Goal: Book appointment/travel/reservation

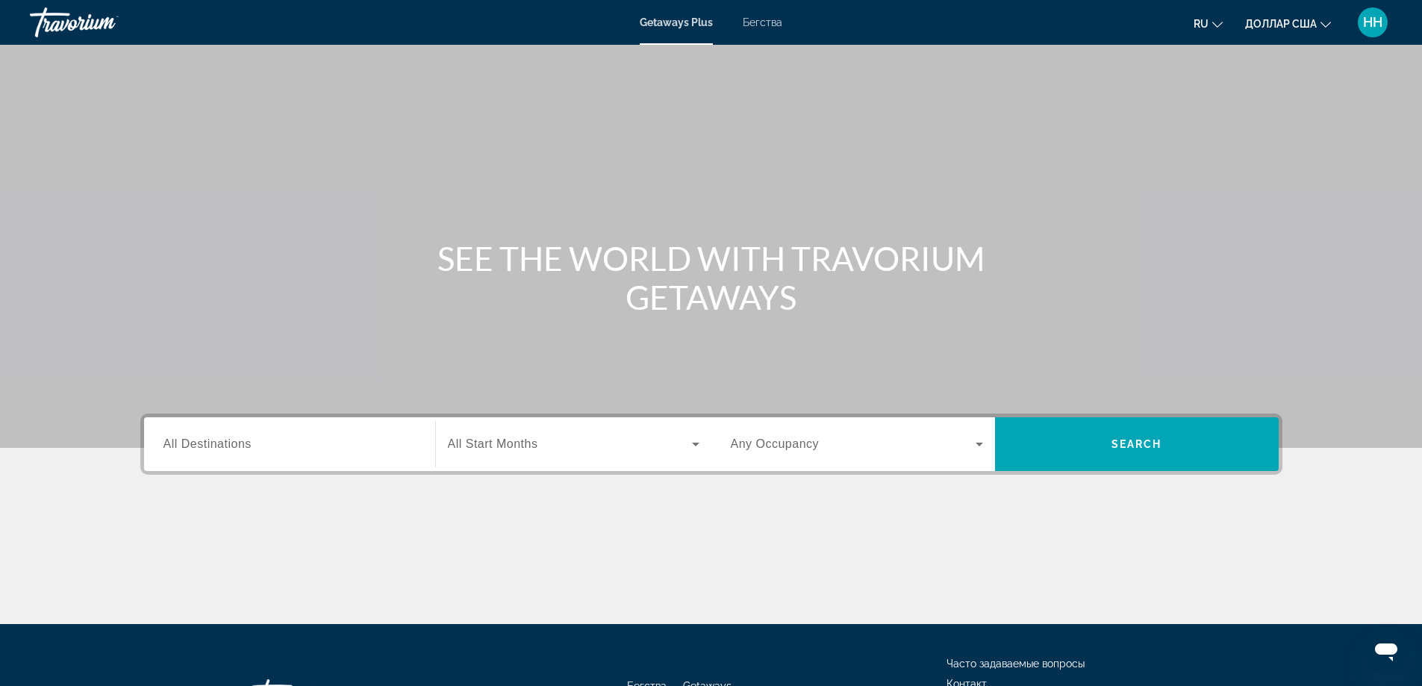
click at [760, 23] on font "Бегства" at bounding box center [763, 22] width 40 height 12
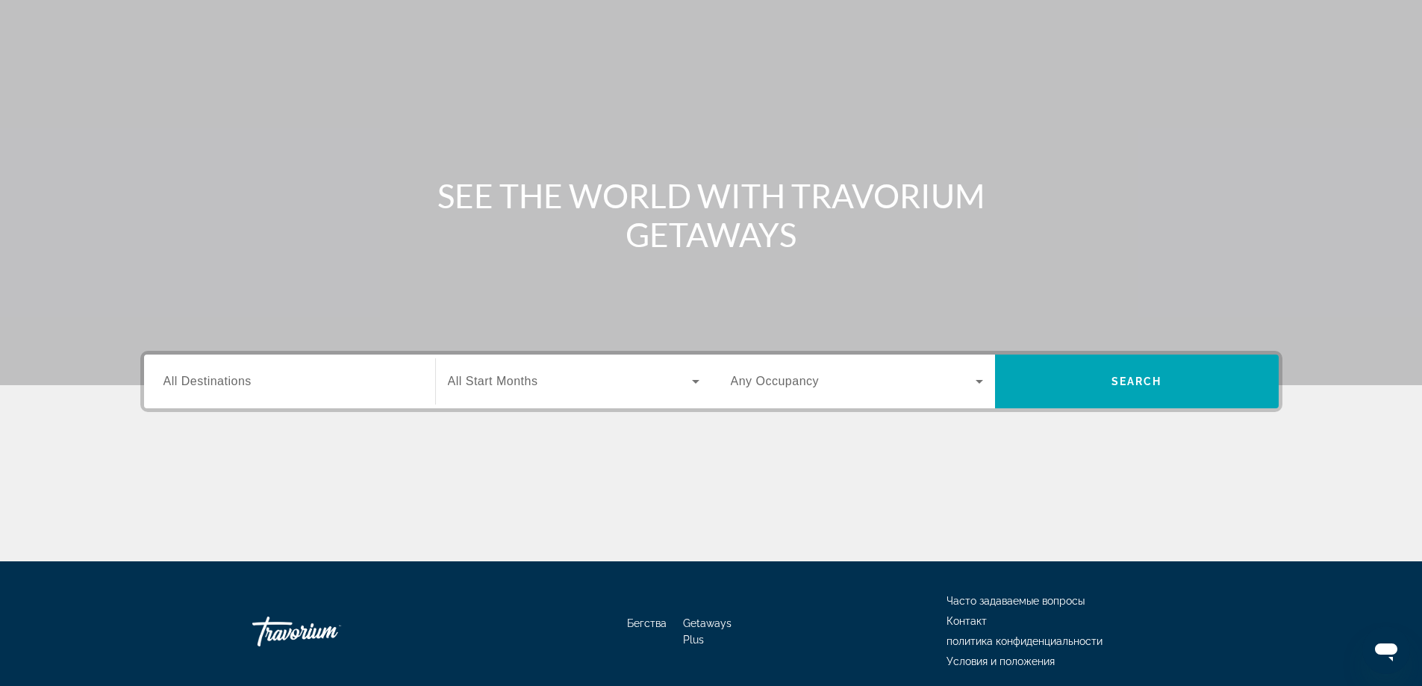
scroll to position [121, 0]
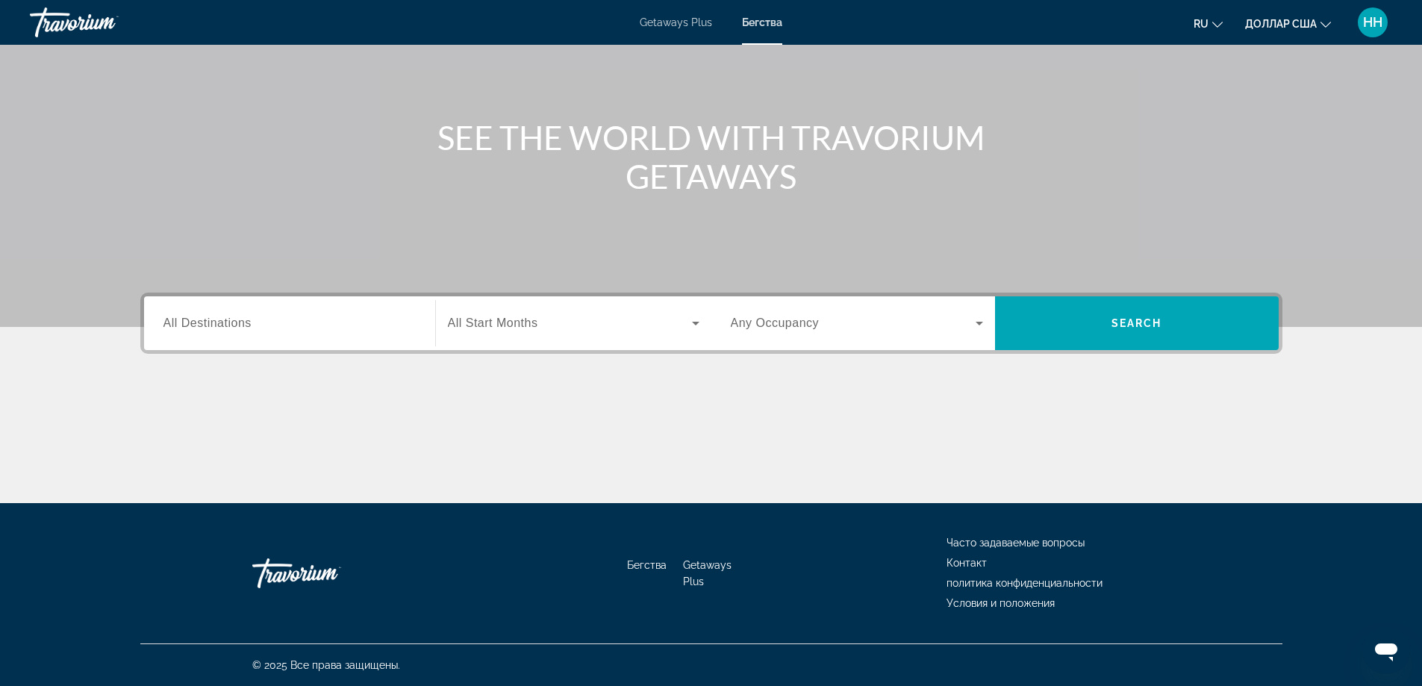
drag, startPoint x: 693, startPoint y: 423, endPoint x: 702, endPoint y: 367, distance: 56.7
click at [694, 422] on div "Основное содержание" at bounding box center [711, 447] width 1142 height 112
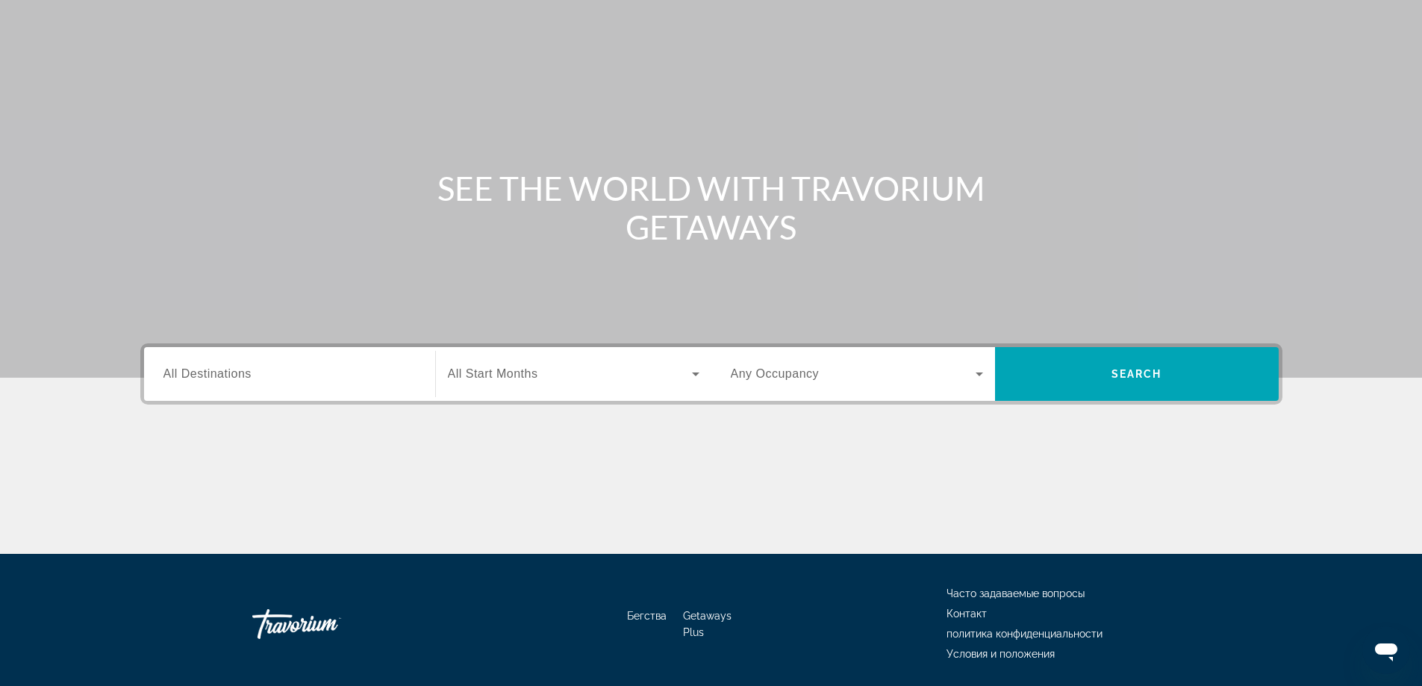
scroll to position [0, 0]
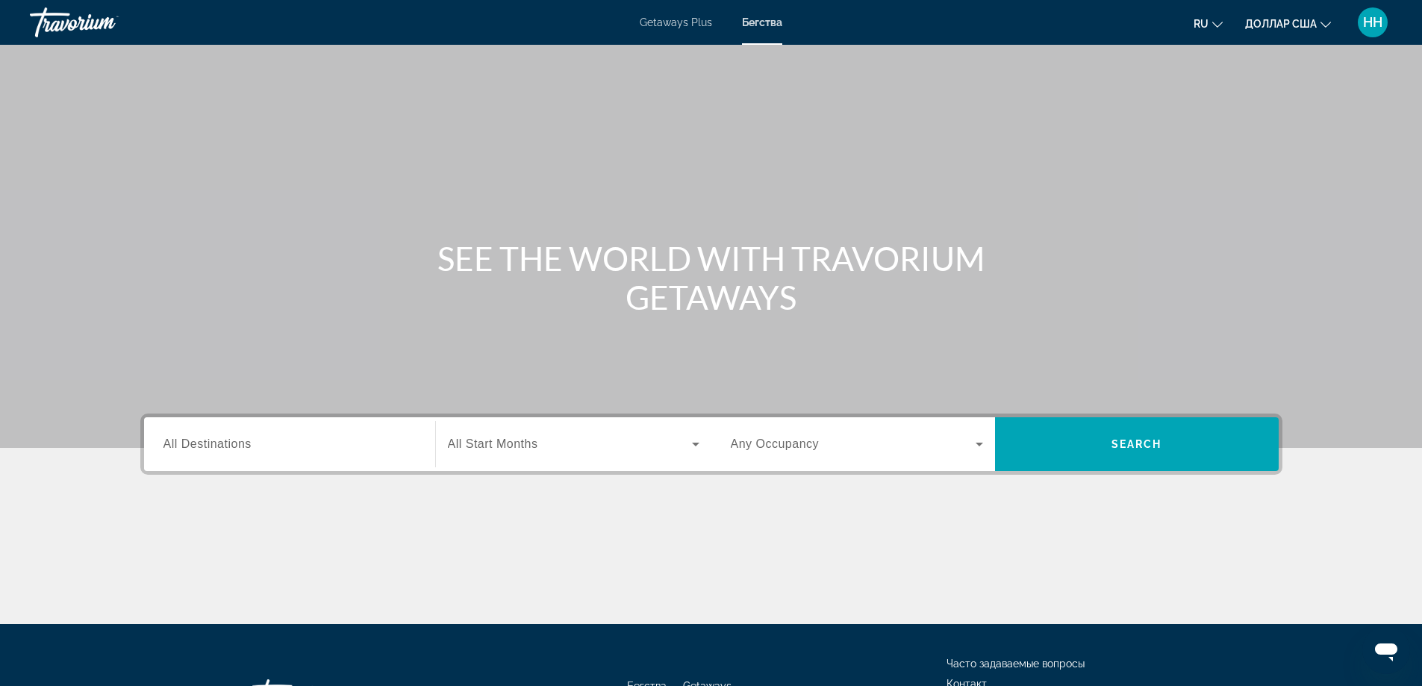
click at [740, 451] on span "Search widget" at bounding box center [853, 444] width 245 height 18
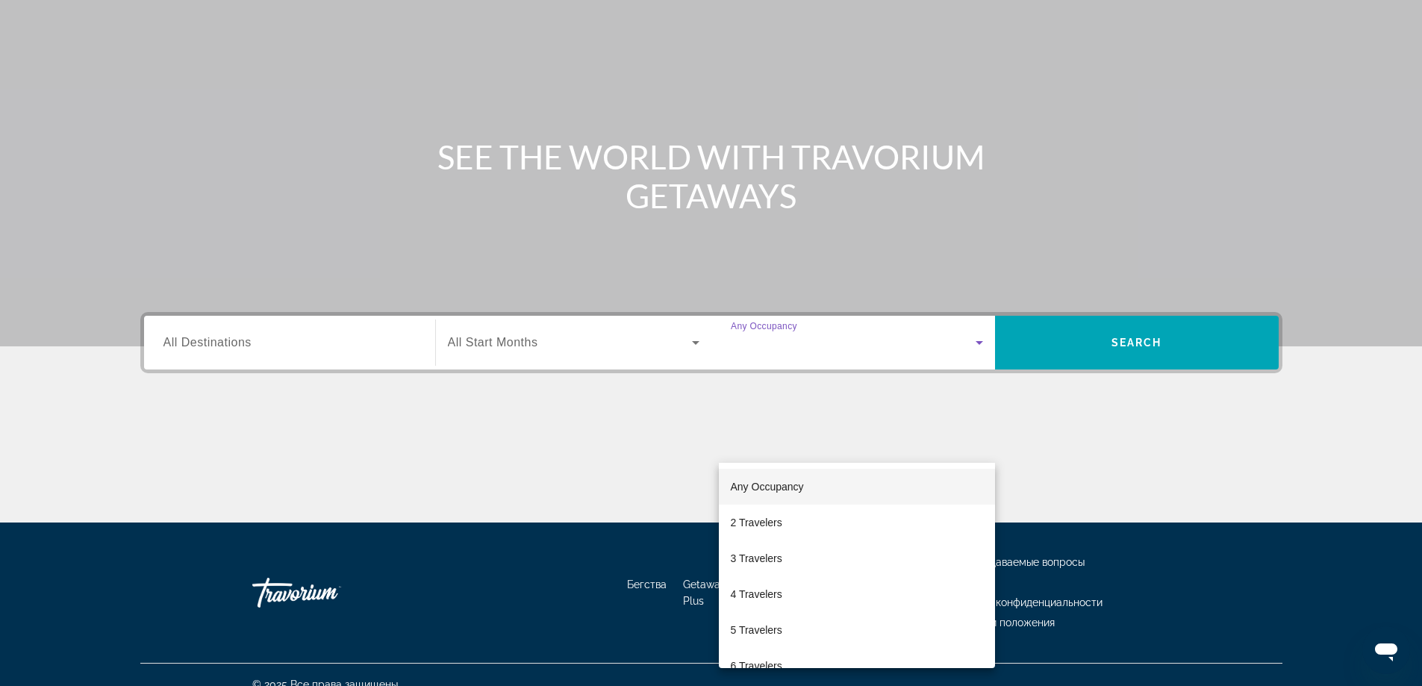
scroll to position [121, 0]
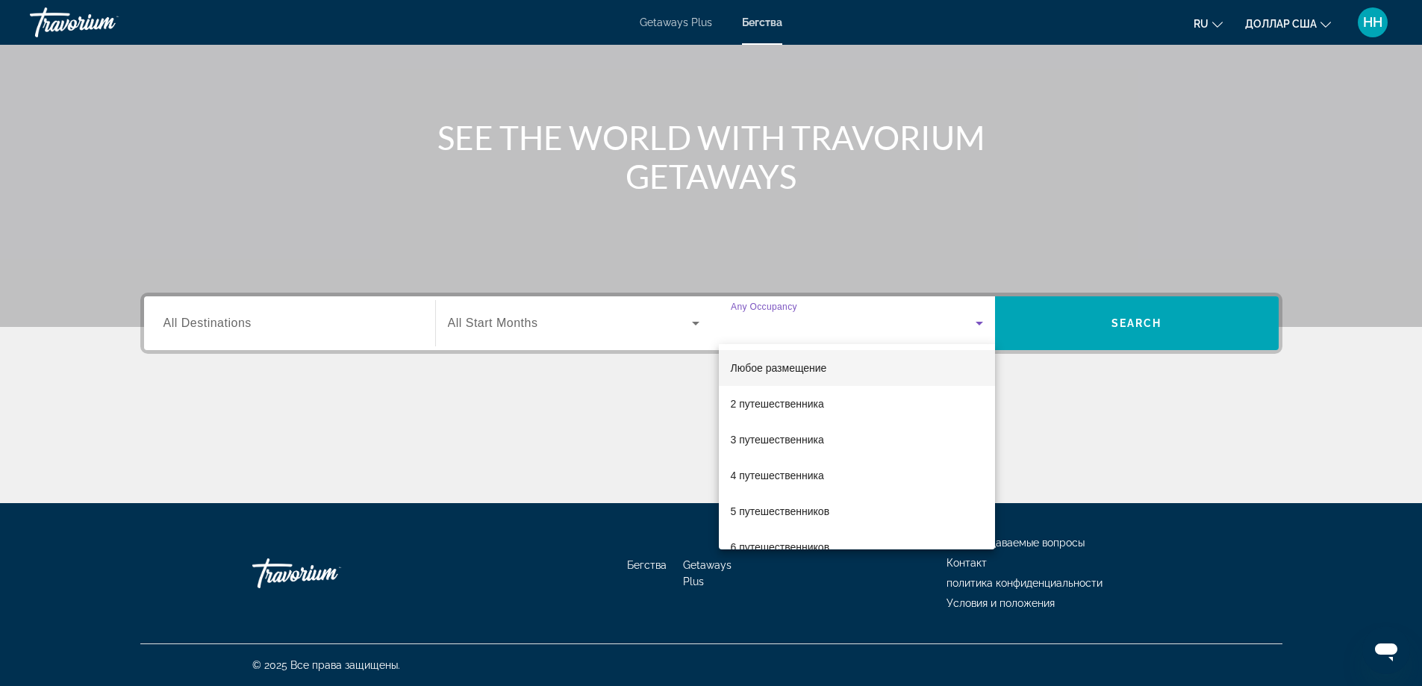
click at [537, 328] on div at bounding box center [711, 343] width 1422 height 686
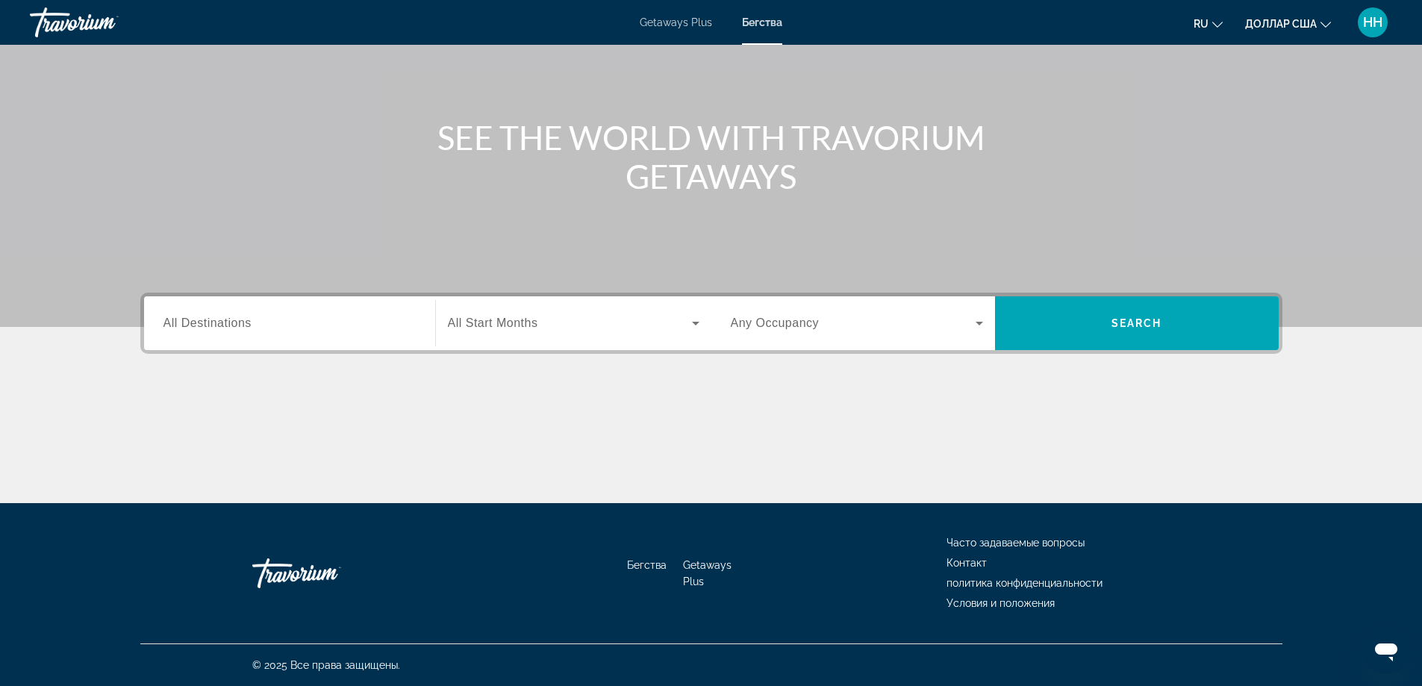
click at [561, 322] on span "Search widget" at bounding box center [570, 323] width 244 height 18
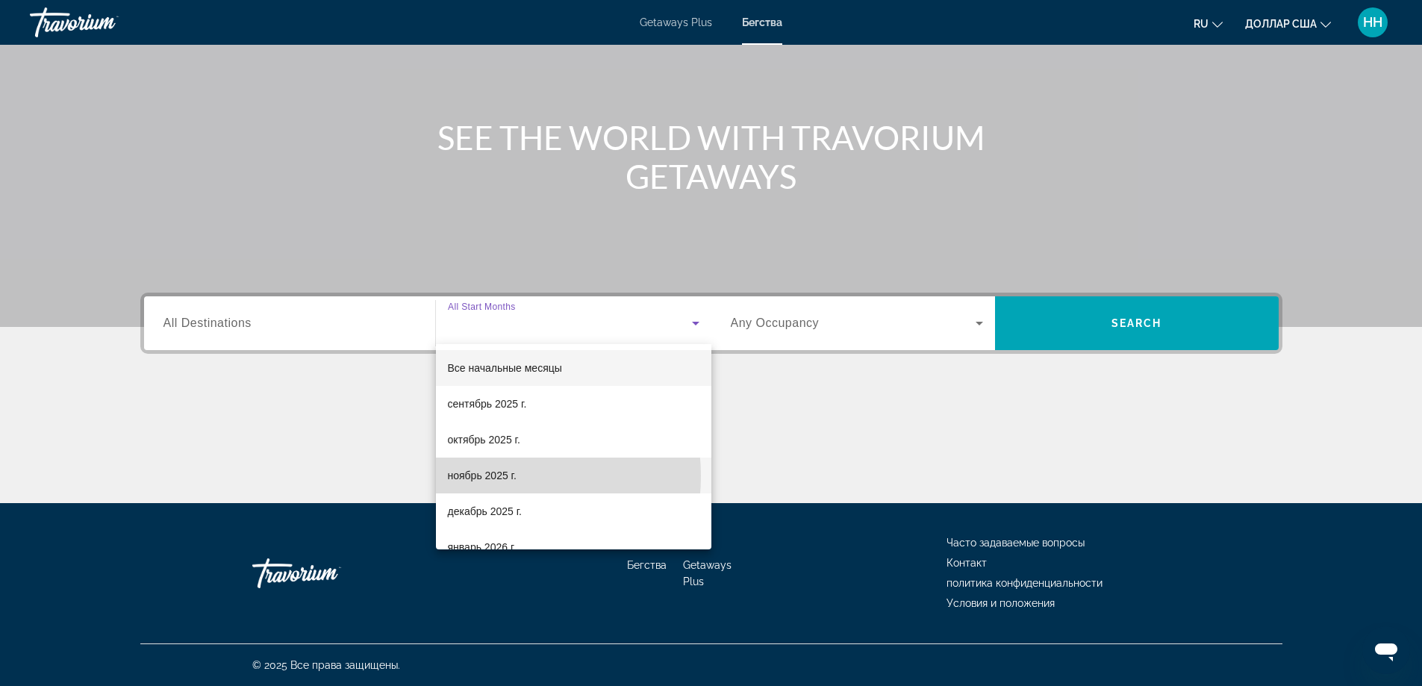
click at [487, 475] on font "ноябрь 2025 г." at bounding box center [482, 475] width 69 height 12
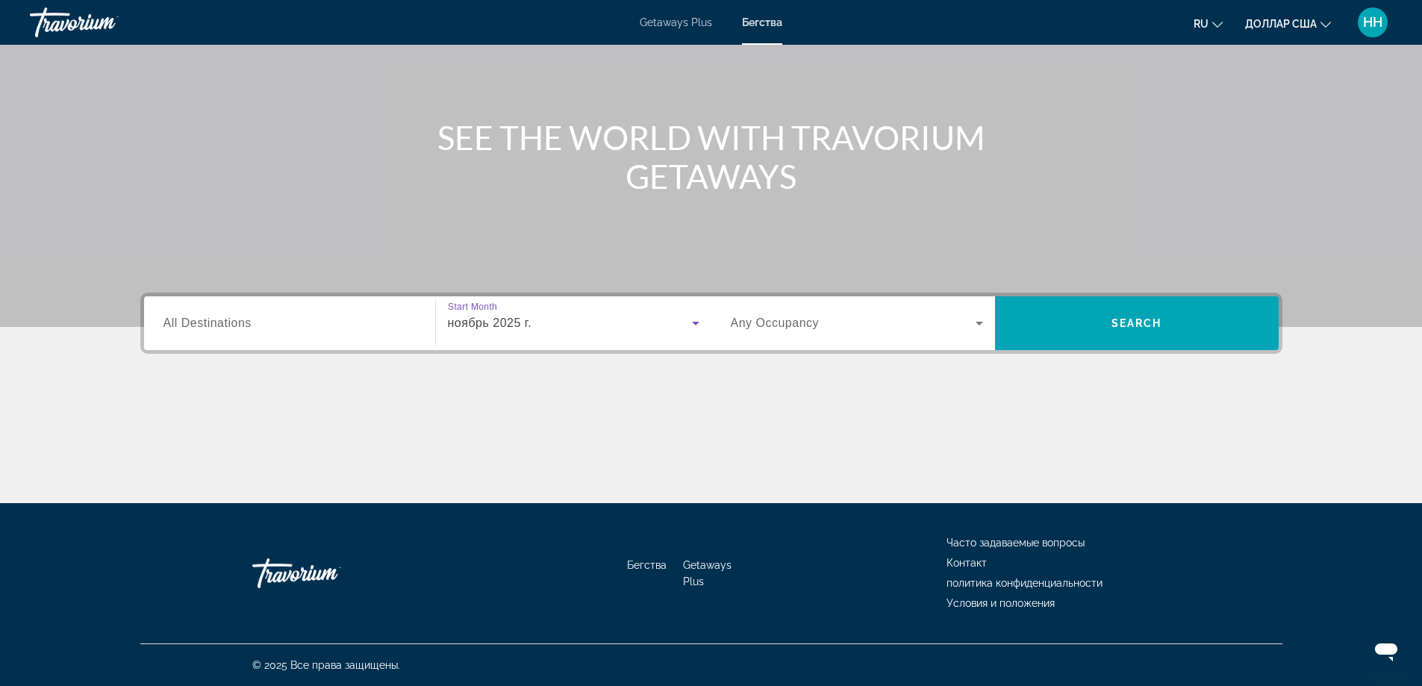
click at [304, 322] on input "Destination All Destinations" at bounding box center [289, 324] width 252 height 18
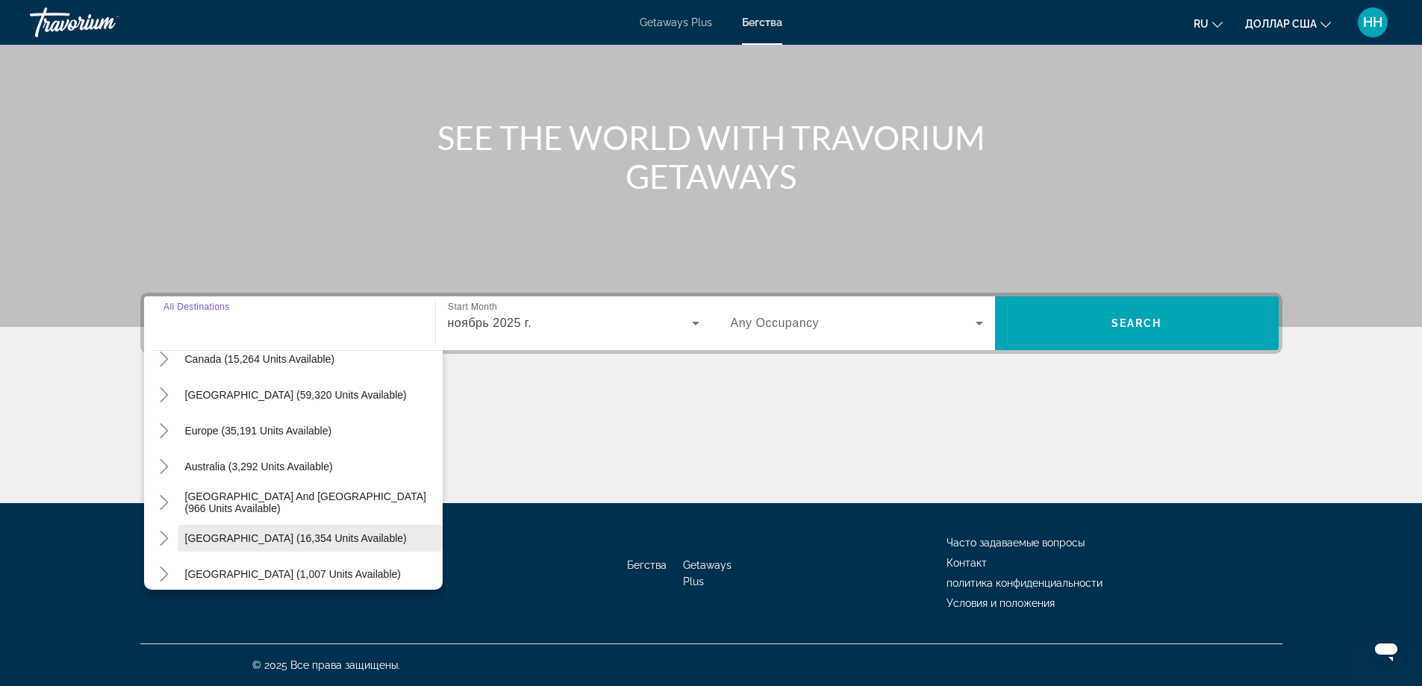
scroll to position [0, 0]
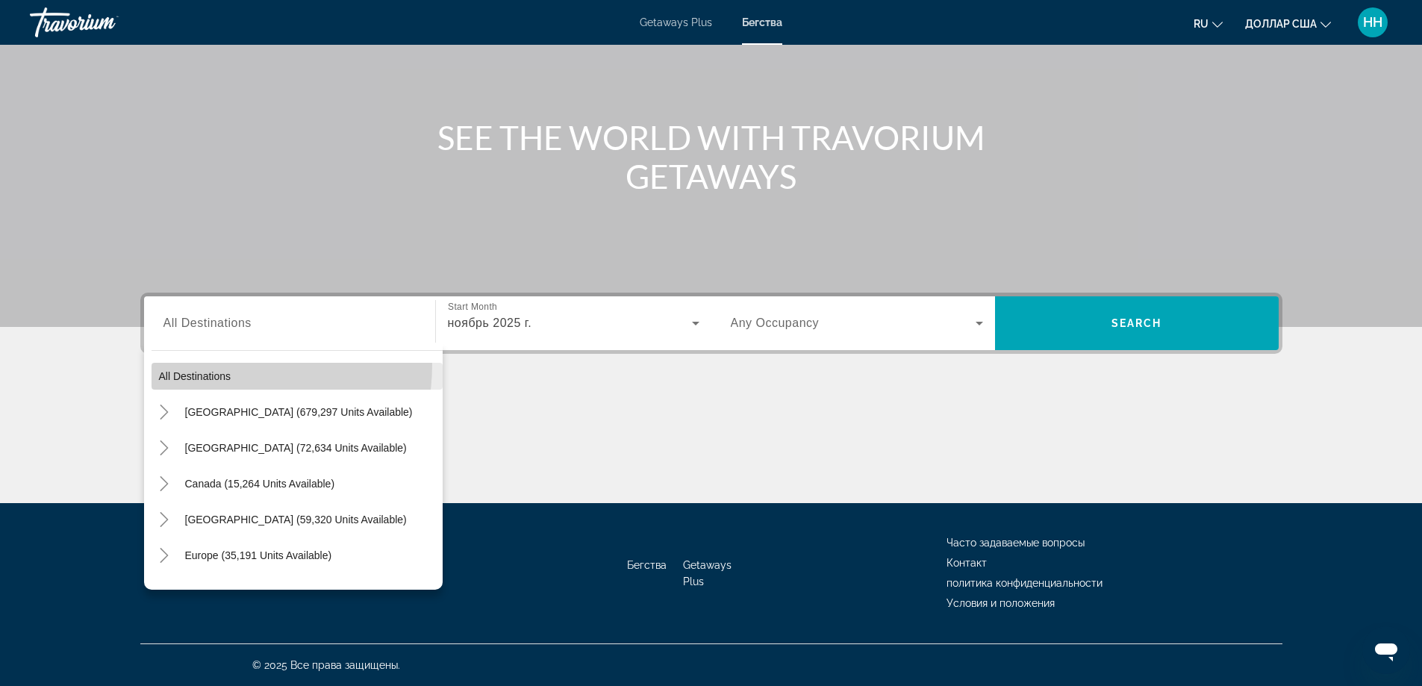
click at [196, 363] on span "Search widget" at bounding box center [296, 376] width 291 height 36
type input "**********"
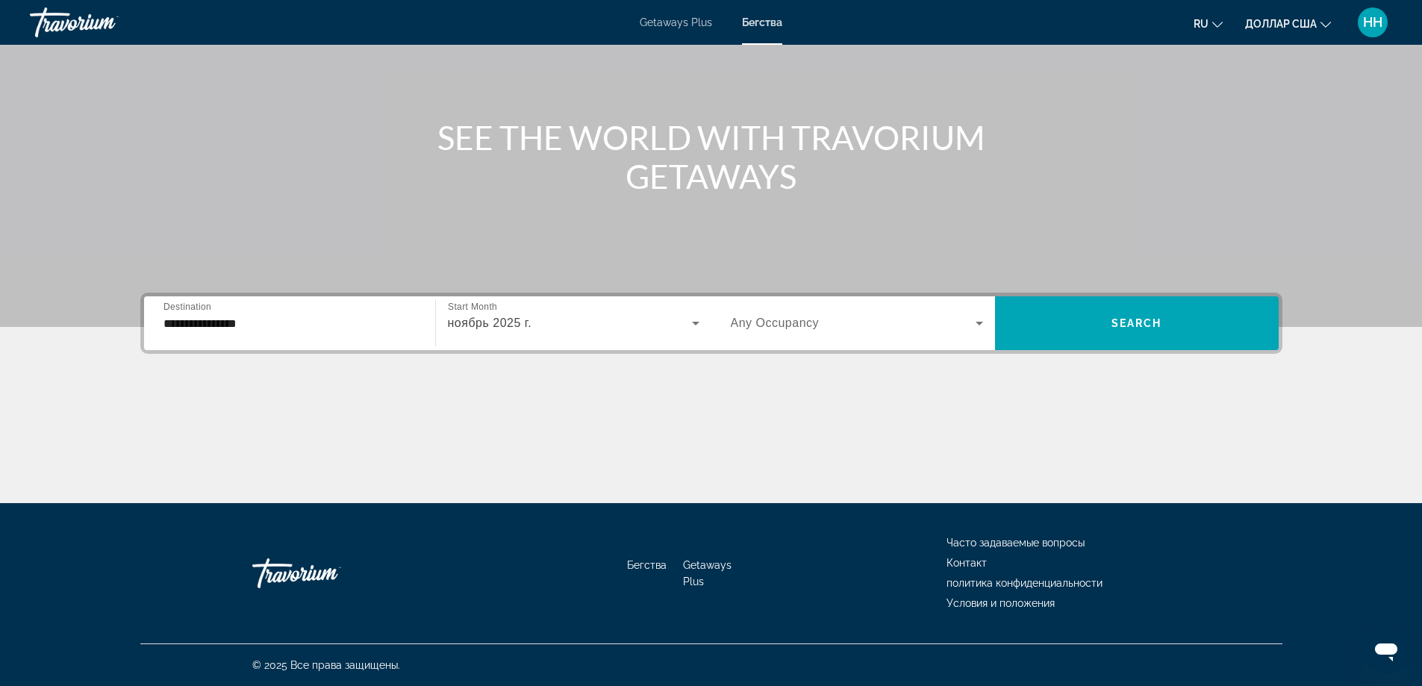
click at [772, 322] on span "Any Occupancy" at bounding box center [775, 322] width 89 height 13
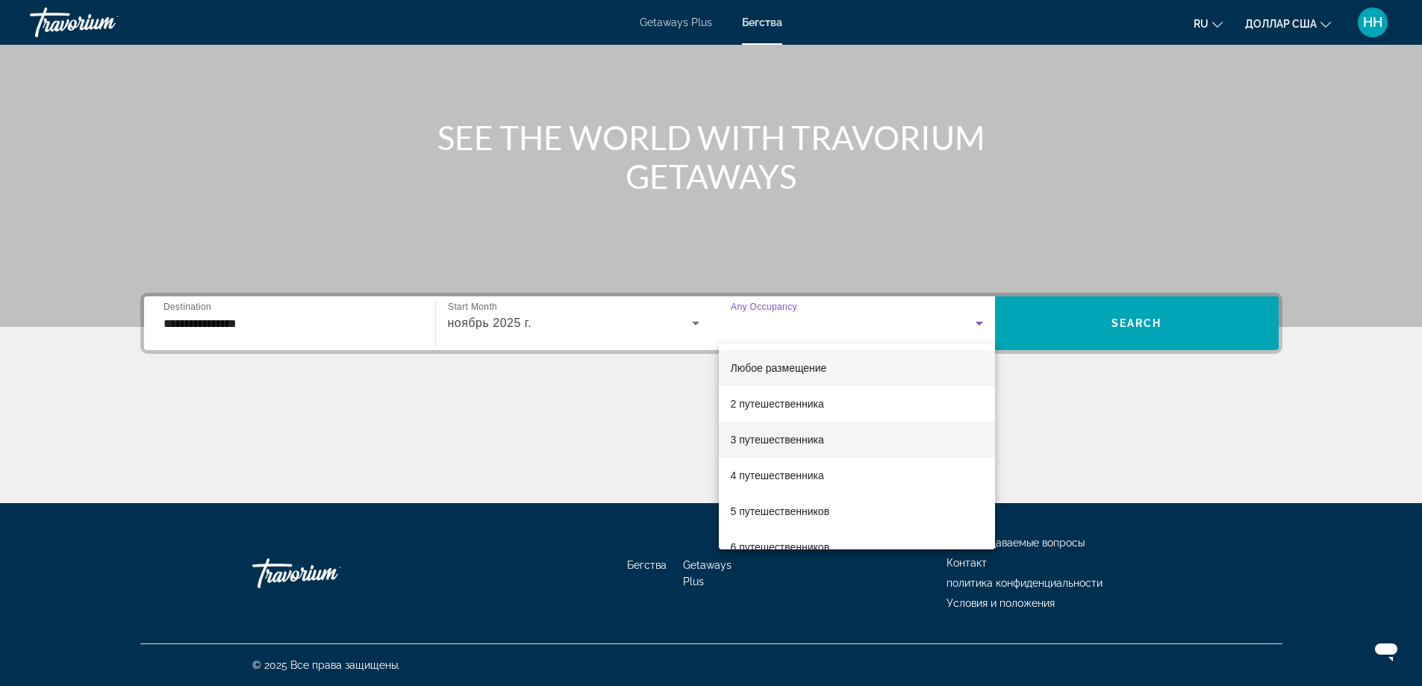
click at [777, 444] on font "3 путешественника" at bounding box center [777, 440] width 93 height 12
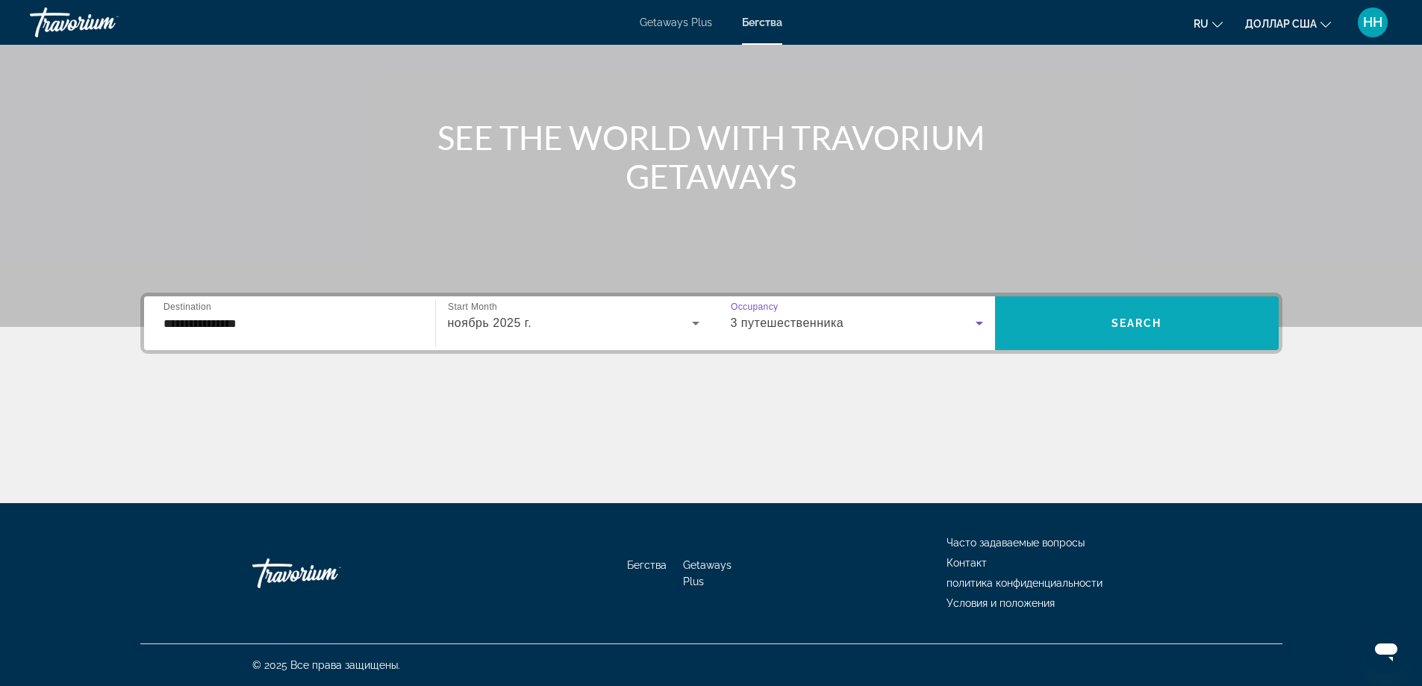
click at [1193, 328] on span "Search widget" at bounding box center [1137, 323] width 284 height 36
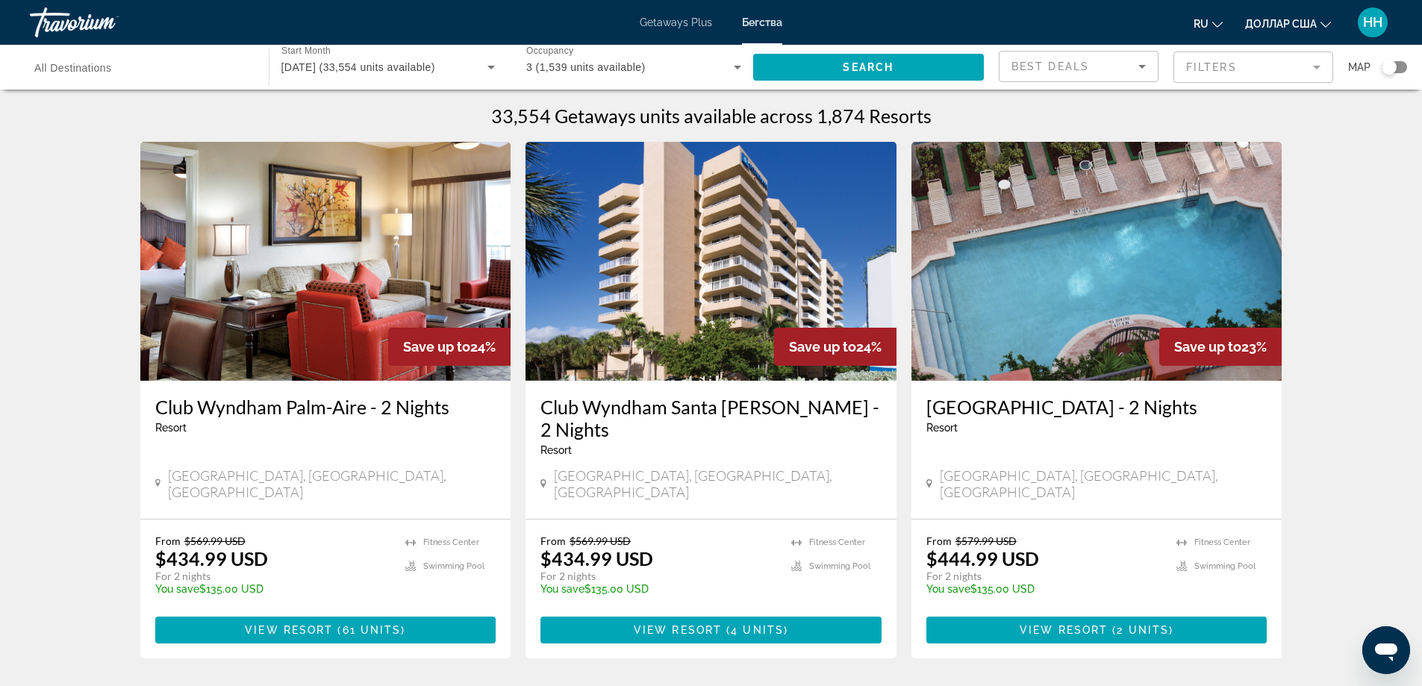
click at [1209, 23] on button "ru English Español Français Italiano Português русский" at bounding box center [1207, 24] width 29 height 22
click at [1184, 160] on button "русский" at bounding box center [1178, 156] width 66 height 19
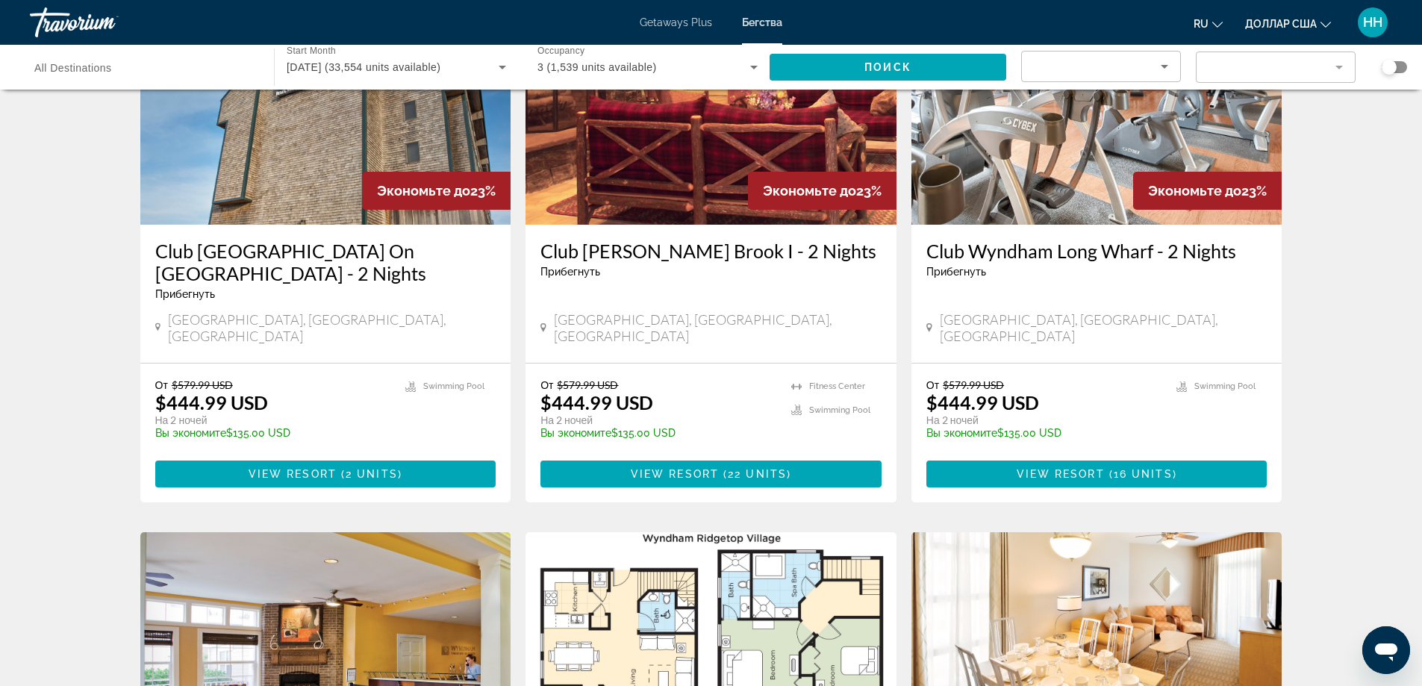
scroll to position [373, 0]
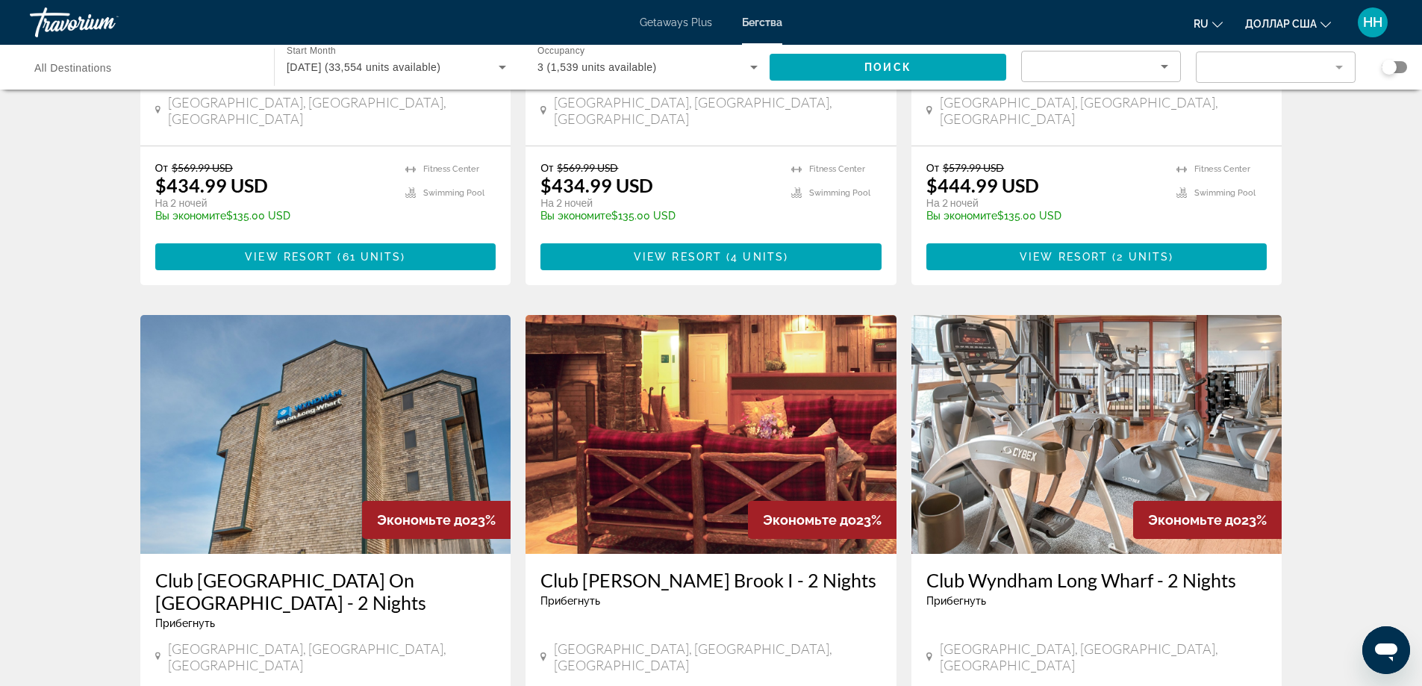
click at [66, 64] on span "All Destinations" at bounding box center [73, 68] width 78 height 12
click at [66, 64] on input "Destination All Destinations" at bounding box center [144, 68] width 220 height 18
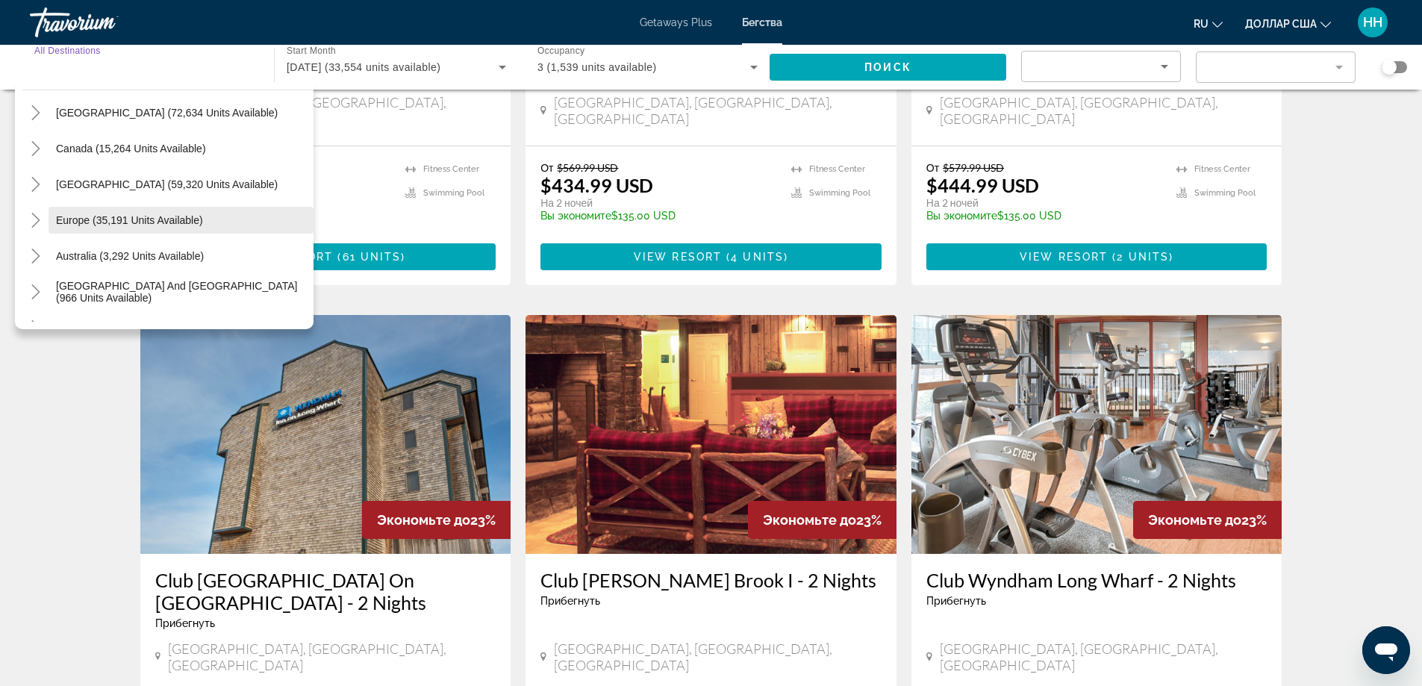
scroll to position [149, 0]
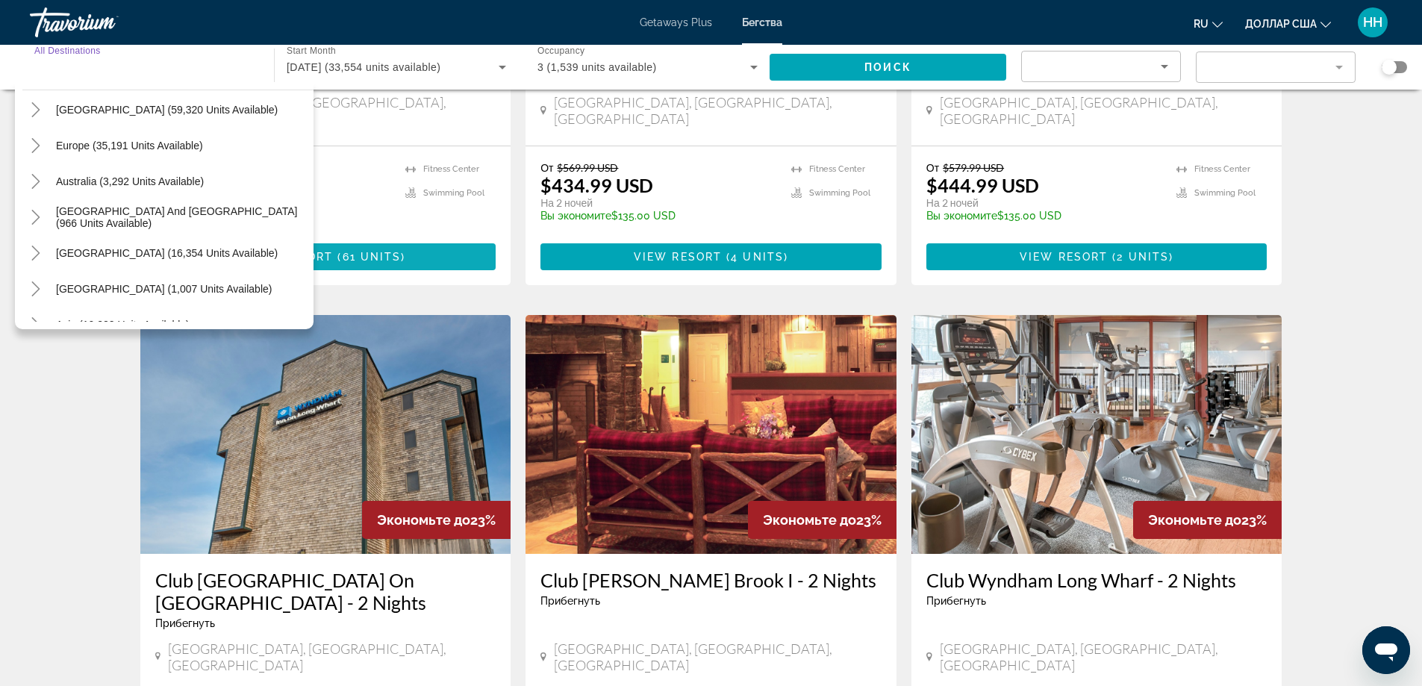
click at [196, 224] on span "Search widget" at bounding box center [181, 217] width 265 height 36
type input "**********"
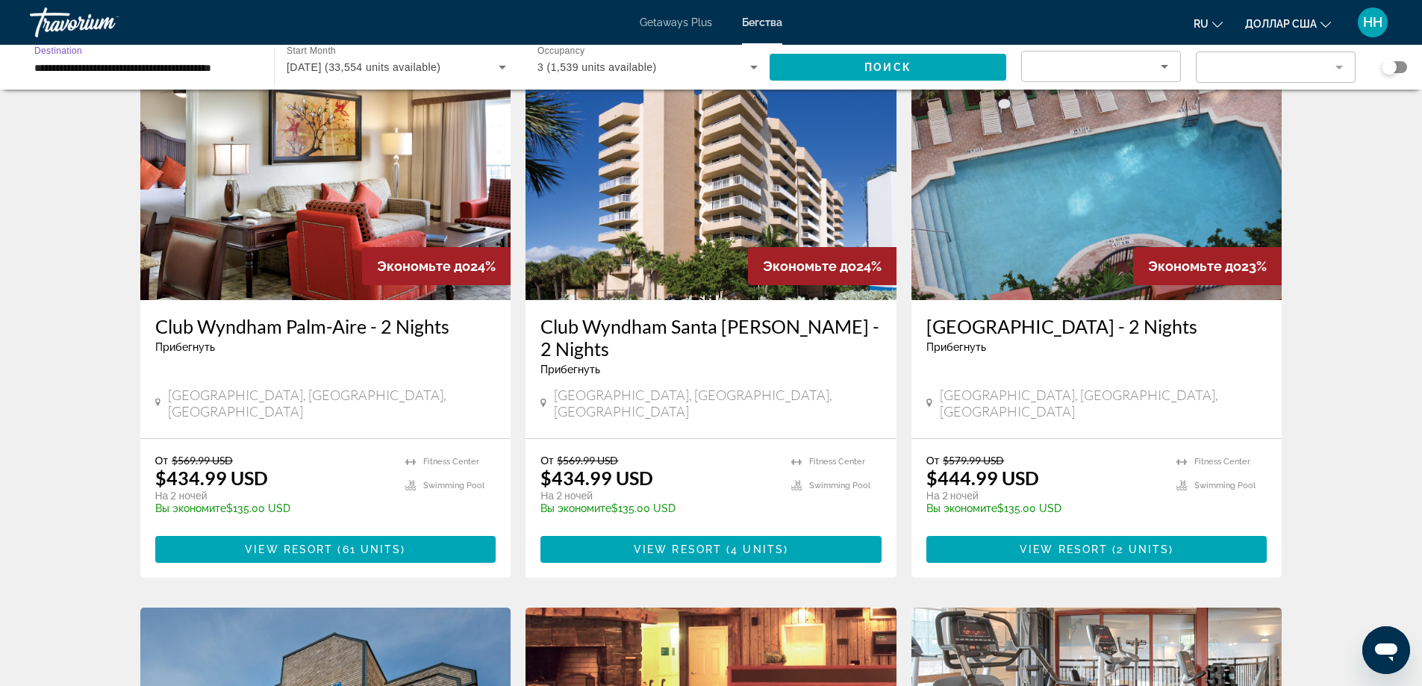
scroll to position [0, 0]
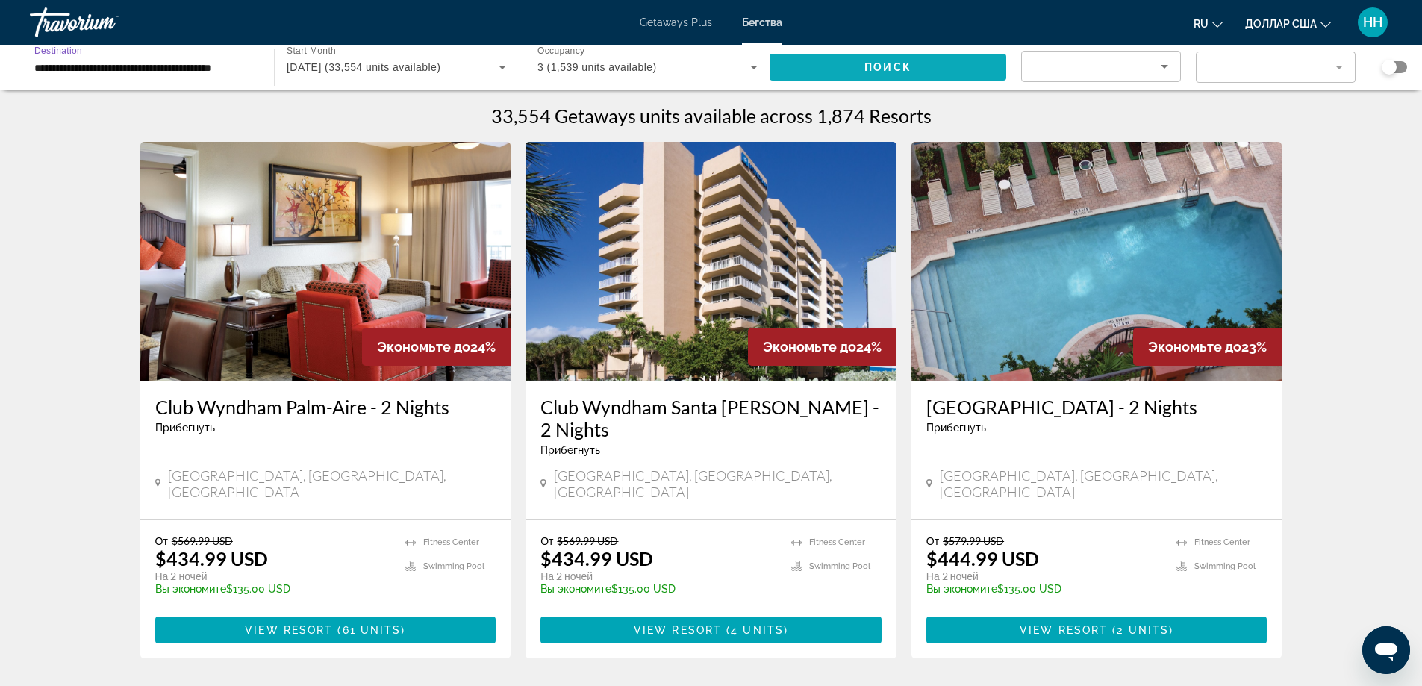
click at [816, 58] on span "Search widget" at bounding box center [887, 67] width 237 height 36
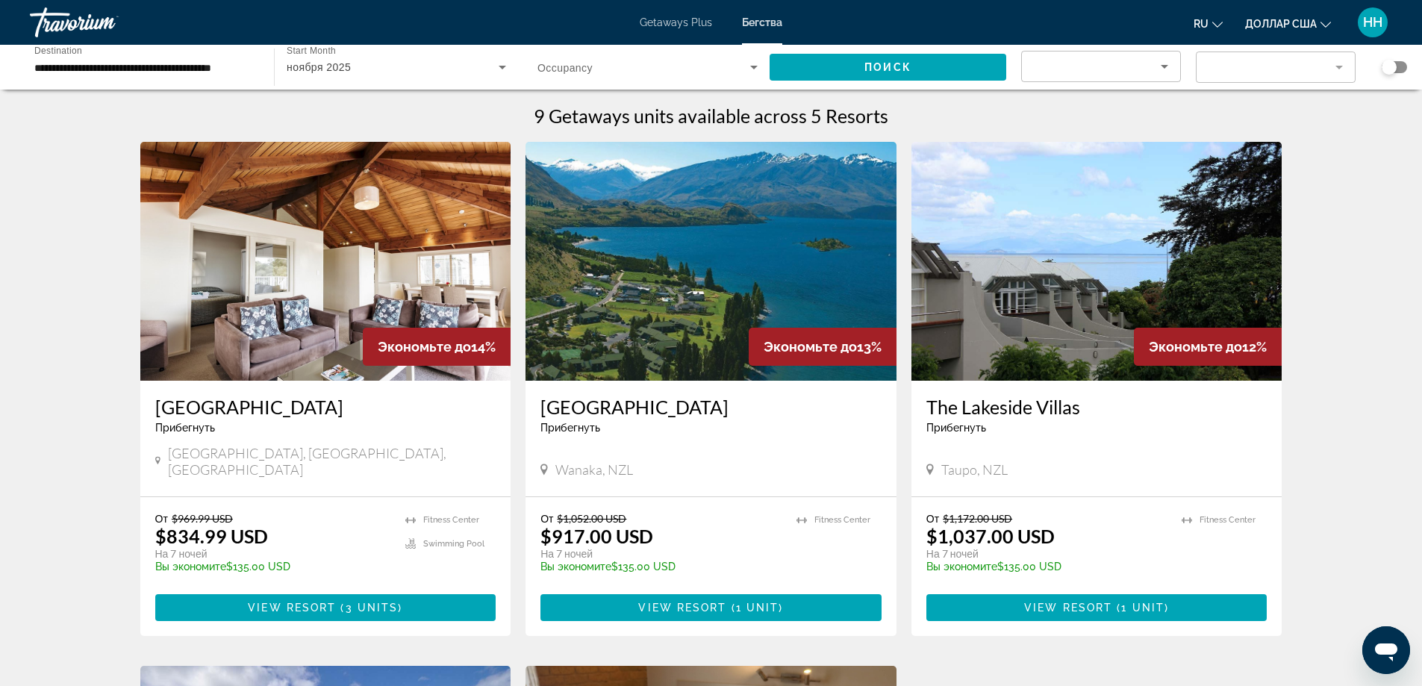
click at [1089, 62] on div "Sort by" at bounding box center [1097, 66] width 127 height 18
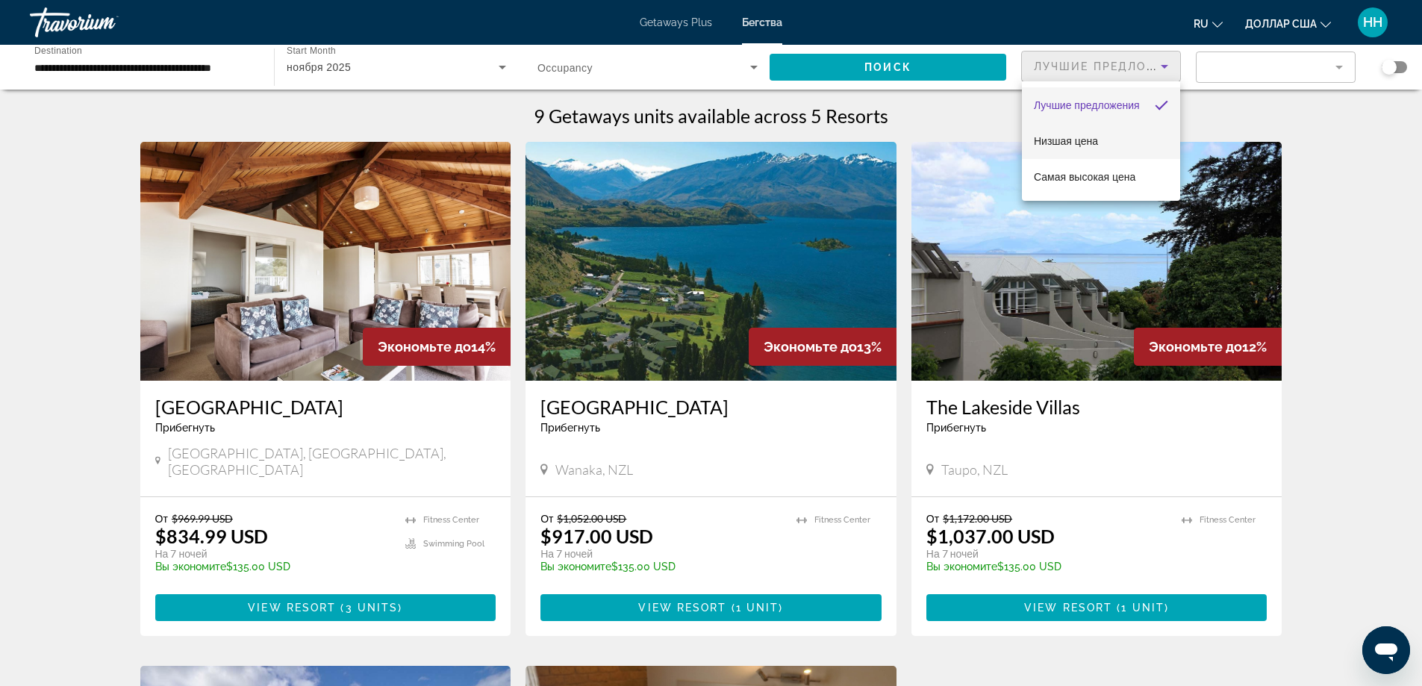
click at [1081, 137] on font "Низшая цена" at bounding box center [1066, 141] width 64 height 12
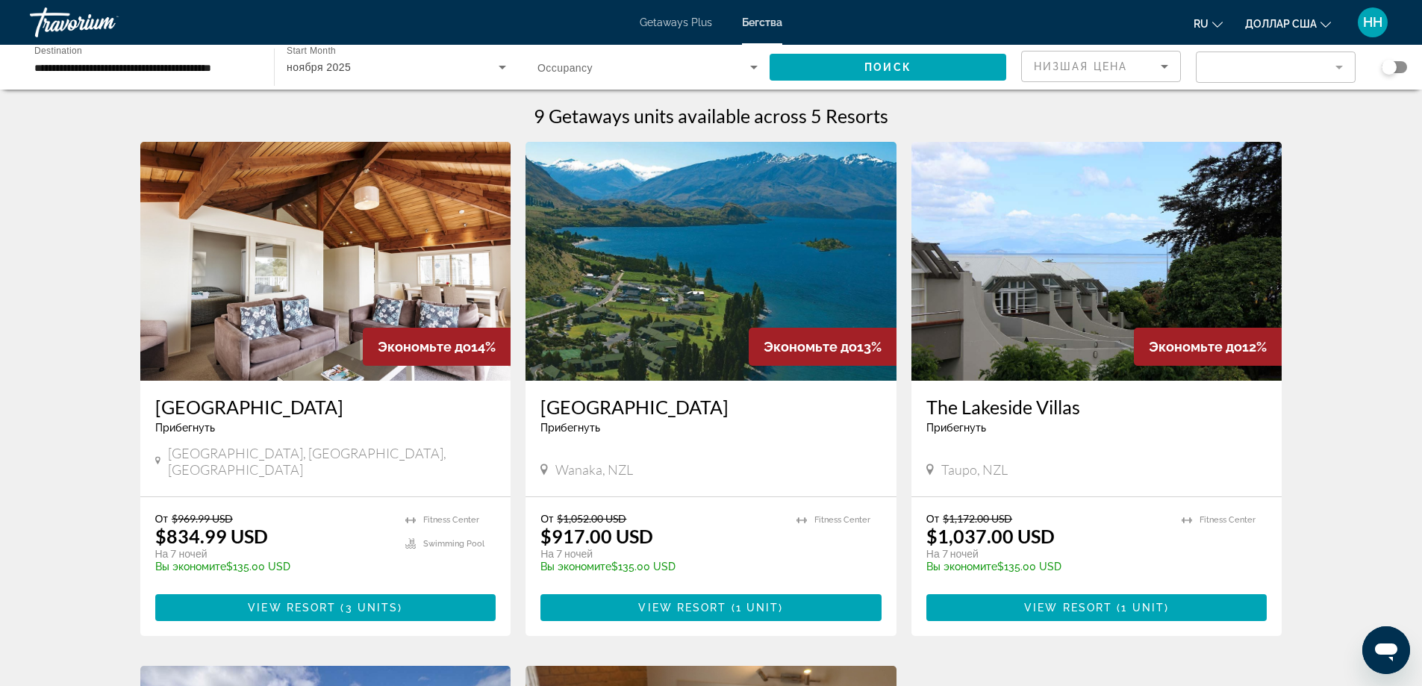
click at [1249, 57] on mat-form-field "Filter" at bounding box center [1276, 66] width 160 height 31
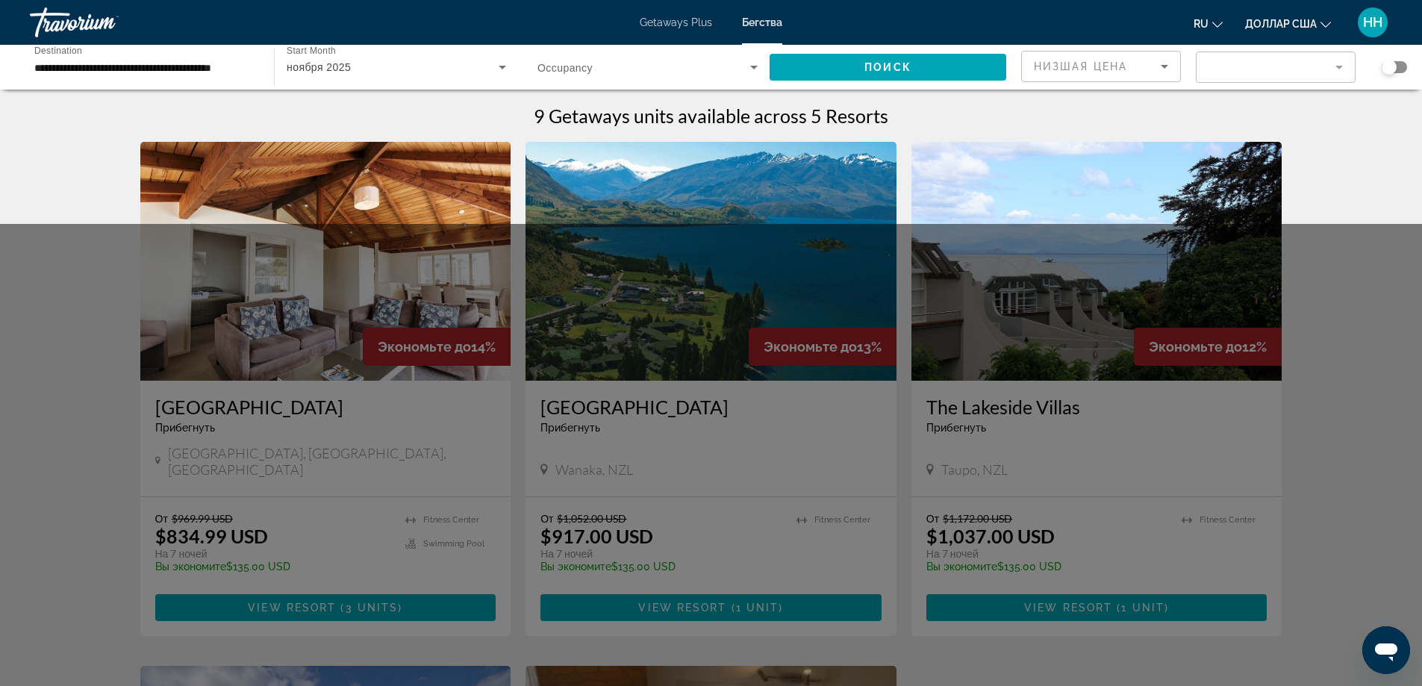
click at [1246, 62] on mat-form-field "Filter" at bounding box center [1276, 66] width 160 height 31
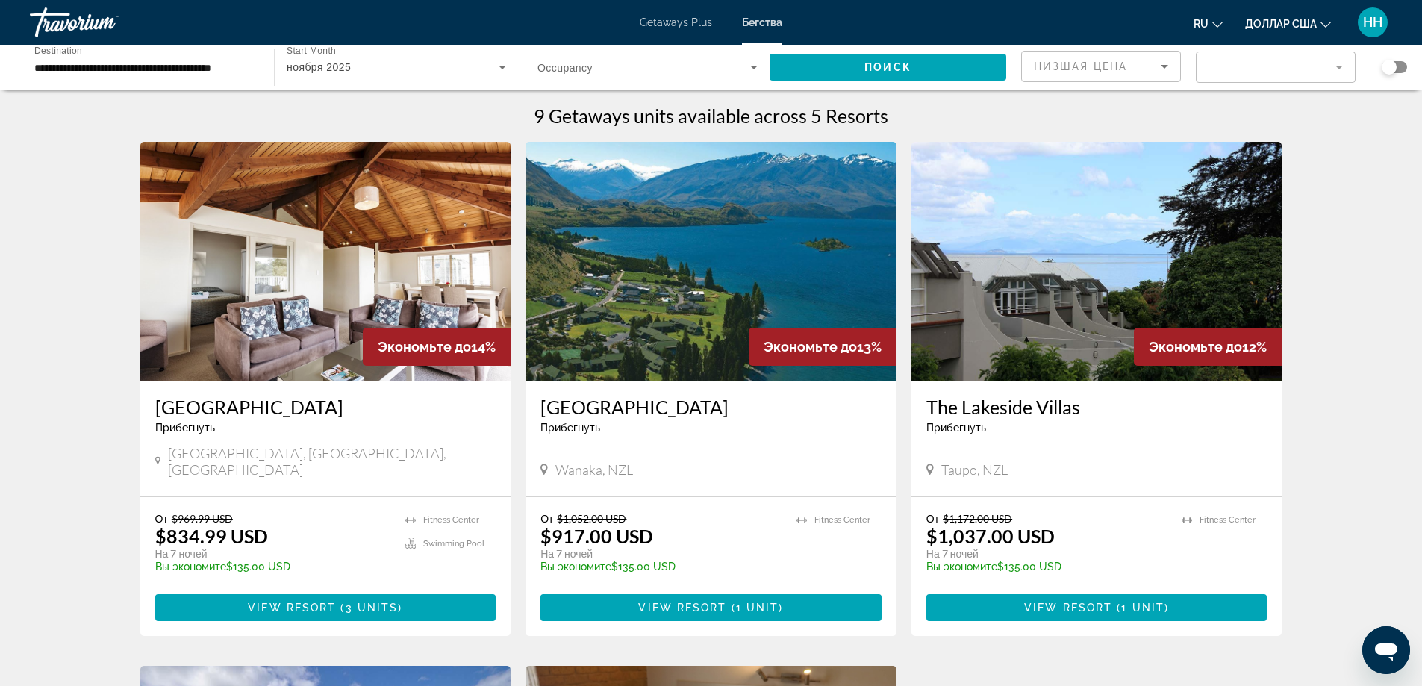
click at [1246, 63] on mat-form-field "Filter" at bounding box center [1276, 66] width 160 height 31
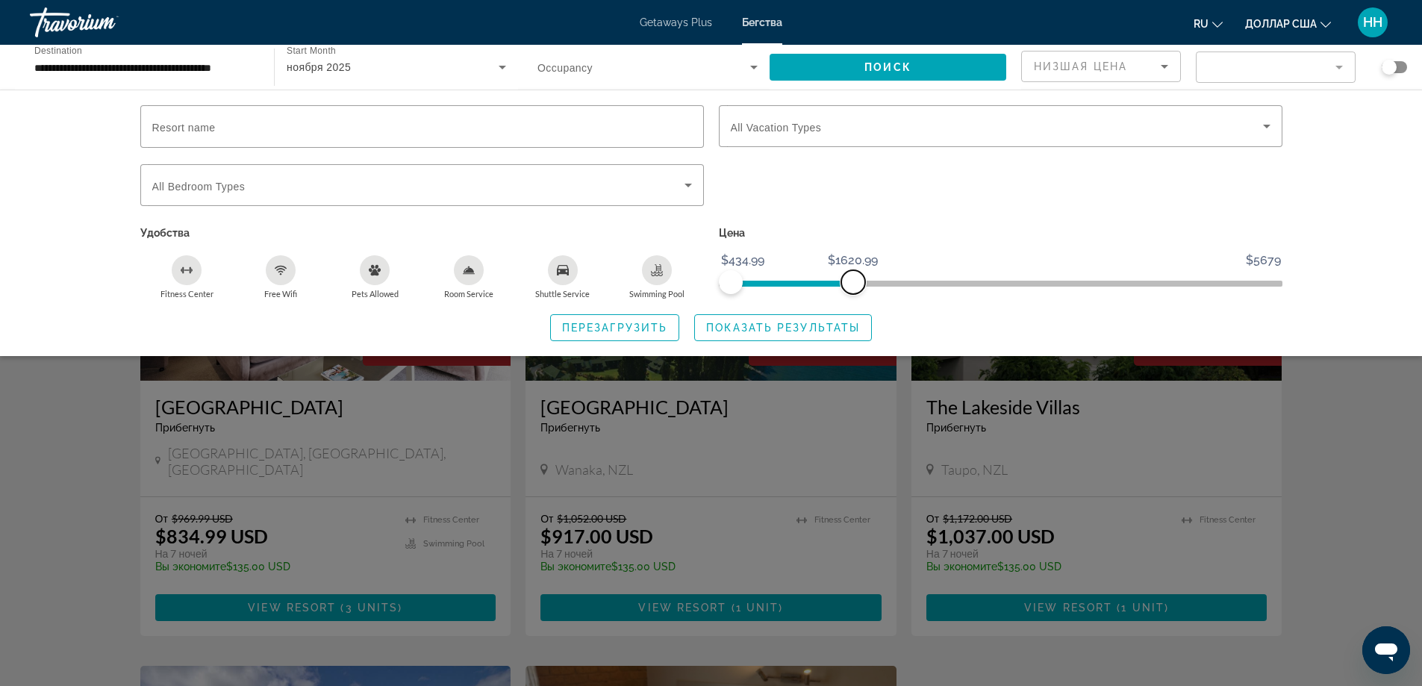
drag, startPoint x: 1272, startPoint y: 281, endPoint x: 852, endPoint y: 273, distance: 420.2
click at [852, 273] on span "ngx-slider-max" at bounding box center [853, 282] width 24 height 24
click at [788, 324] on span "Показать результаты" at bounding box center [783, 328] width 154 height 12
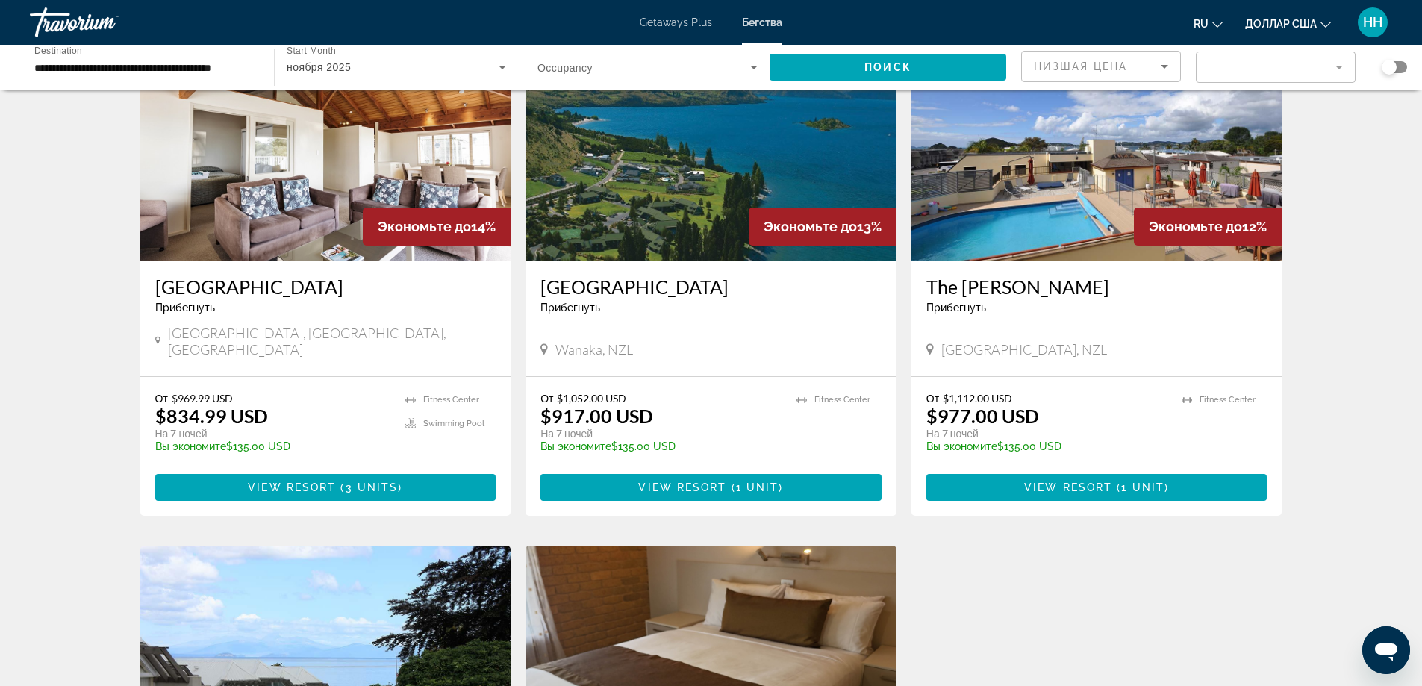
scroll to position [42, 0]
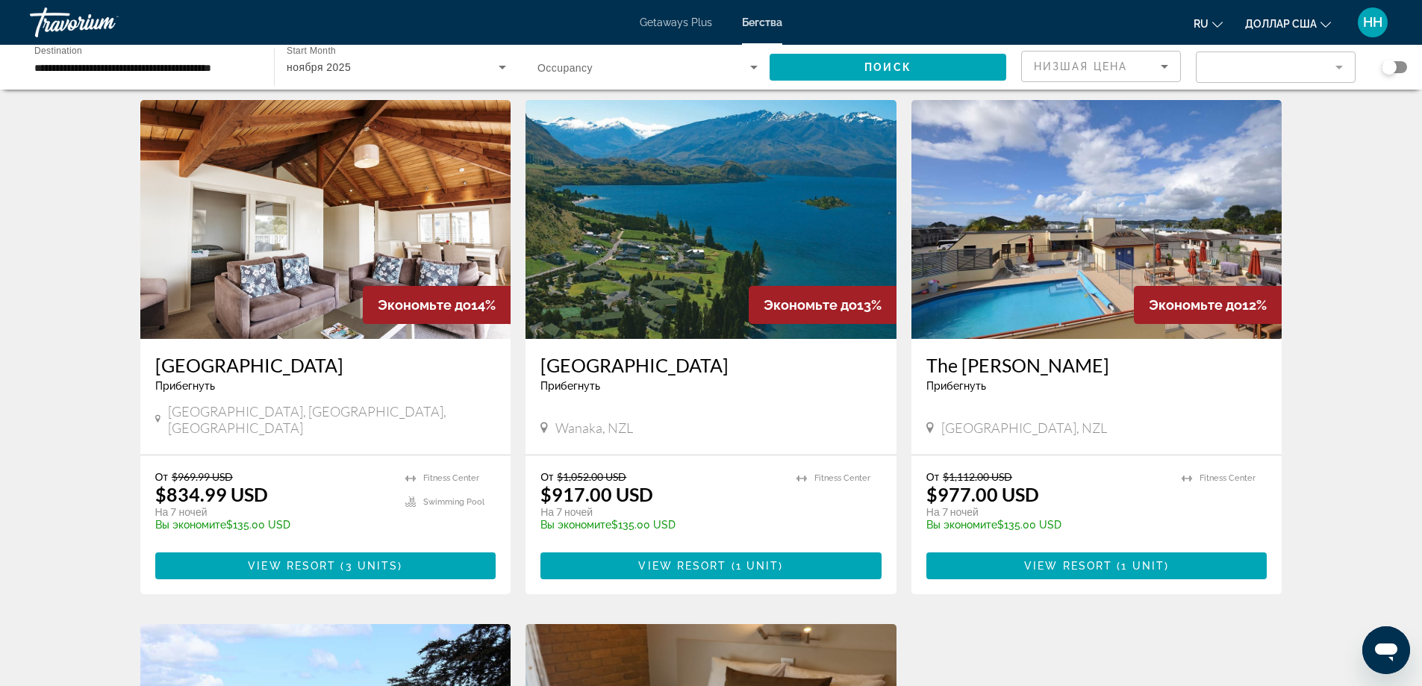
click at [375, 193] on img "Основное содержание" at bounding box center [325, 219] width 371 height 239
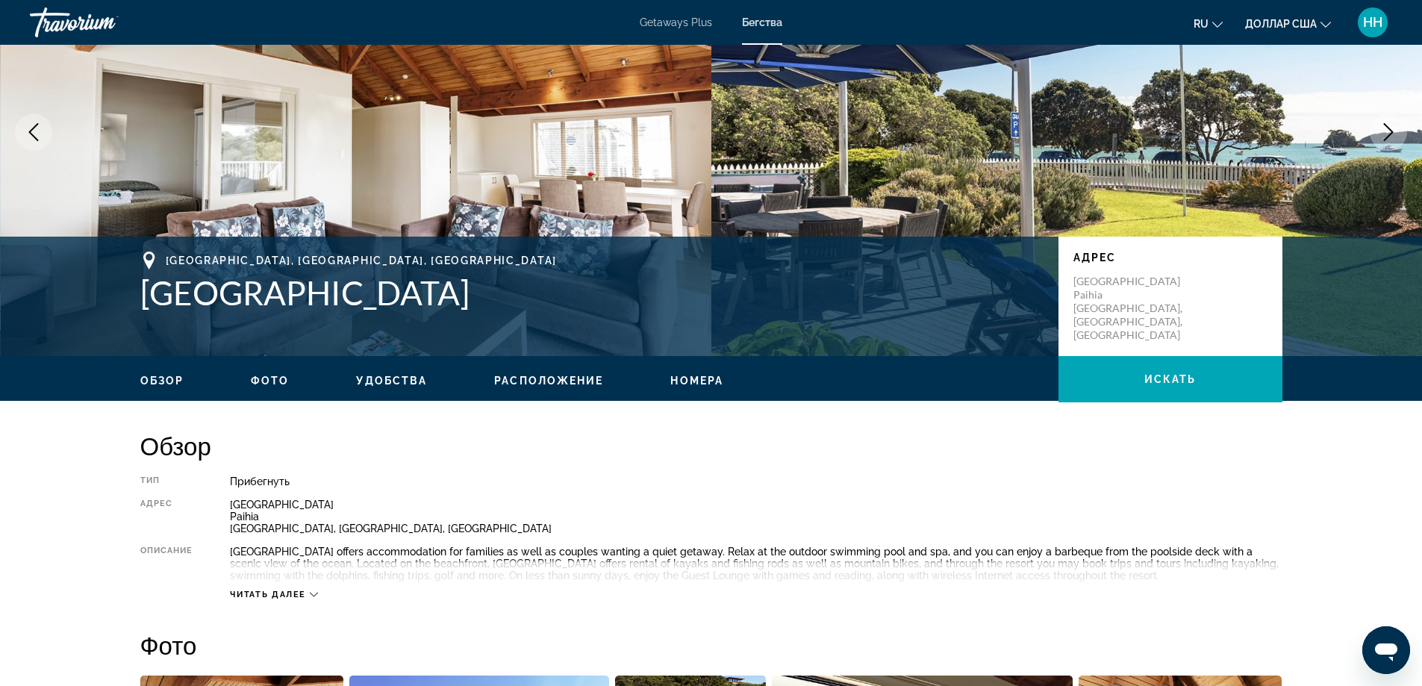
scroll to position [149, 0]
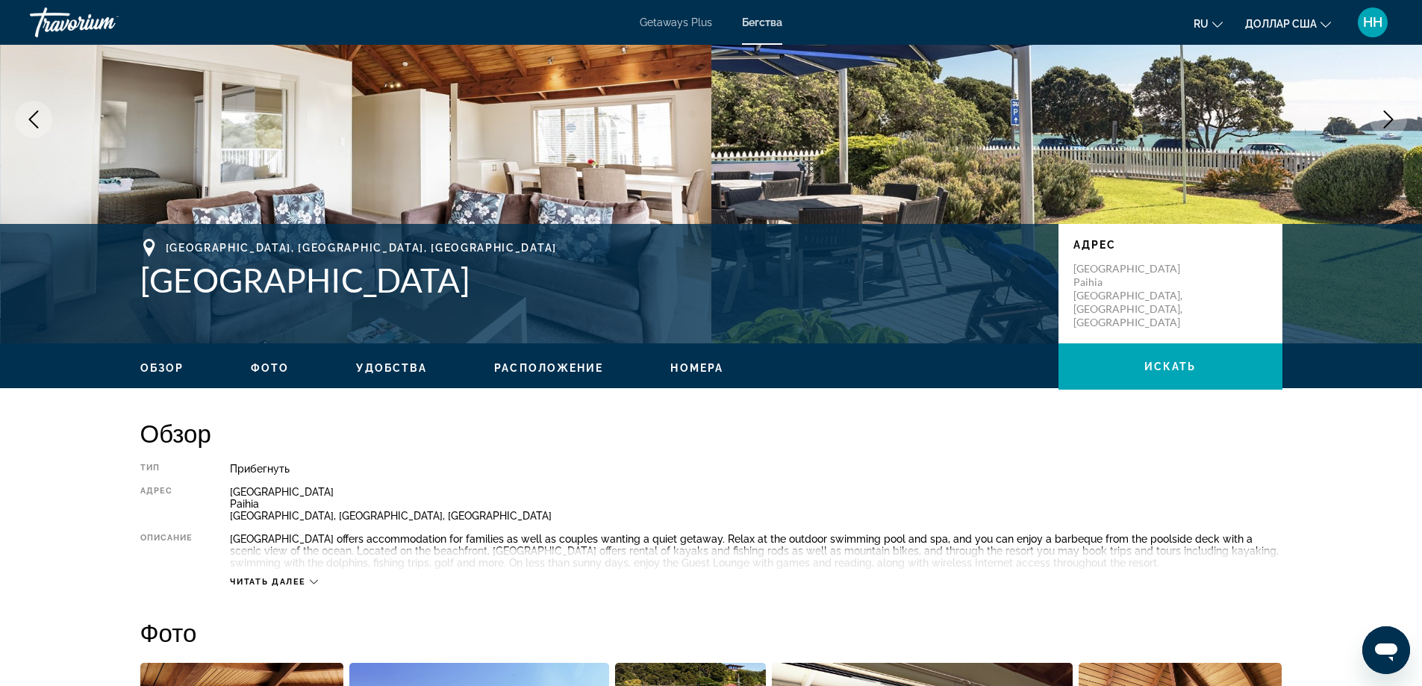
click at [274, 365] on span "Фото" at bounding box center [270, 368] width 38 height 12
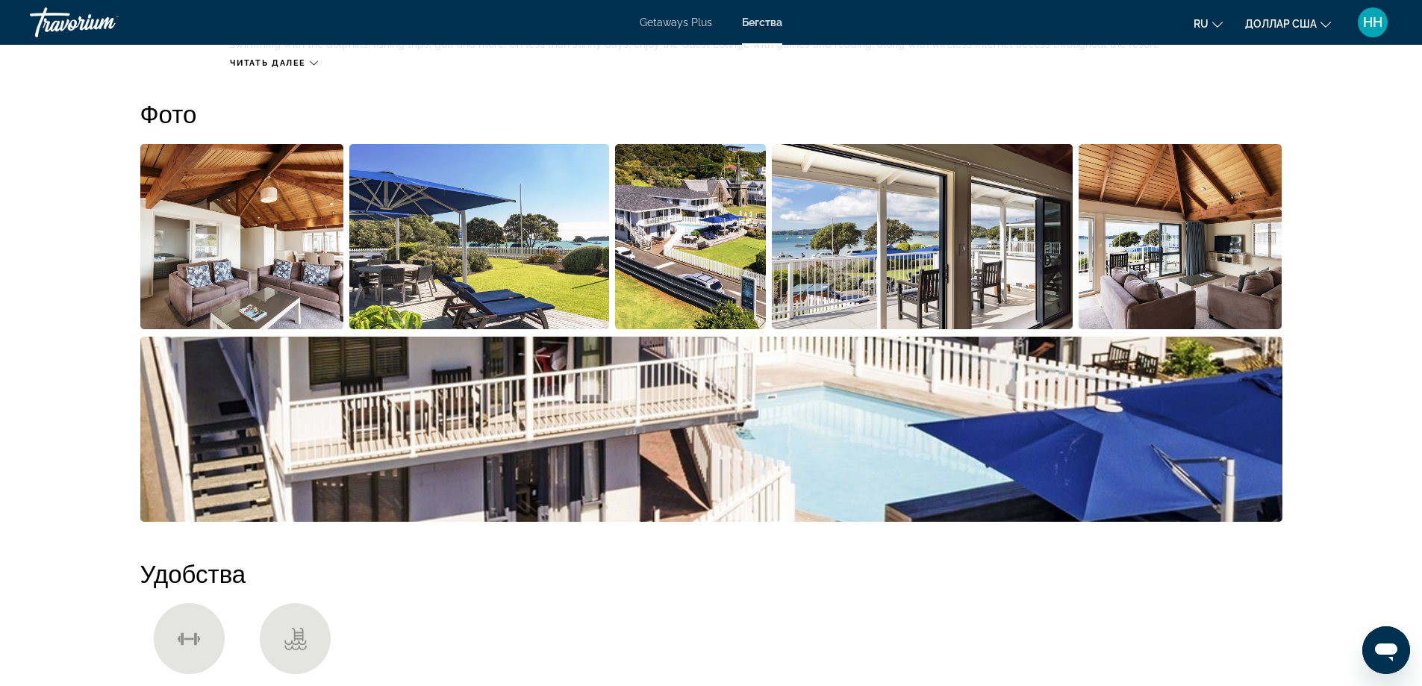
scroll to position [677, 0]
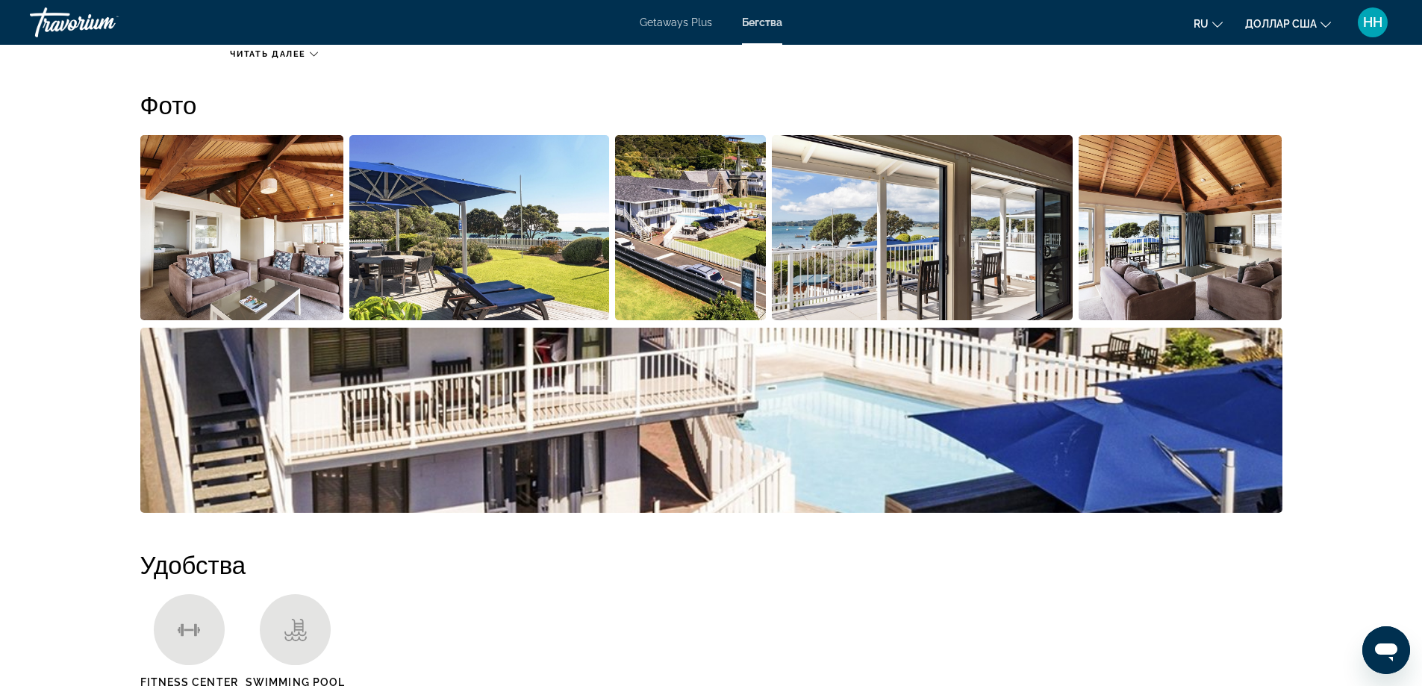
click at [264, 268] on img "Open full-screen image slider" at bounding box center [242, 227] width 204 height 185
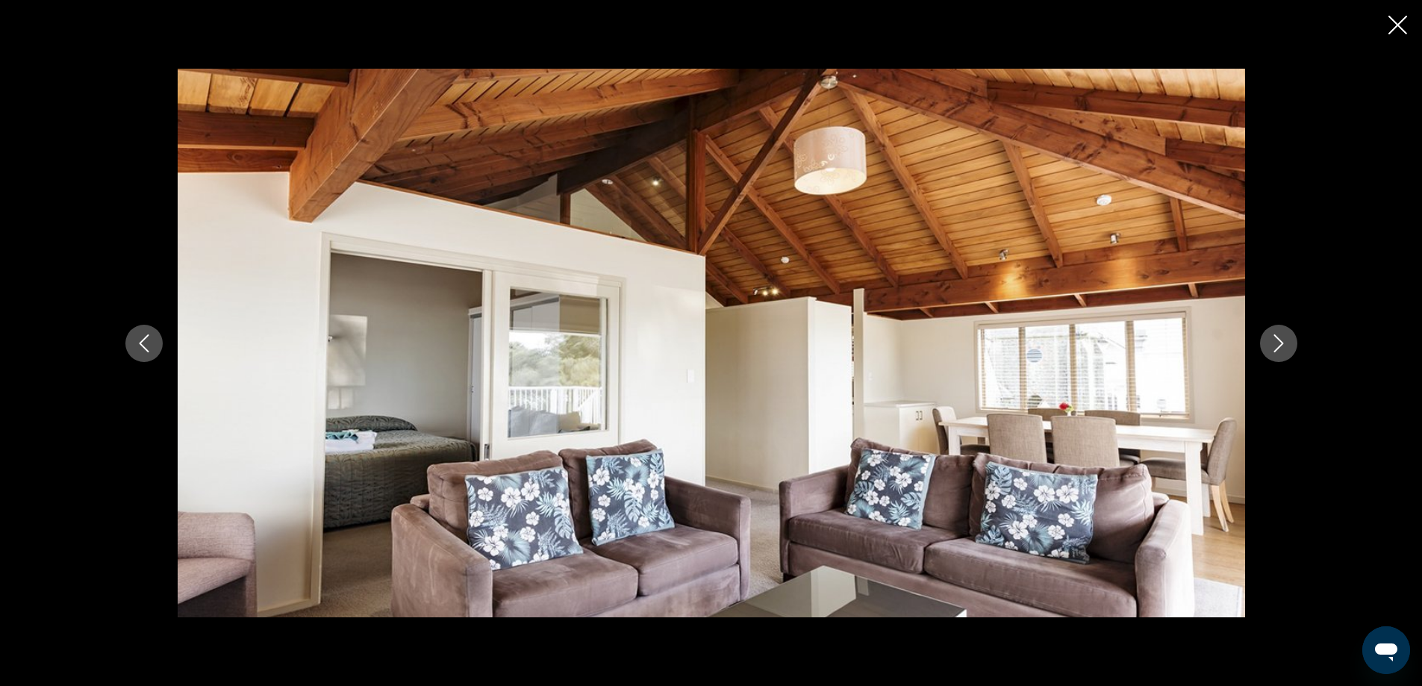
click at [1280, 341] on icon "Next image" at bounding box center [1278, 343] width 10 height 18
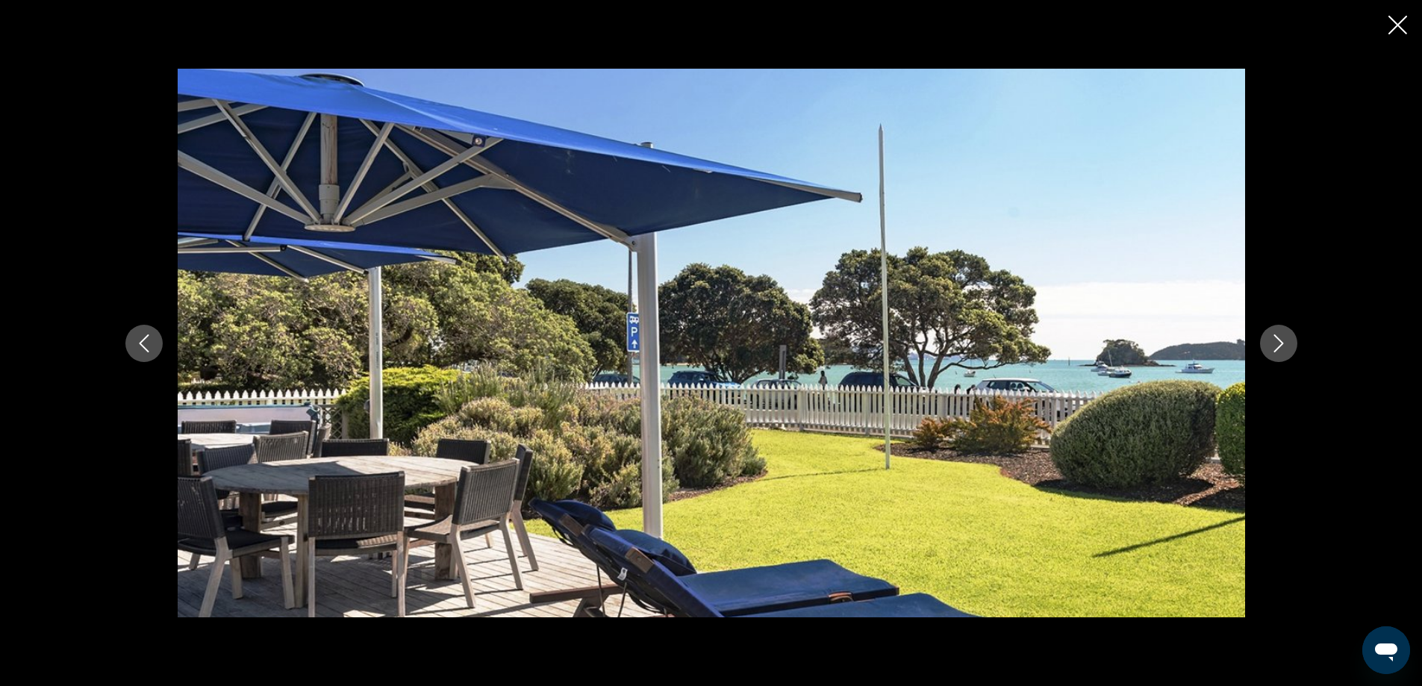
click at [1281, 341] on icon "Next image" at bounding box center [1278, 343] width 10 height 18
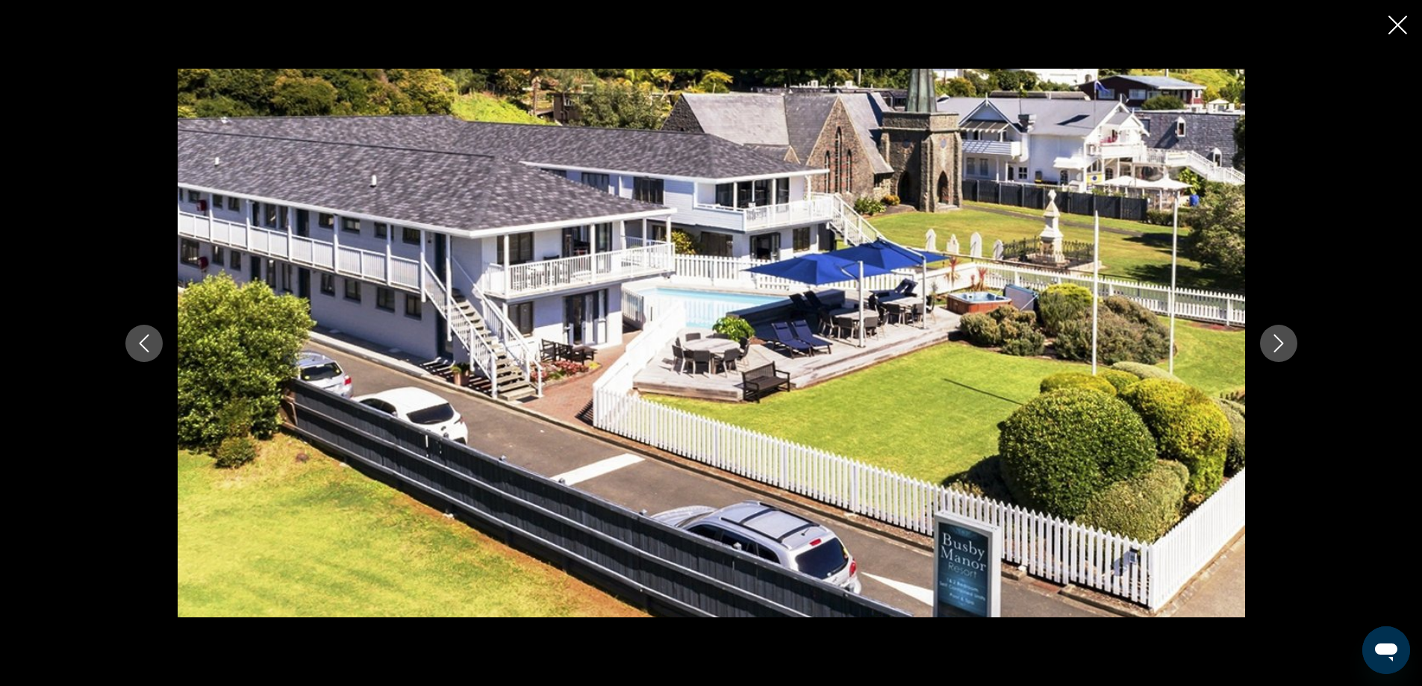
click at [1281, 341] on icon "Next image" at bounding box center [1278, 343] width 10 height 18
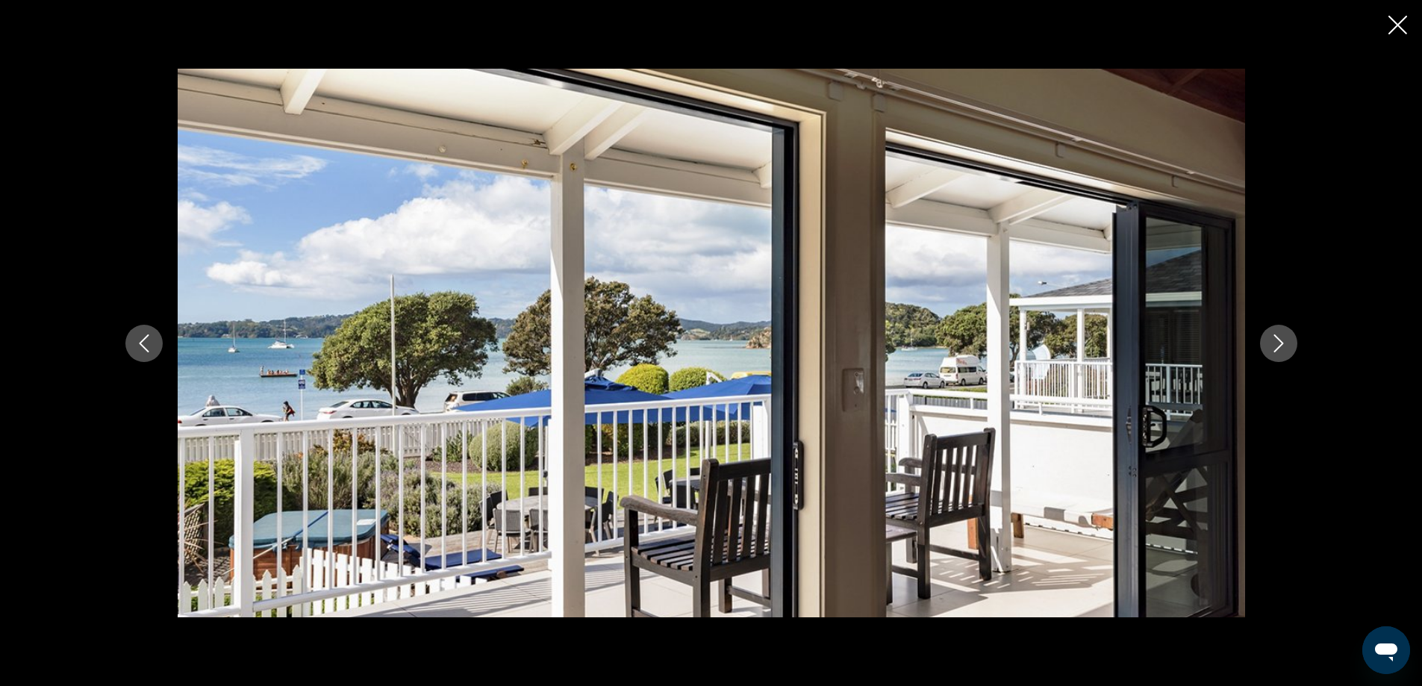
click at [1281, 341] on icon "Next image" at bounding box center [1278, 343] width 10 height 18
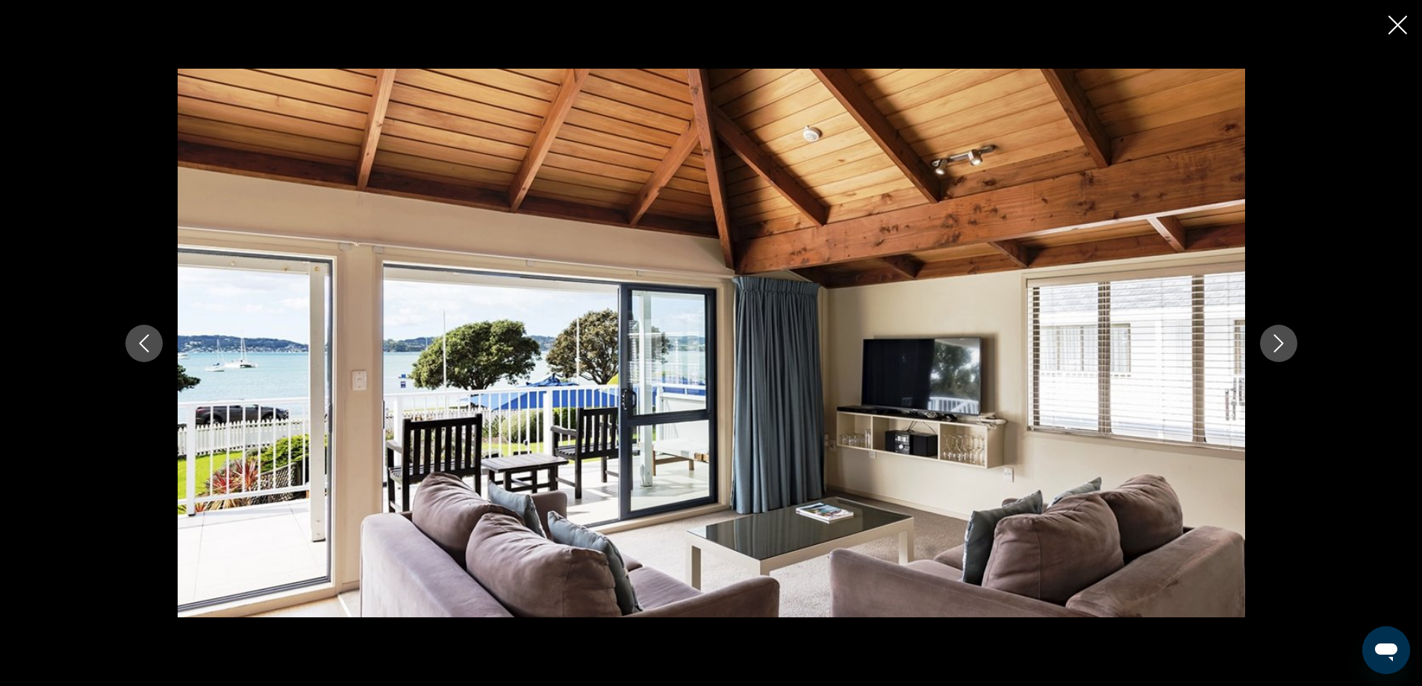
click at [1281, 341] on icon "Next image" at bounding box center [1278, 343] width 10 height 18
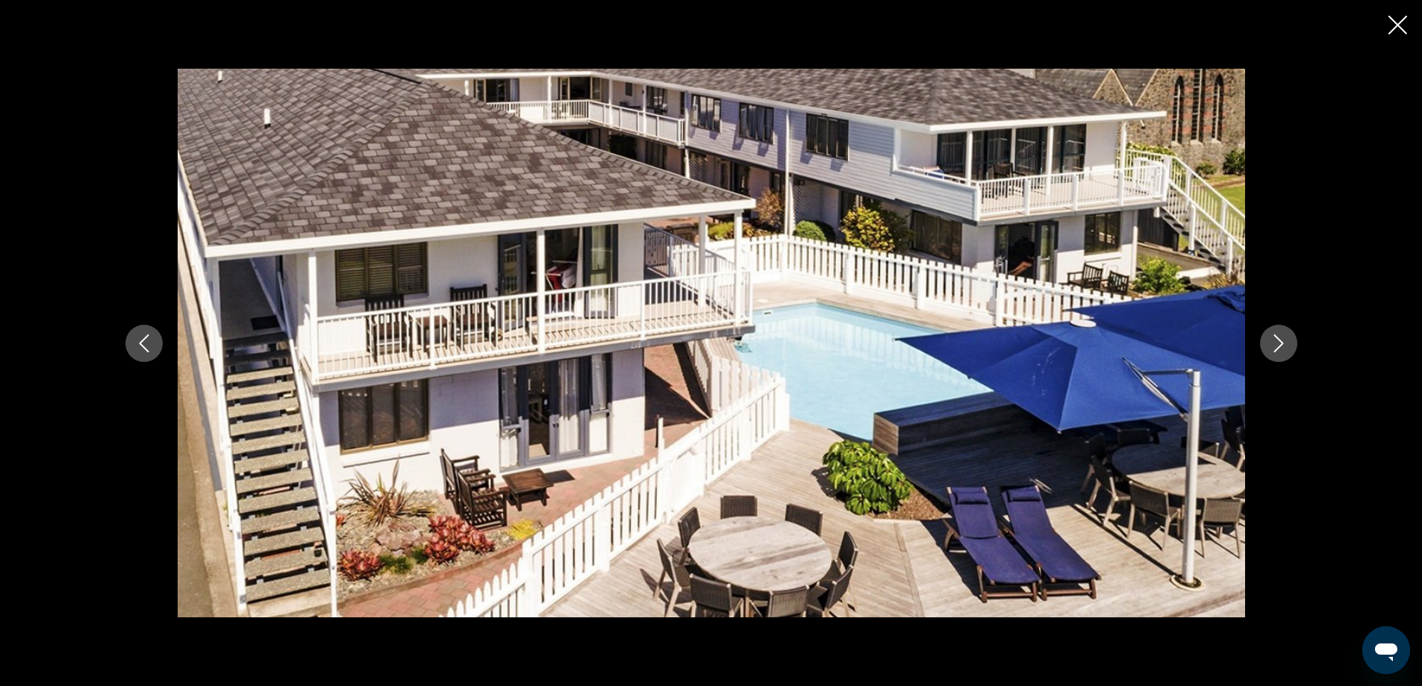
click at [1281, 341] on icon "Next image" at bounding box center [1278, 343] width 10 height 18
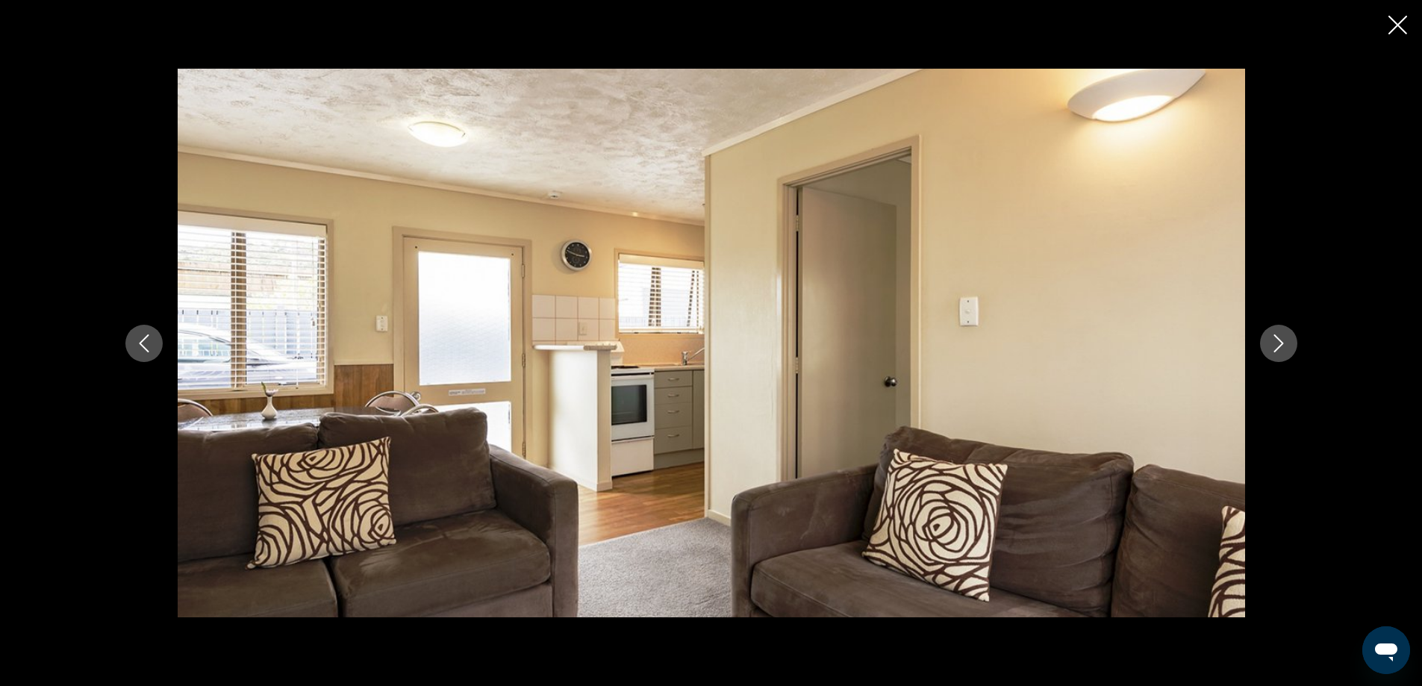
click at [1281, 341] on icon "Next image" at bounding box center [1278, 343] width 10 height 18
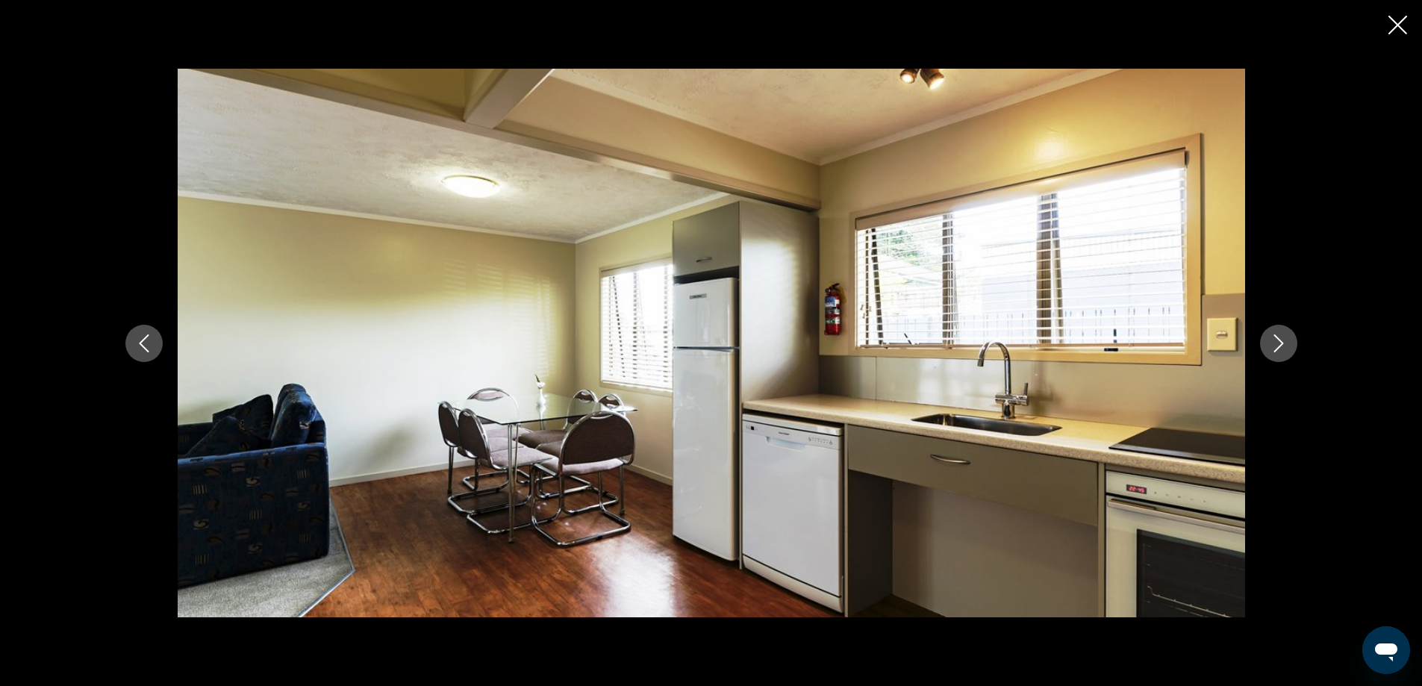
click at [1281, 341] on icon "Next image" at bounding box center [1278, 343] width 10 height 18
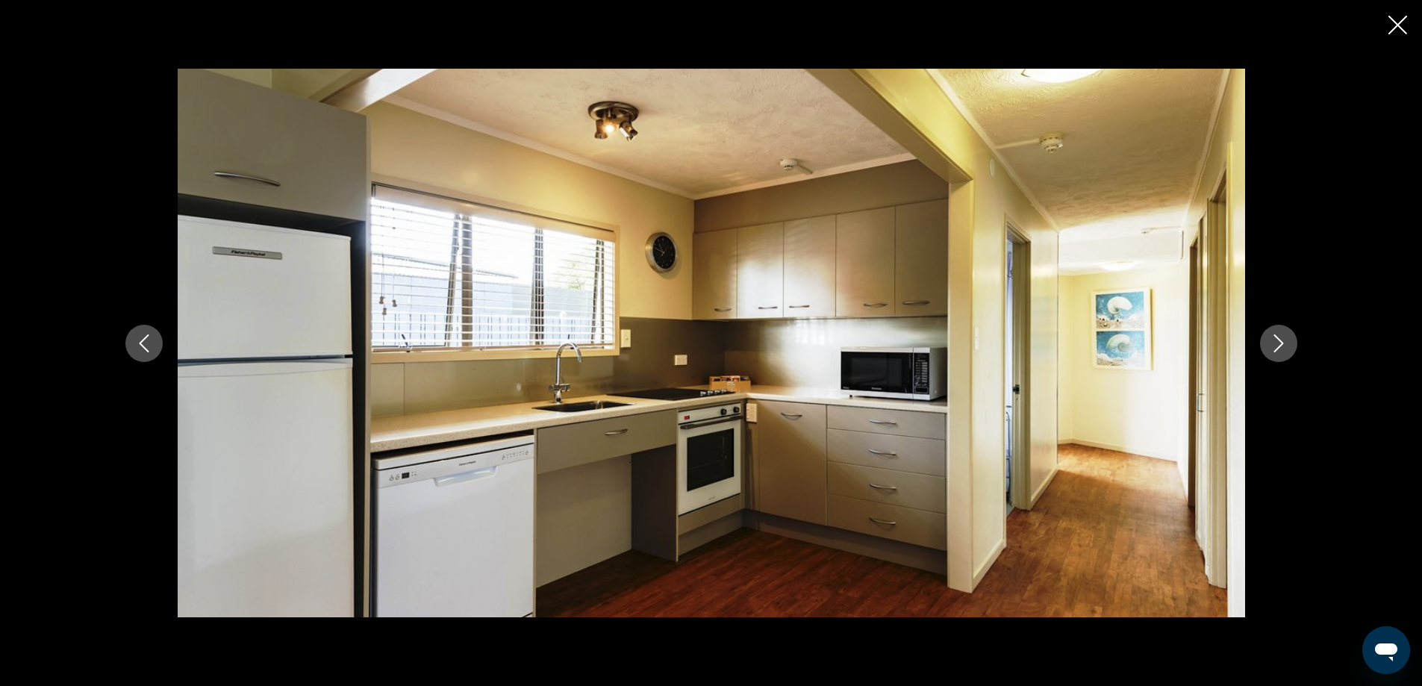
click at [1281, 341] on icon "Next image" at bounding box center [1278, 343] width 10 height 18
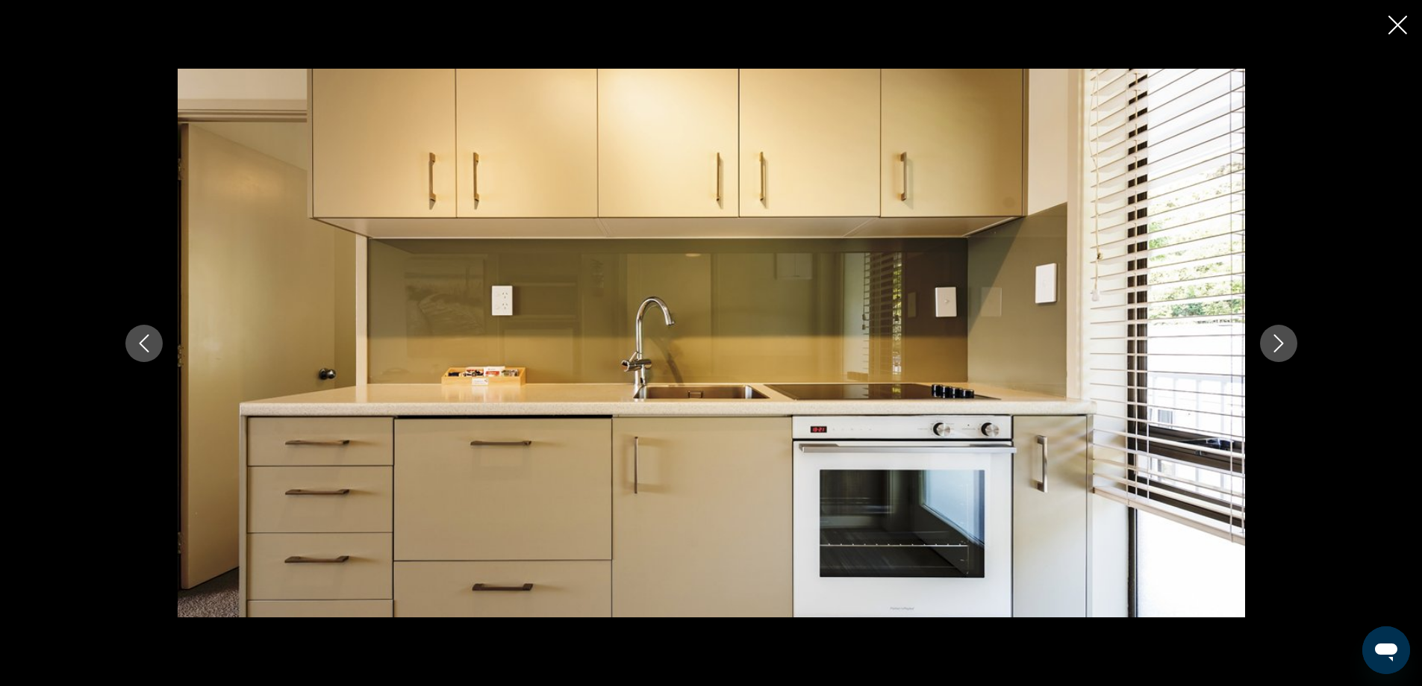
click at [1281, 341] on icon "Next image" at bounding box center [1278, 343] width 10 height 18
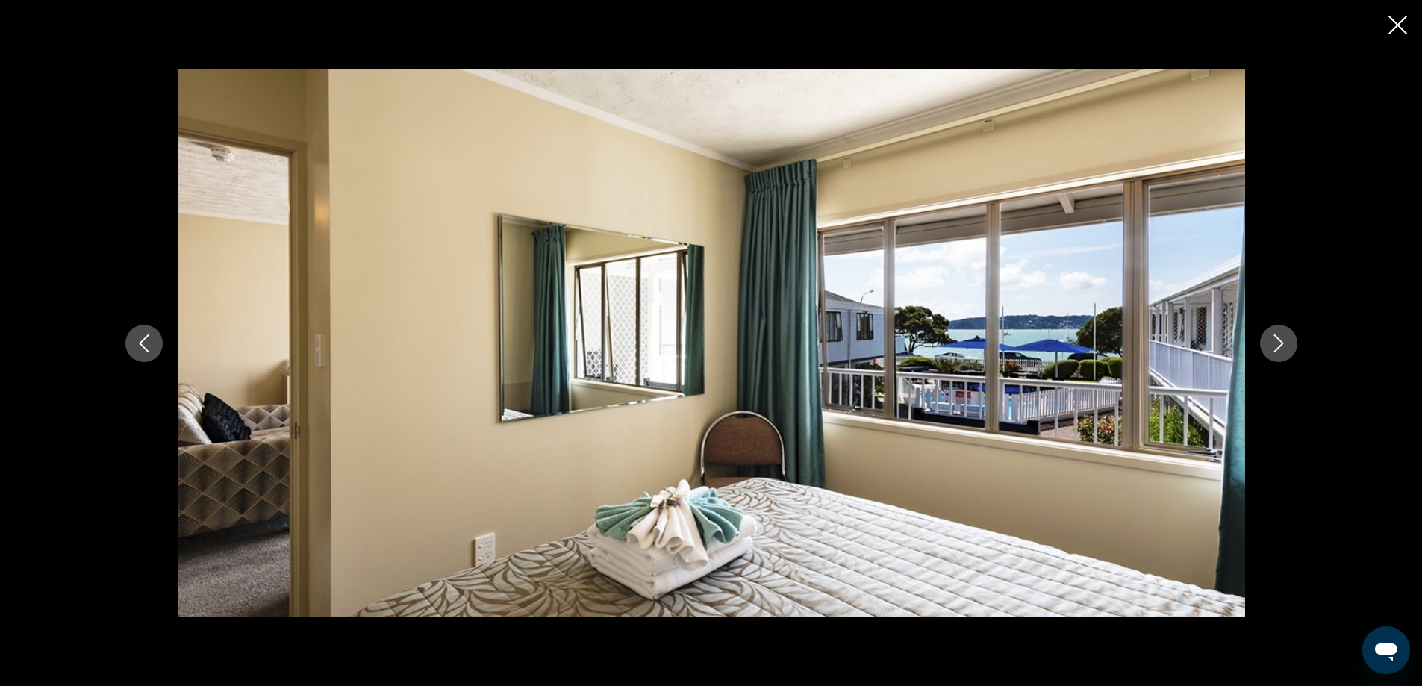
click at [1281, 341] on icon "Next image" at bounding box center [1278, 343] width 10 height 18
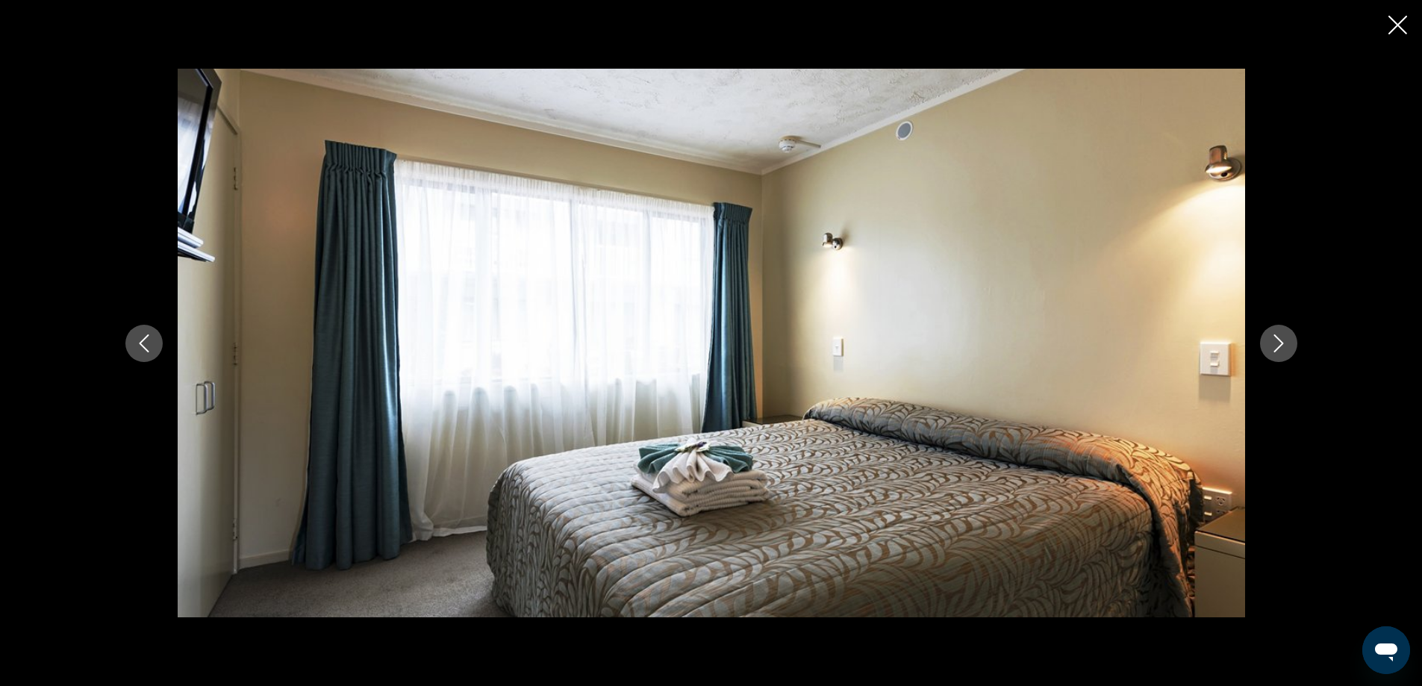
click at [1281, 341] on icon "Next image" at bounding box center [1278, 343] width 10 height 18
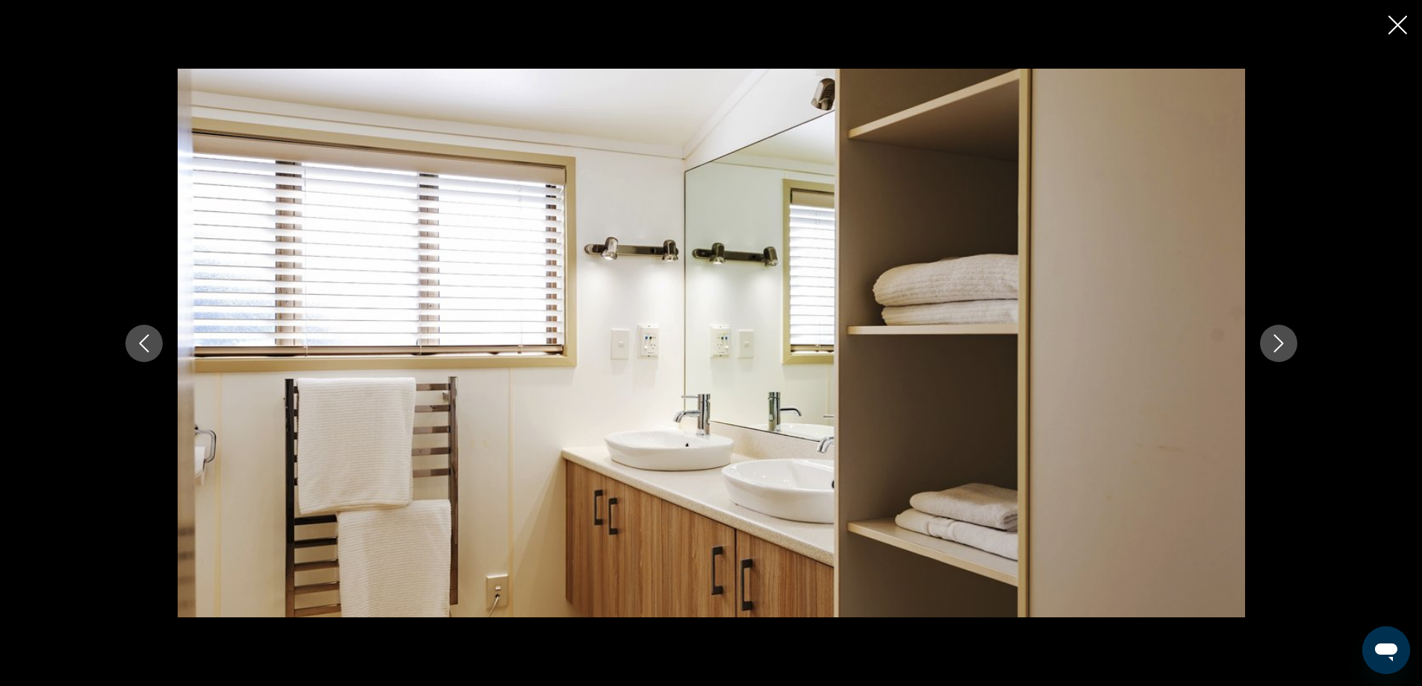
click at [1281, 341] on icon "Next image" at bounding box center [1278, 343] width 10 height 18
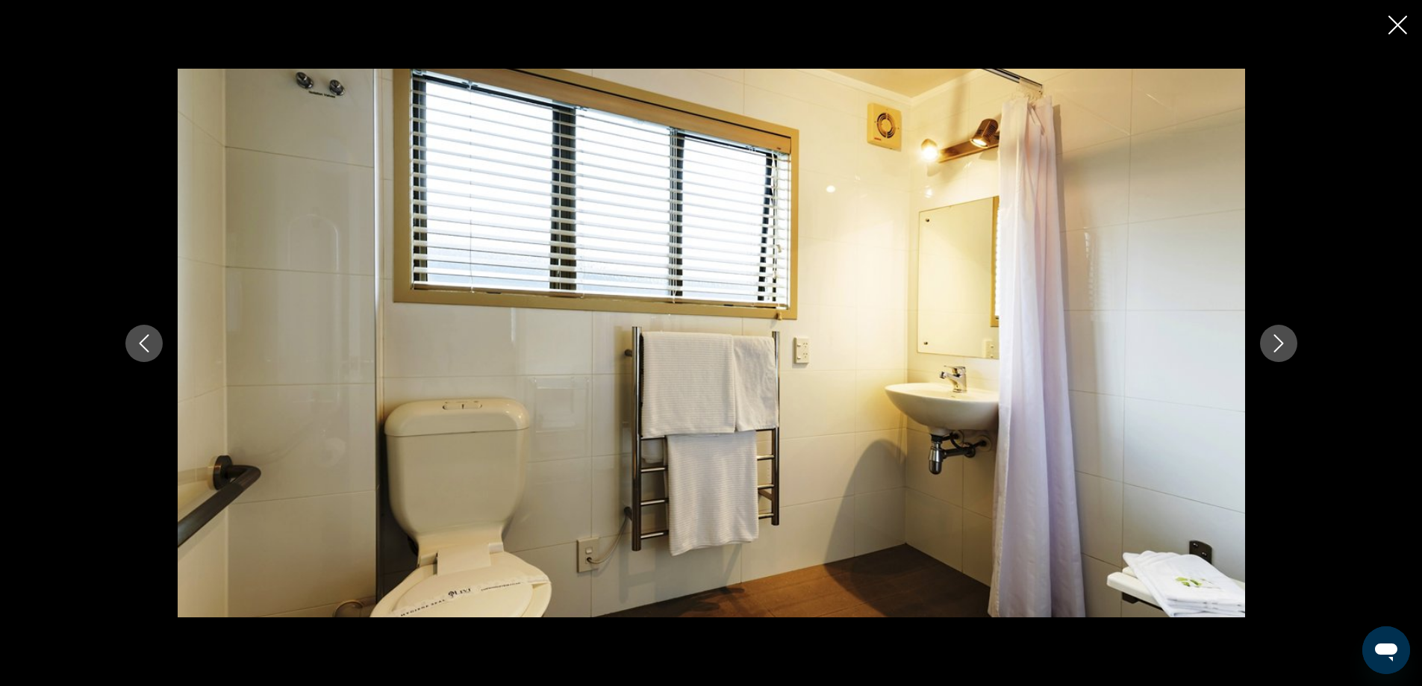
click at [1281, 341] on icon "Next image" at bounding box center [1278, 343] width 10 height 18
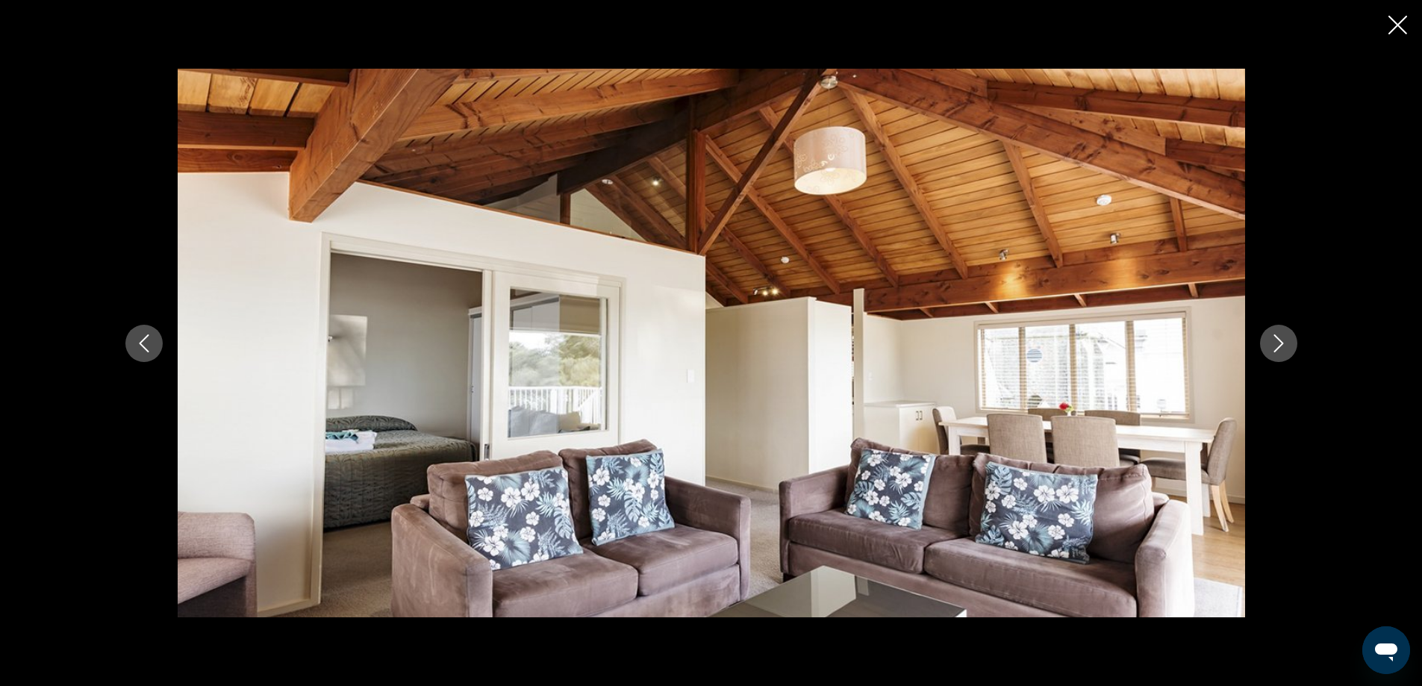
click at [1281, 341] on icon "Next image" at bounding box center [1278, 343] width 10 height 18
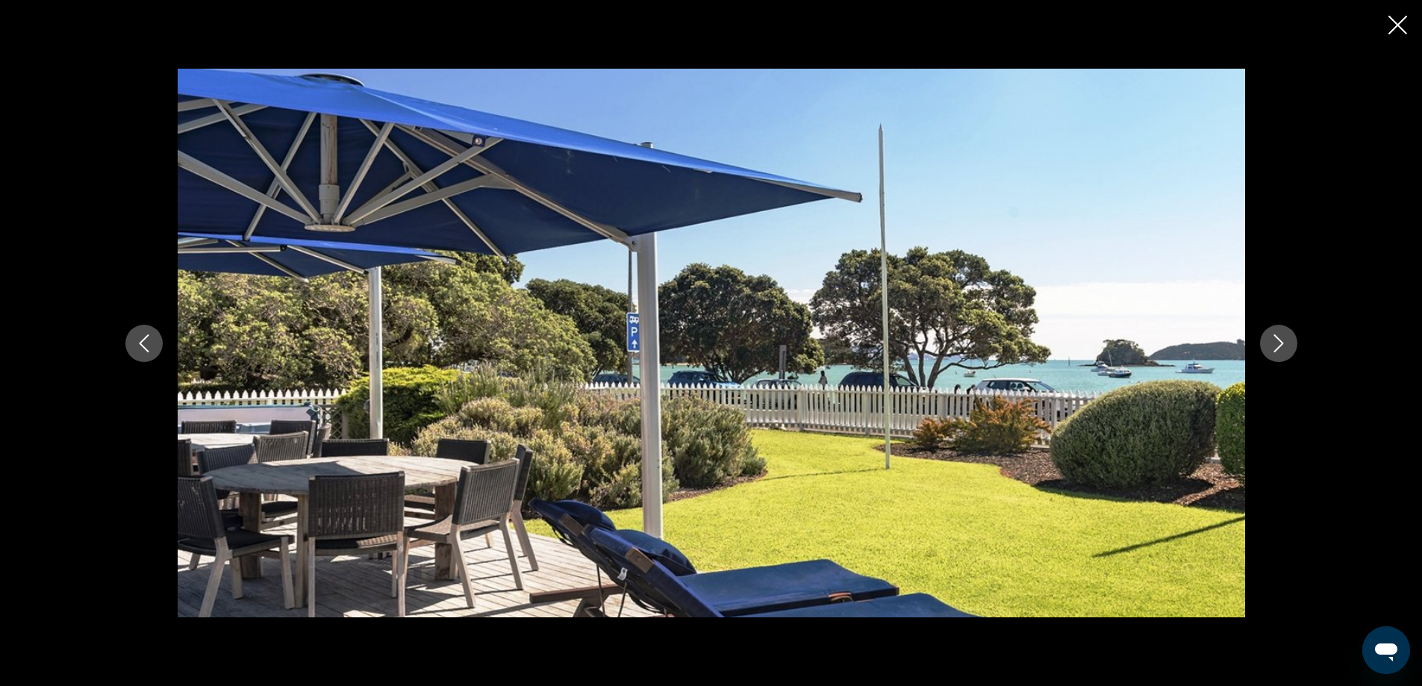
click at [1281, 341] on icon "Next image" at bounding box center [1278, 343] width 10 height 18
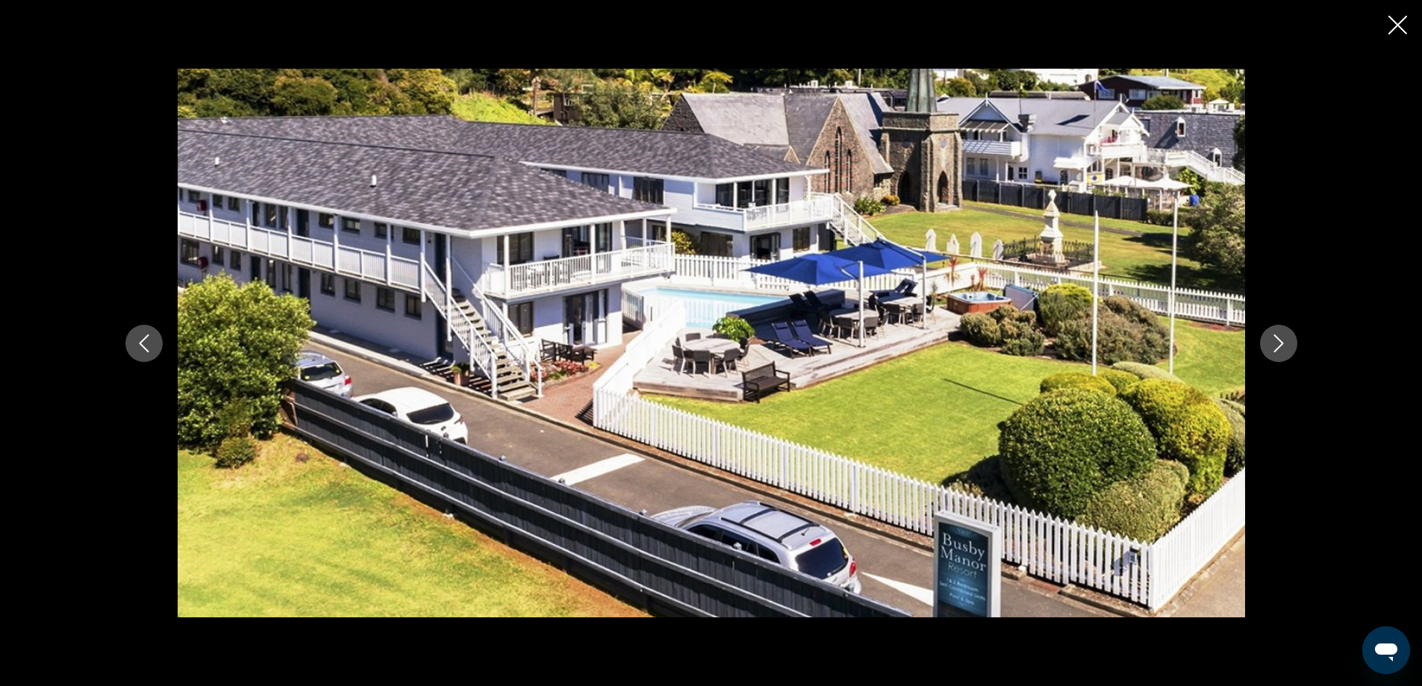
click at [1392, 19] on icon "Close slideshow" at bounding box center [1397, 25] width 19 height 19
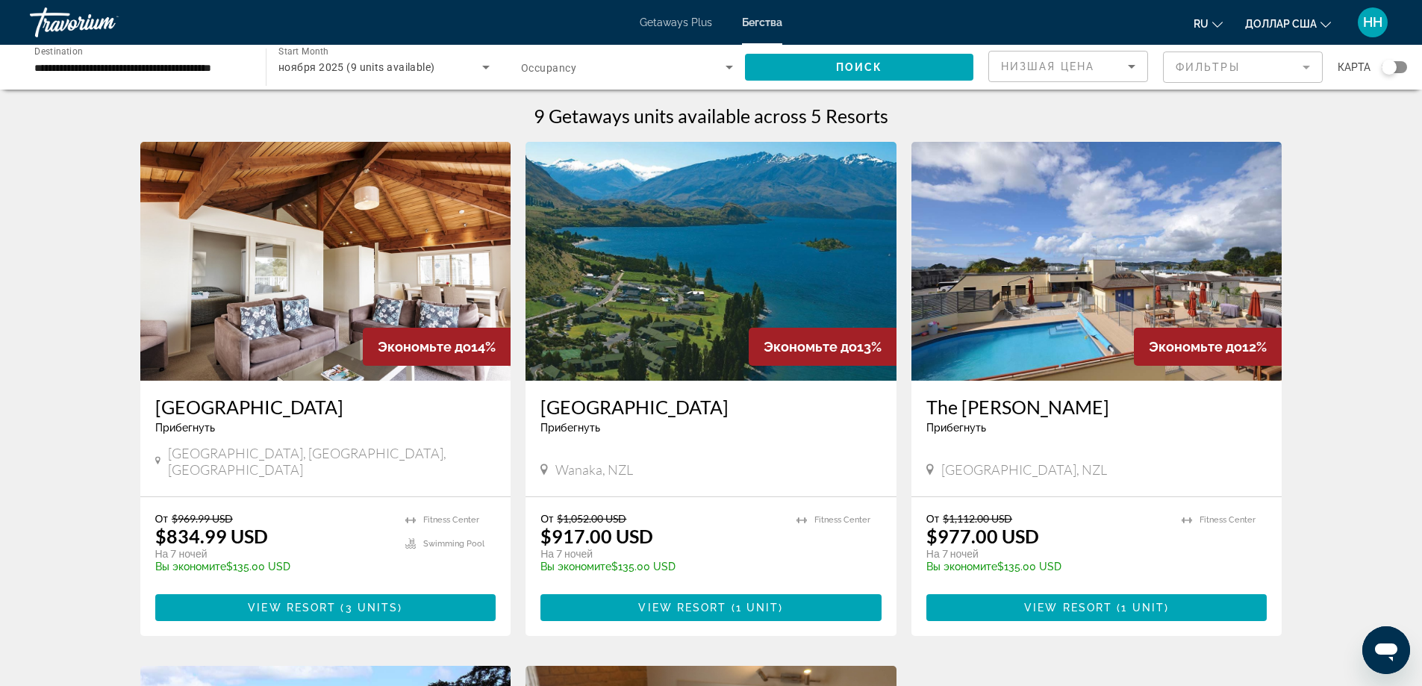
click at [149, 67] on input "**********" at bounding box center [140, 68] width 212 height 18
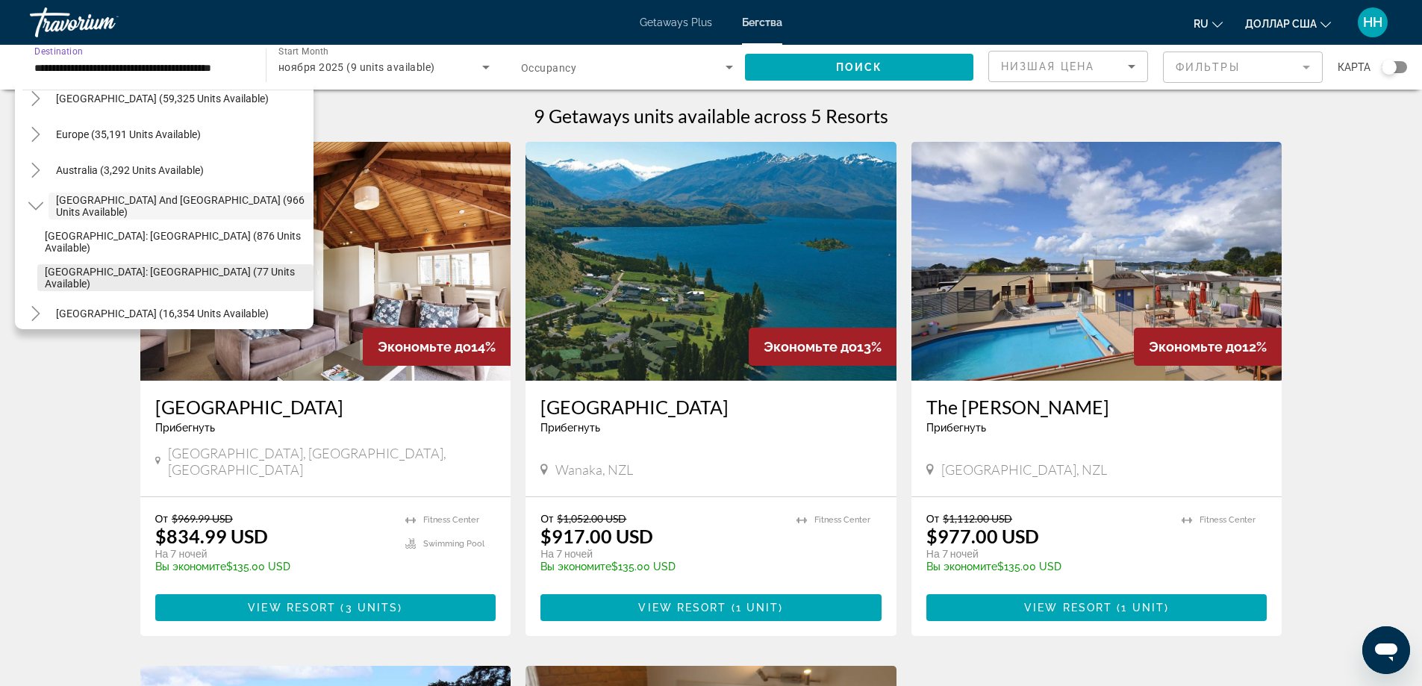
scroll to position [310, 0]
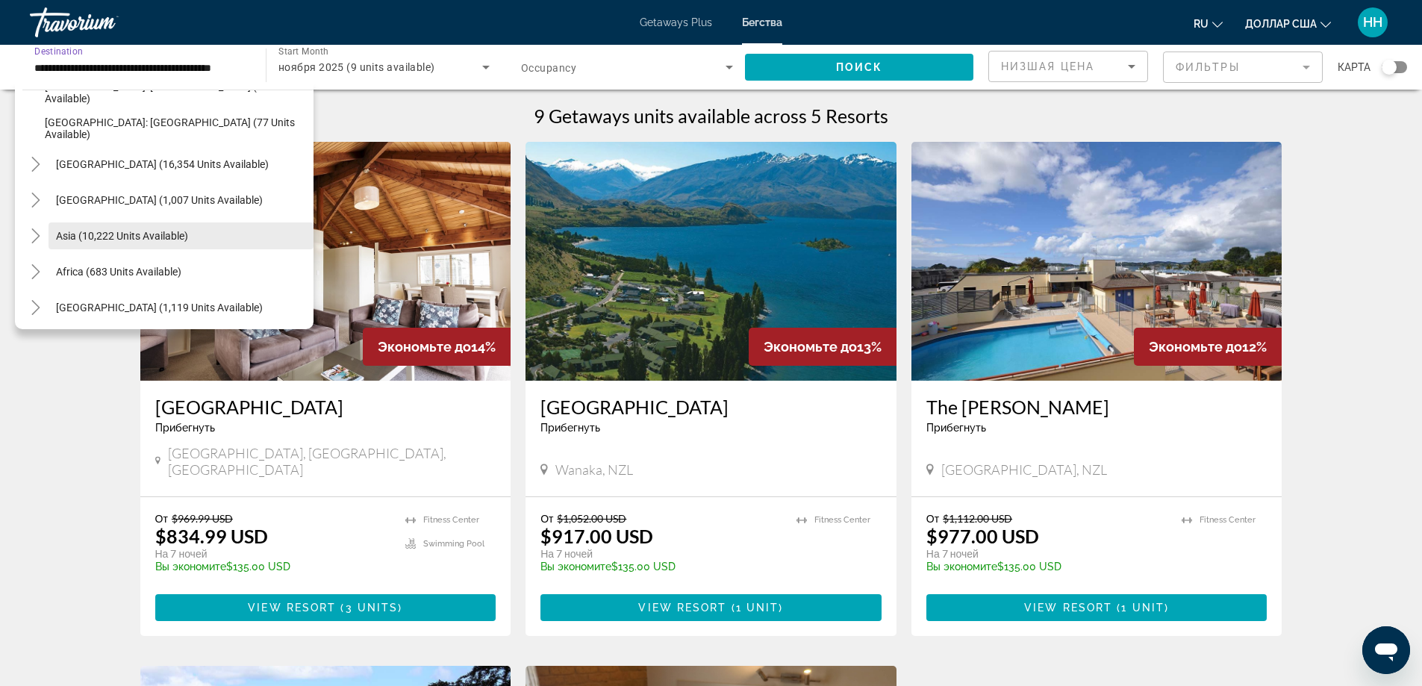
click at [167, 238] on span "Asia (10,222 units available)" at bounding box center [122, 236] width 132 height 12
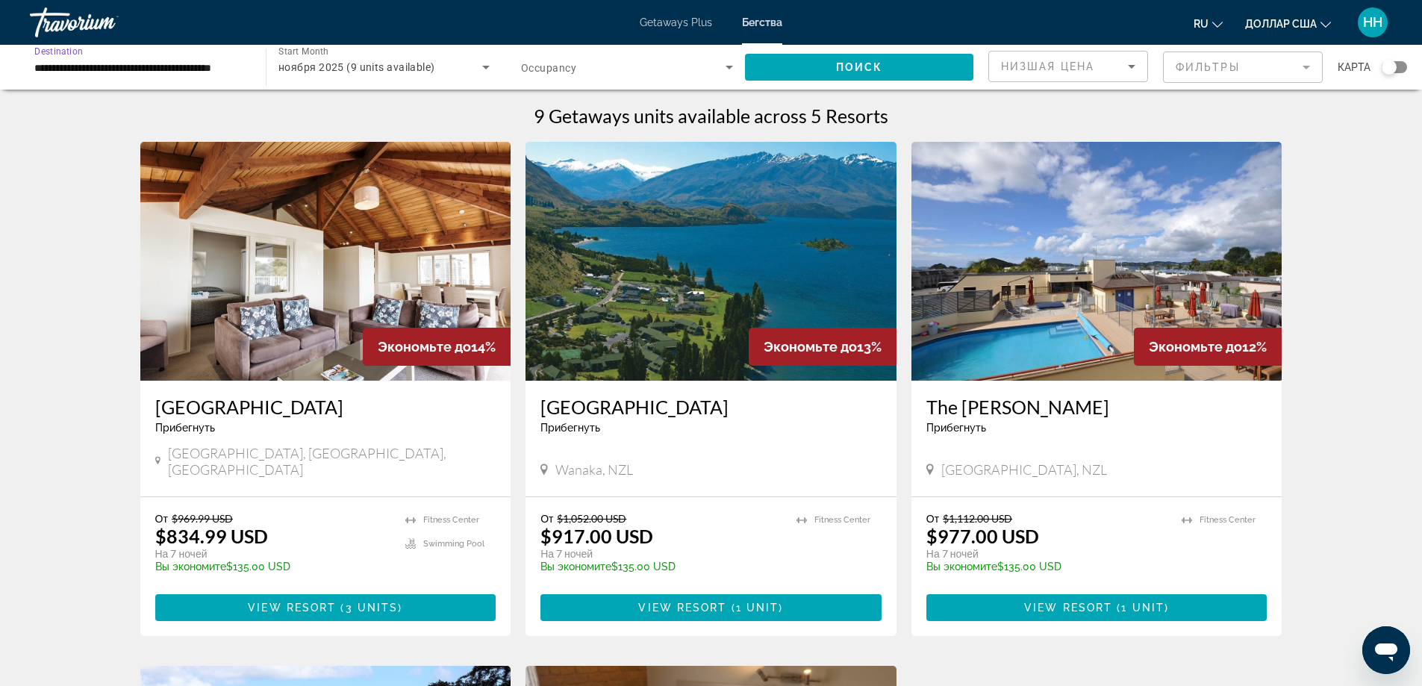
type input "**********"
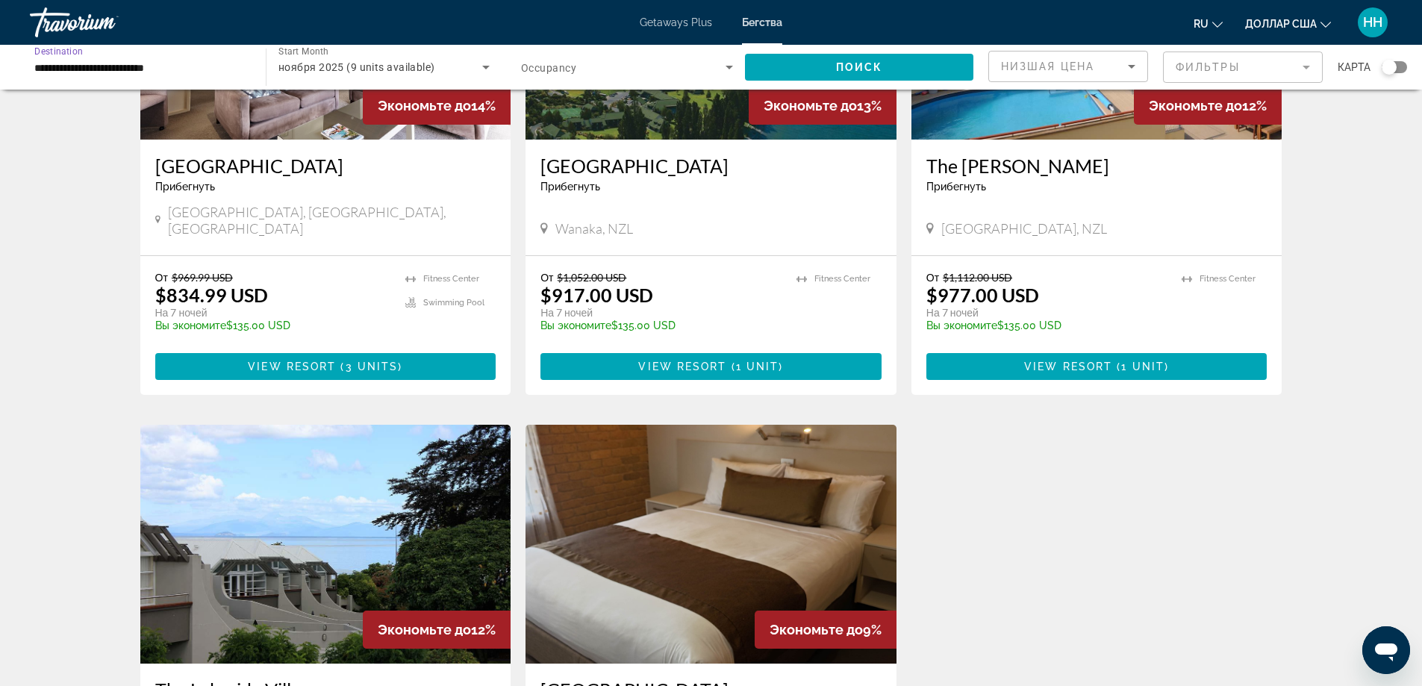
scroll to position [0, 0]
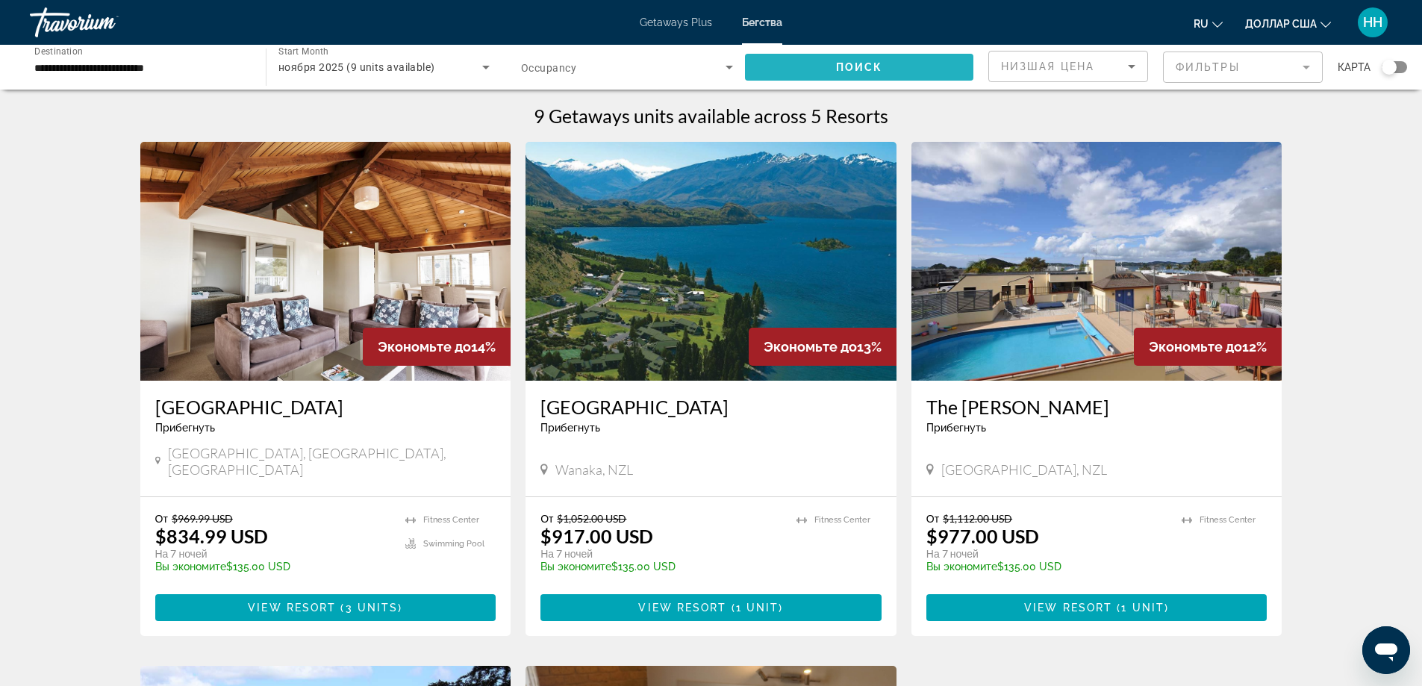
click at [828, 72] on span "Search widget" at bounding box center [859, 67] width 228 height 36
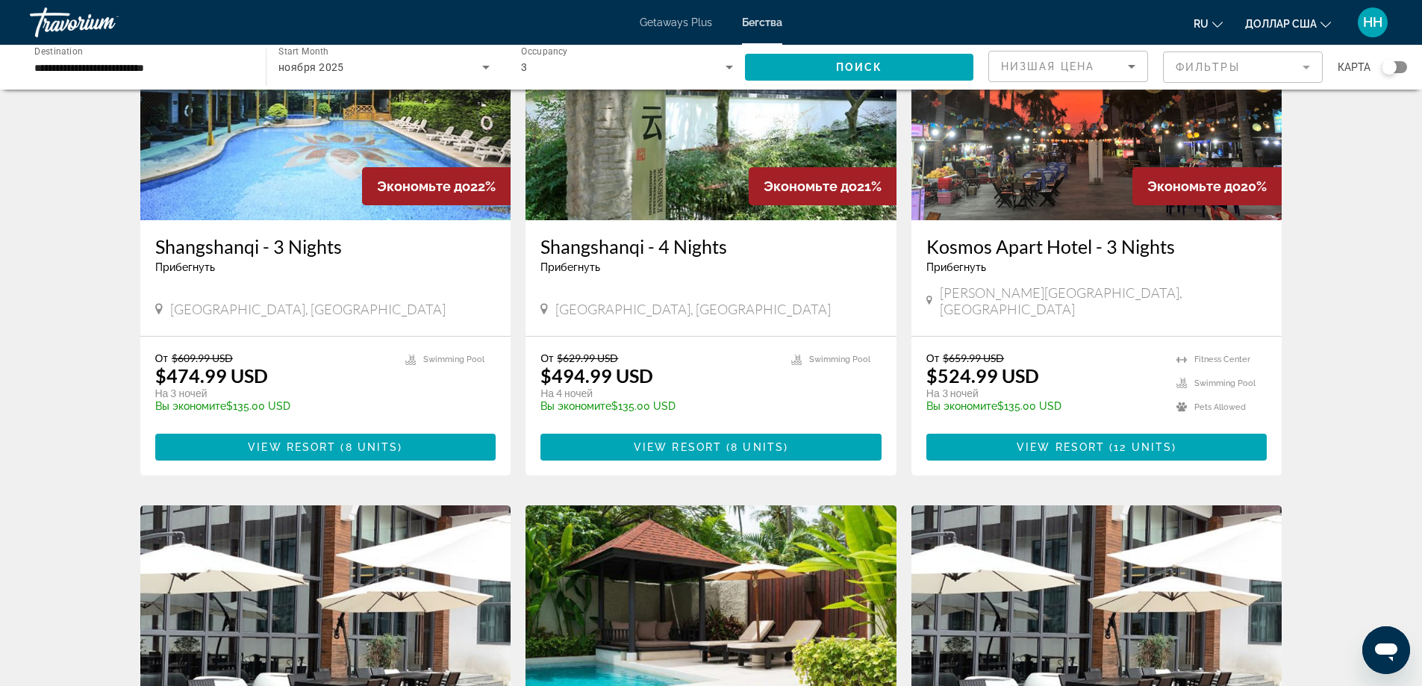
scroll to position [373, 0]
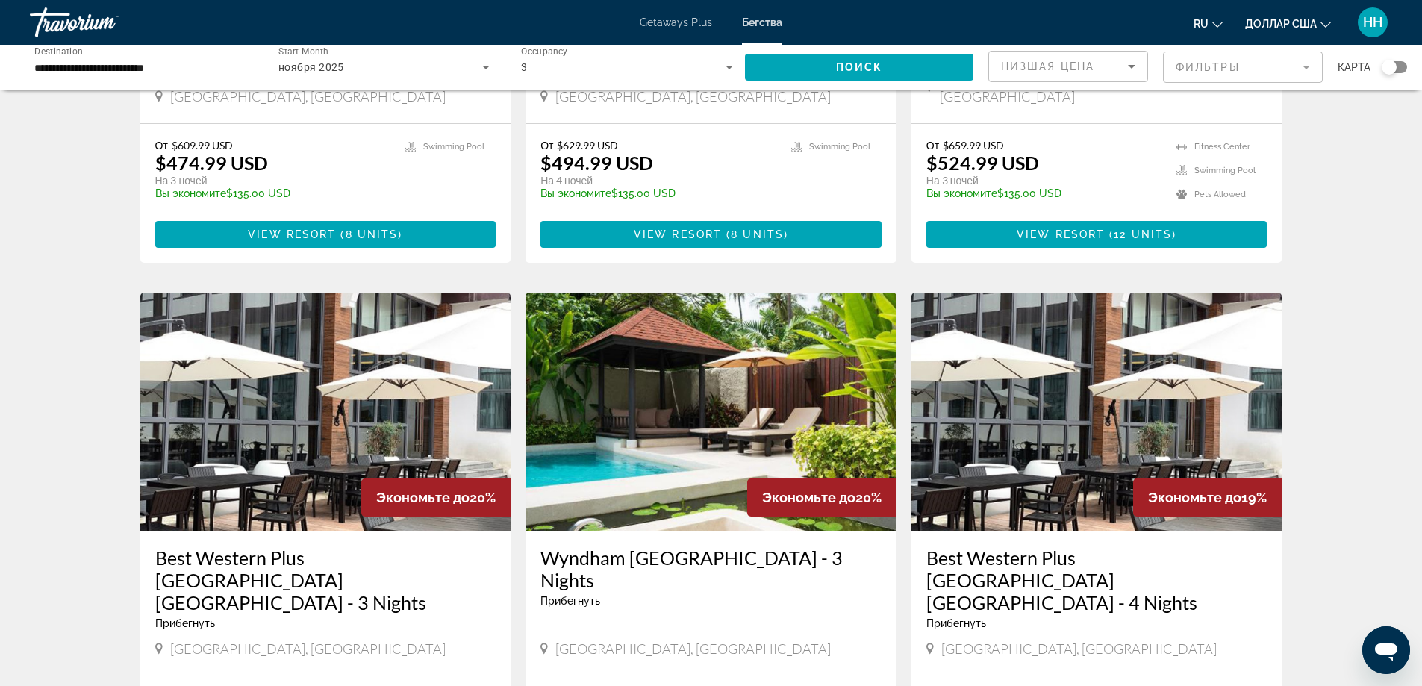
click at [676, 390] on img "Основное содержание" at bounding box center [710, 412] width 371 height 239
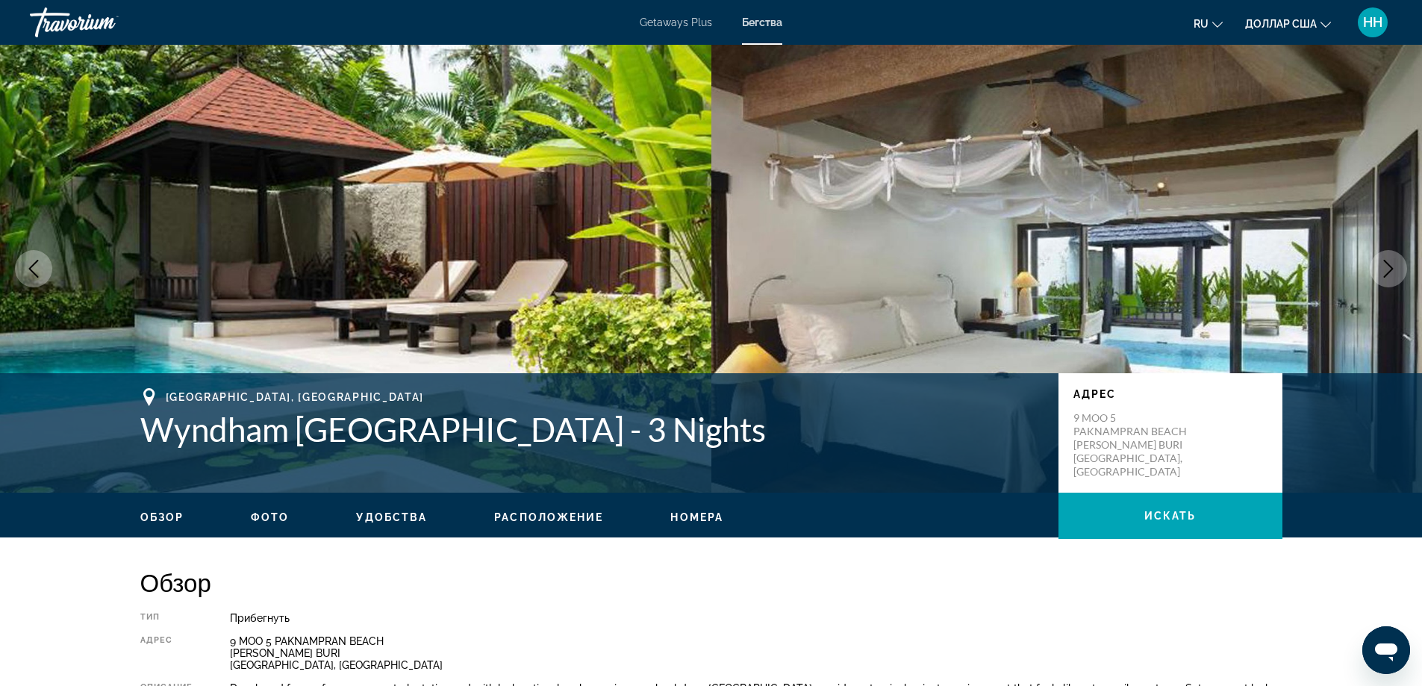
click at [1019, 267] on img "Основное содержание" at bounding box center [1066, 269] width 711 height 448
click at [1388, 257] on button "Next image" at bounding box center [1387, 268] width 37 height 37
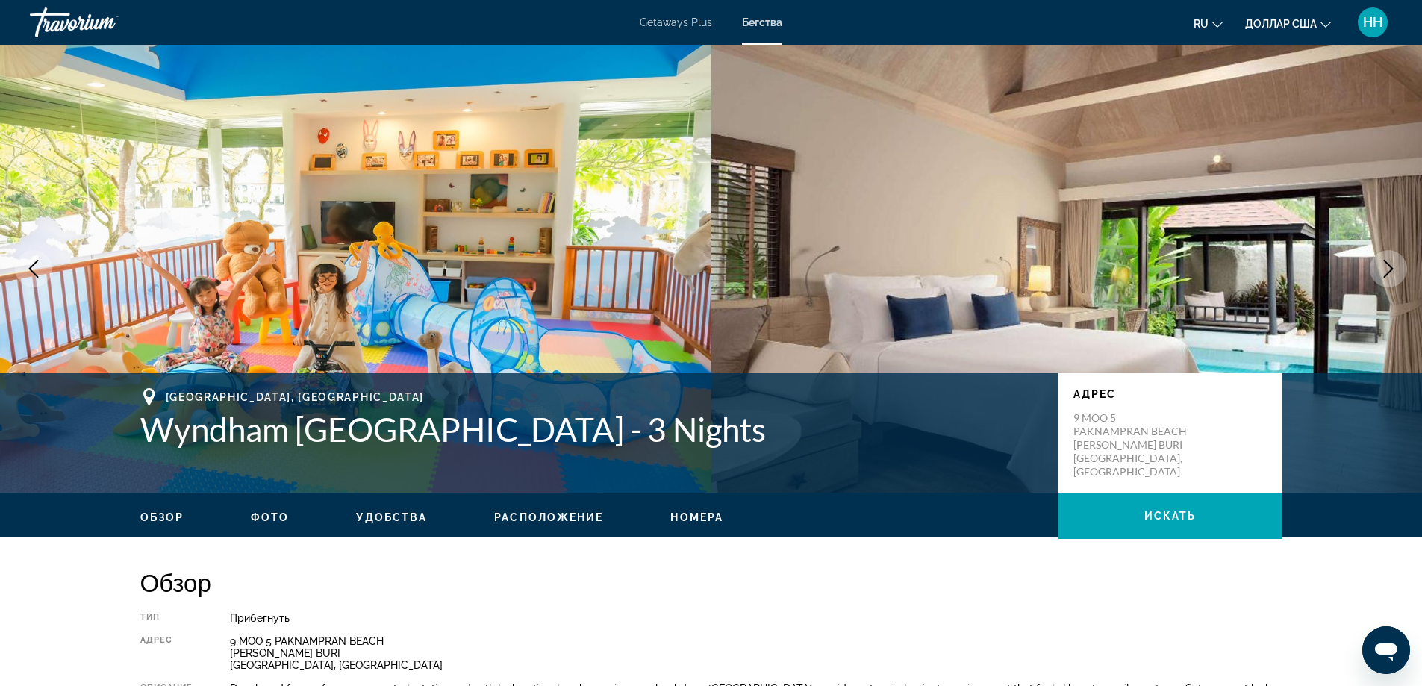
click at [1388, 257] on button "Next image" at bounding box center [1387, 268] width 37 height 37
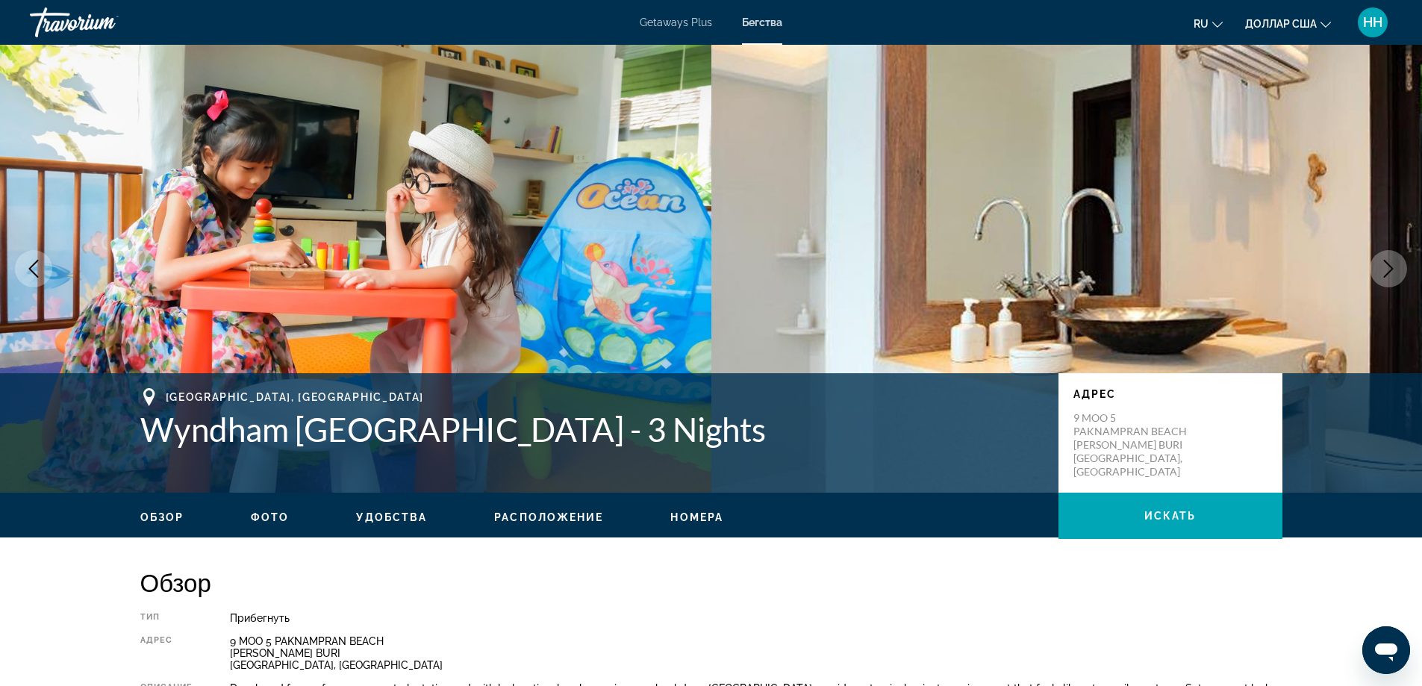
click at [1388, 257] on button "Next image" at bounding box center [1387, 268] width 37 height 37
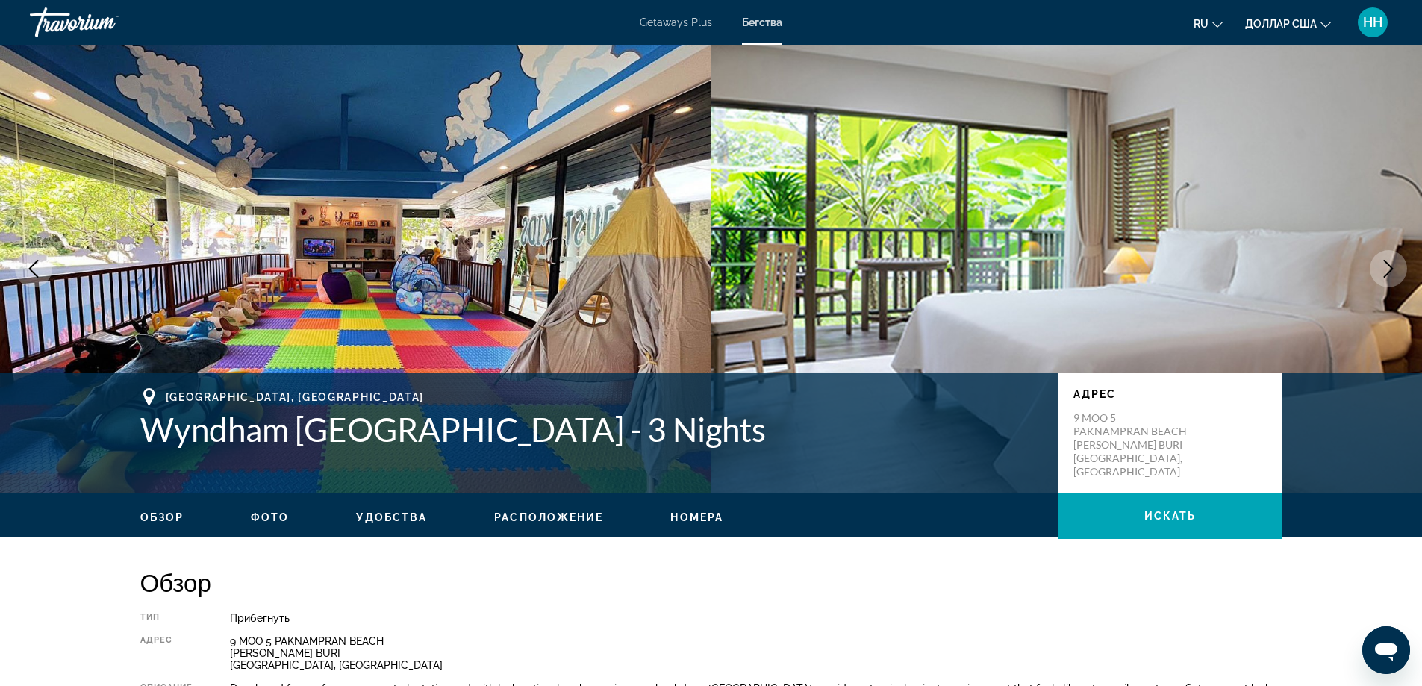
click at [1388, 257] on button "Next image" at bounding box center [1387, 268] width 37 height 37
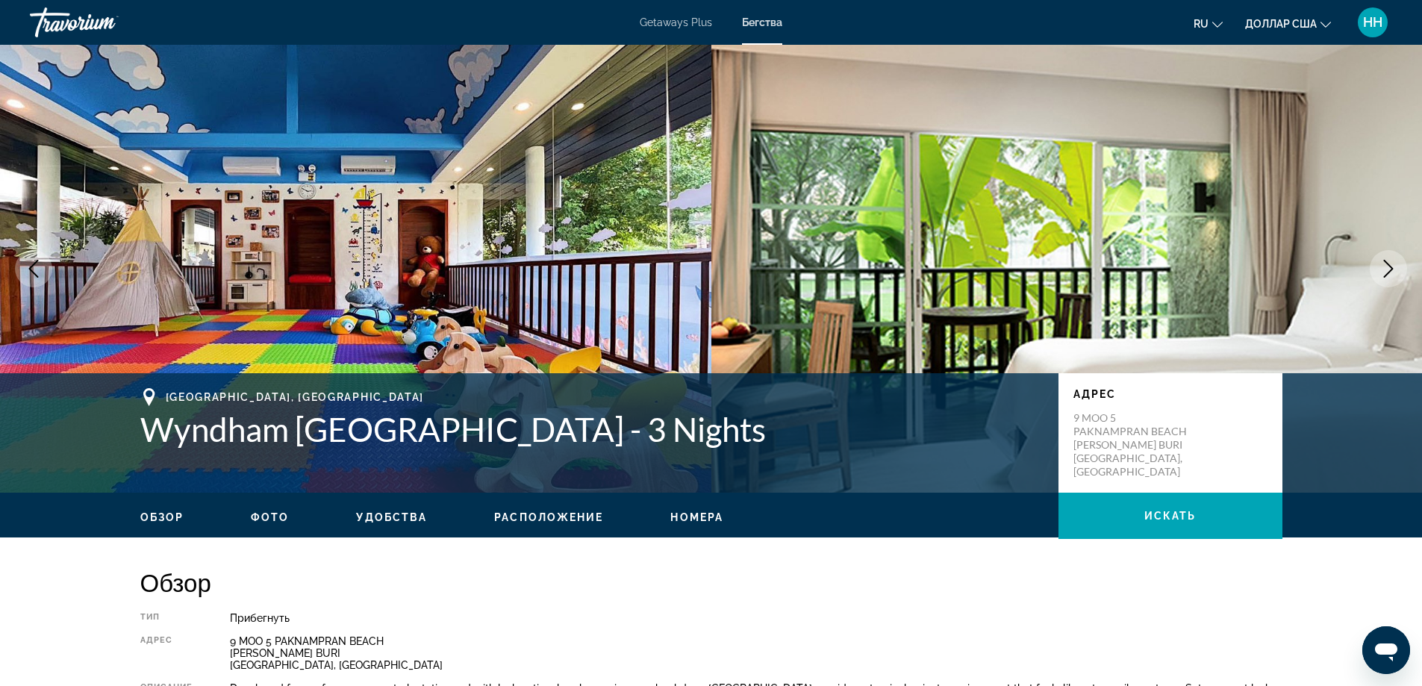
click at [1388, 257] on button "Next image" at bounding box center [1387, 268] width 37 height 37
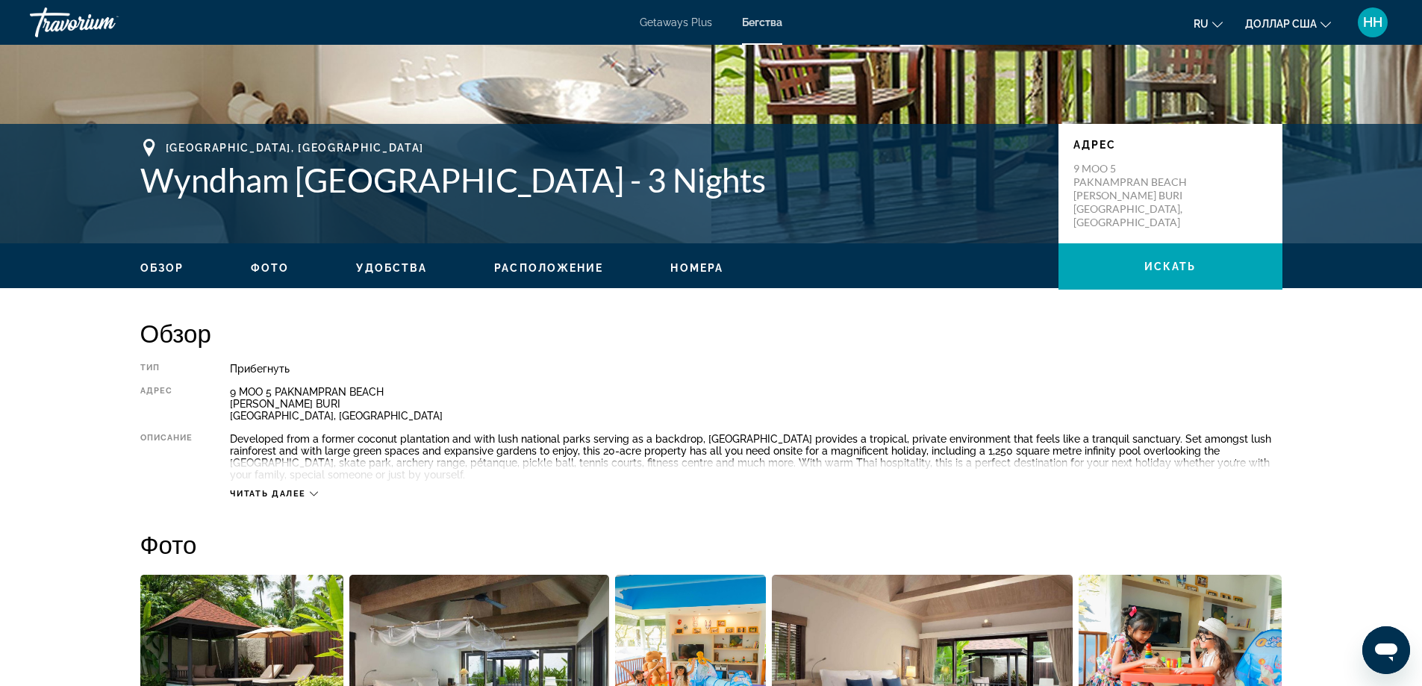
scroll to position [373, 0]
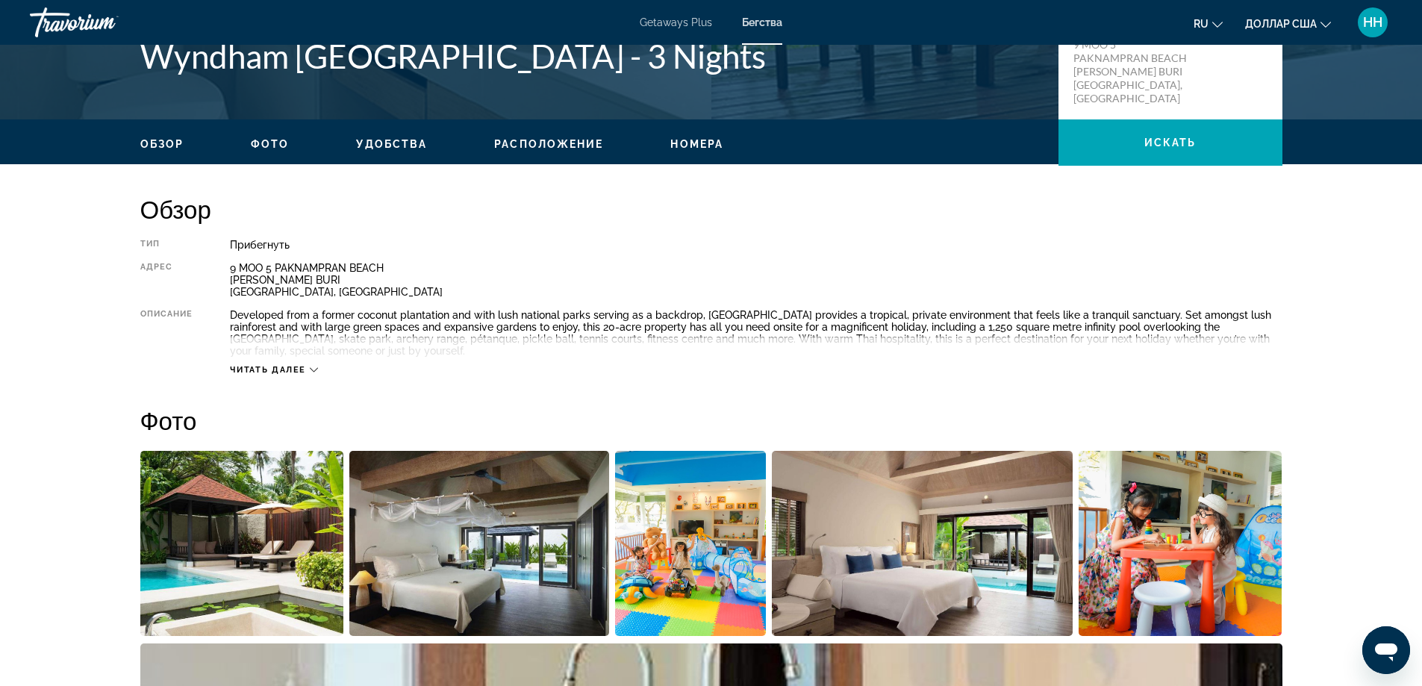
click at [314, 366] on icon "Основное содержание" at bounding box center [314, 370] width 8 height 8
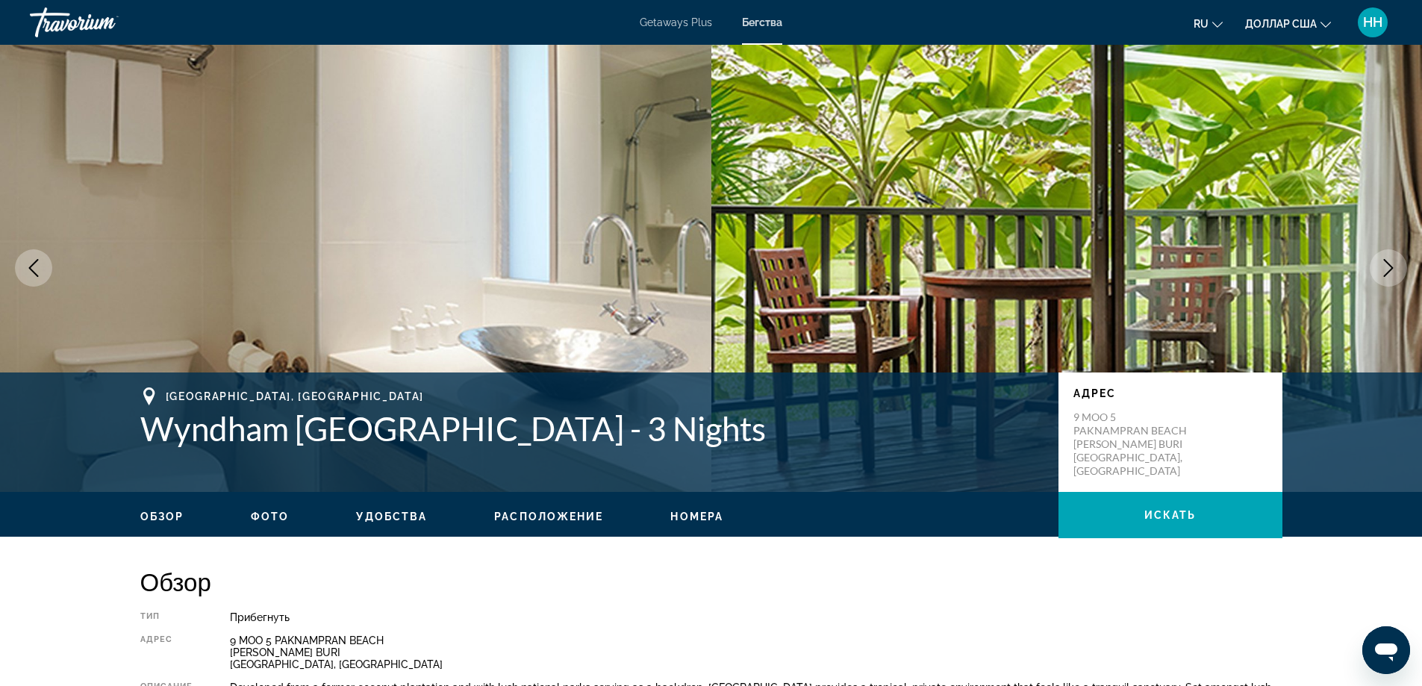
scroll to position [0, 0]
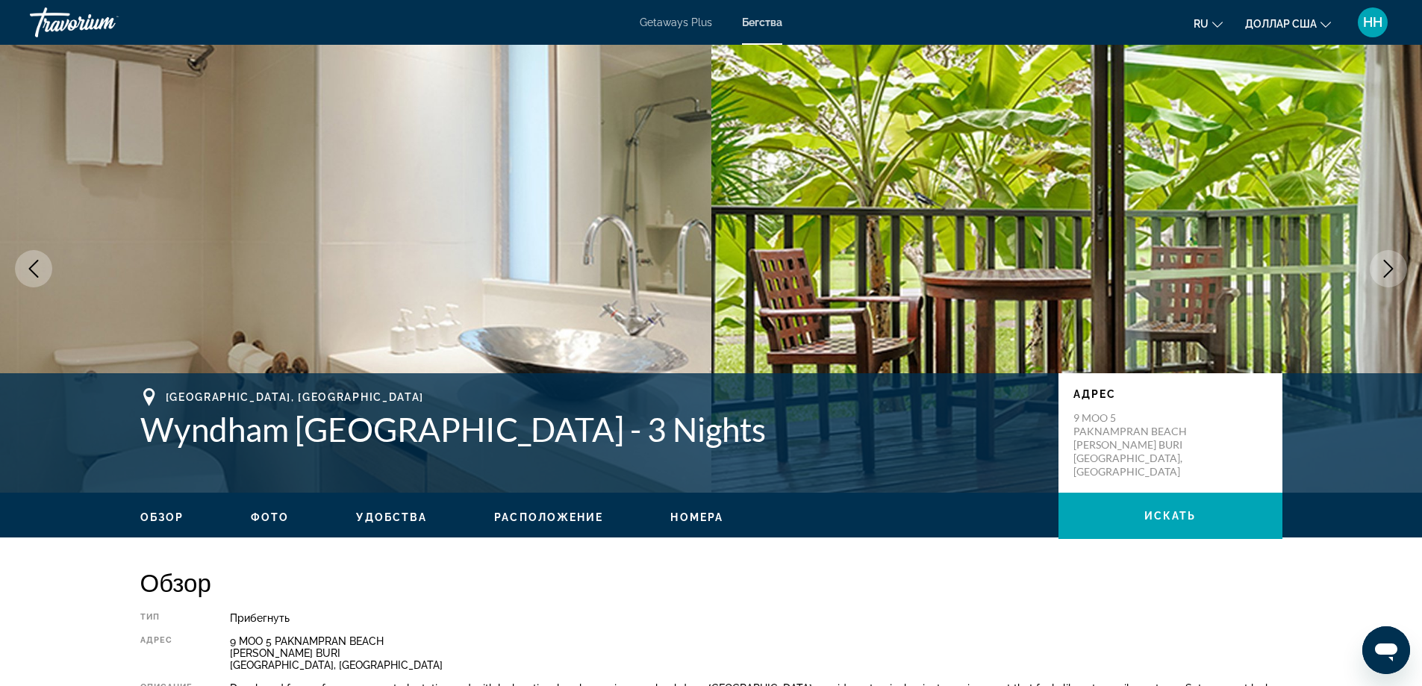
click at [1216, 26] on icon "Изменить язык" at bounding box center [1217, 25] width 10 height 6
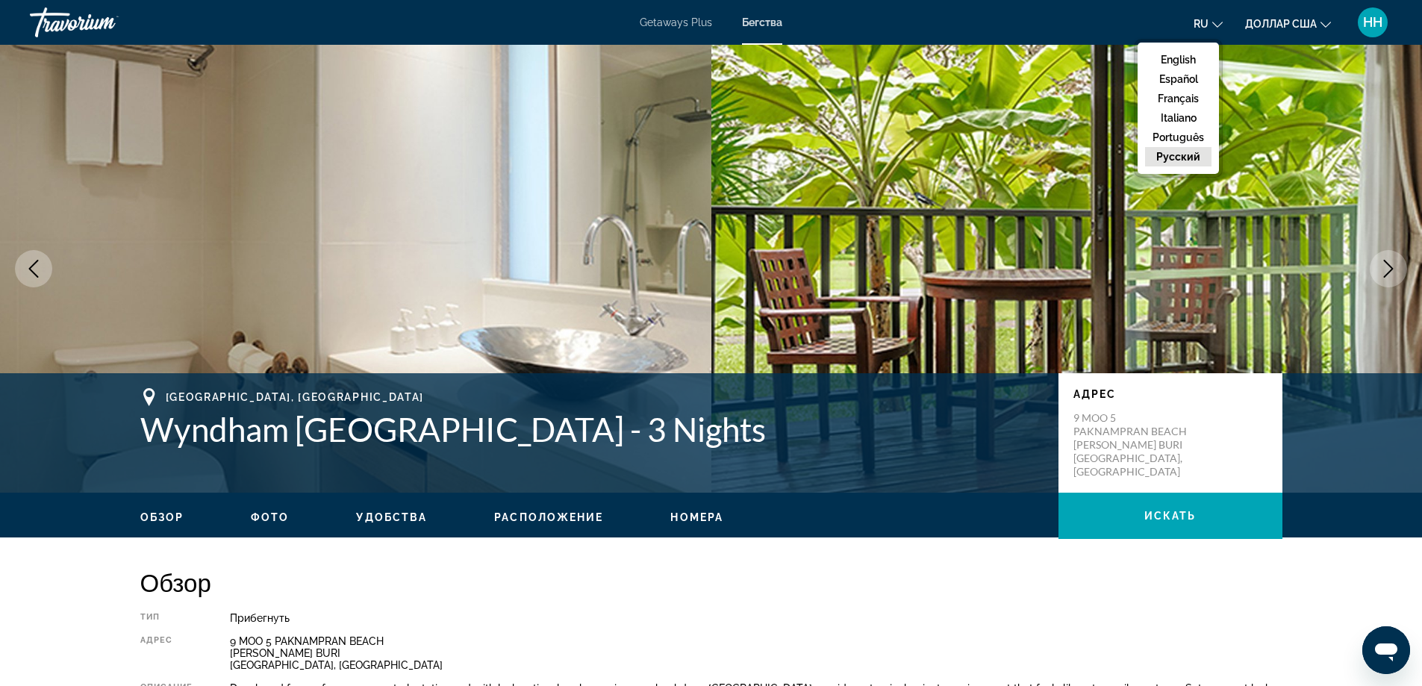
click at [1182, 156] on button "русский" at bounding box center [1178, 156] width 66 height 19
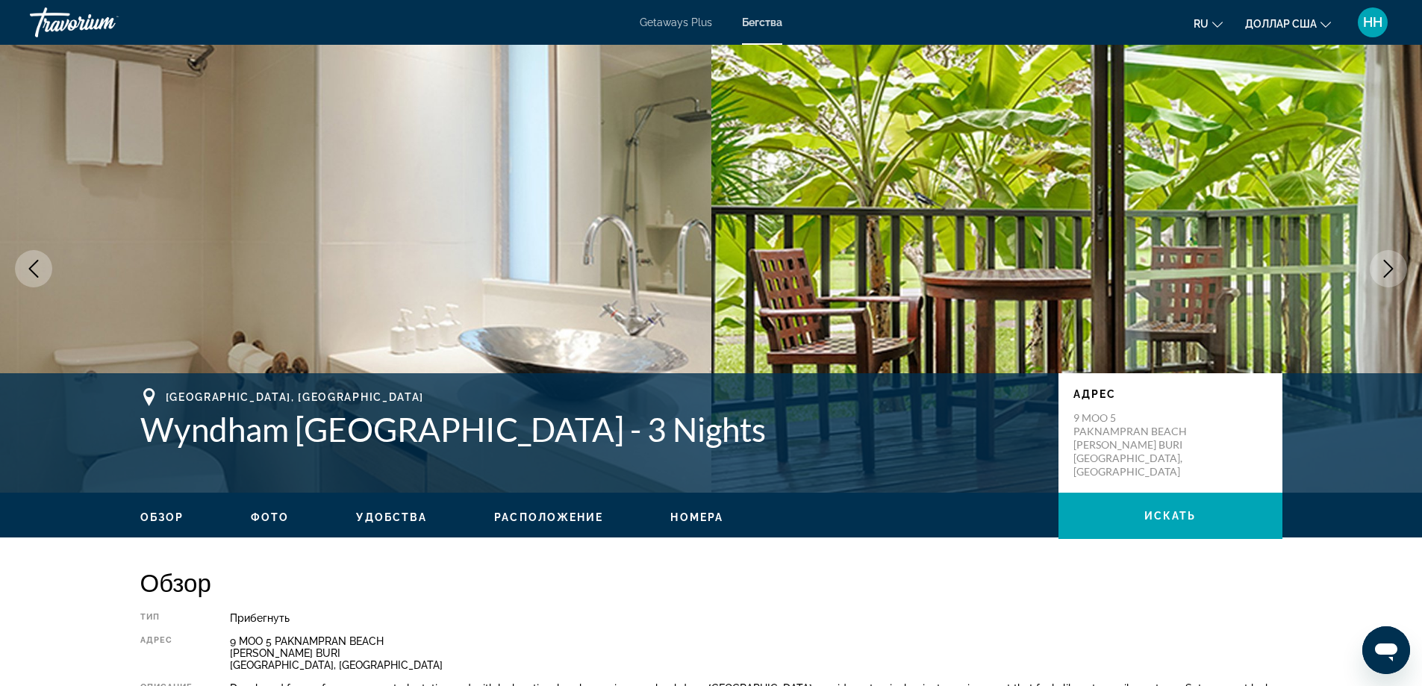
click at [666, 19] on font "Getaways Plus" at bounding box center [676, 22] width 72 height 12
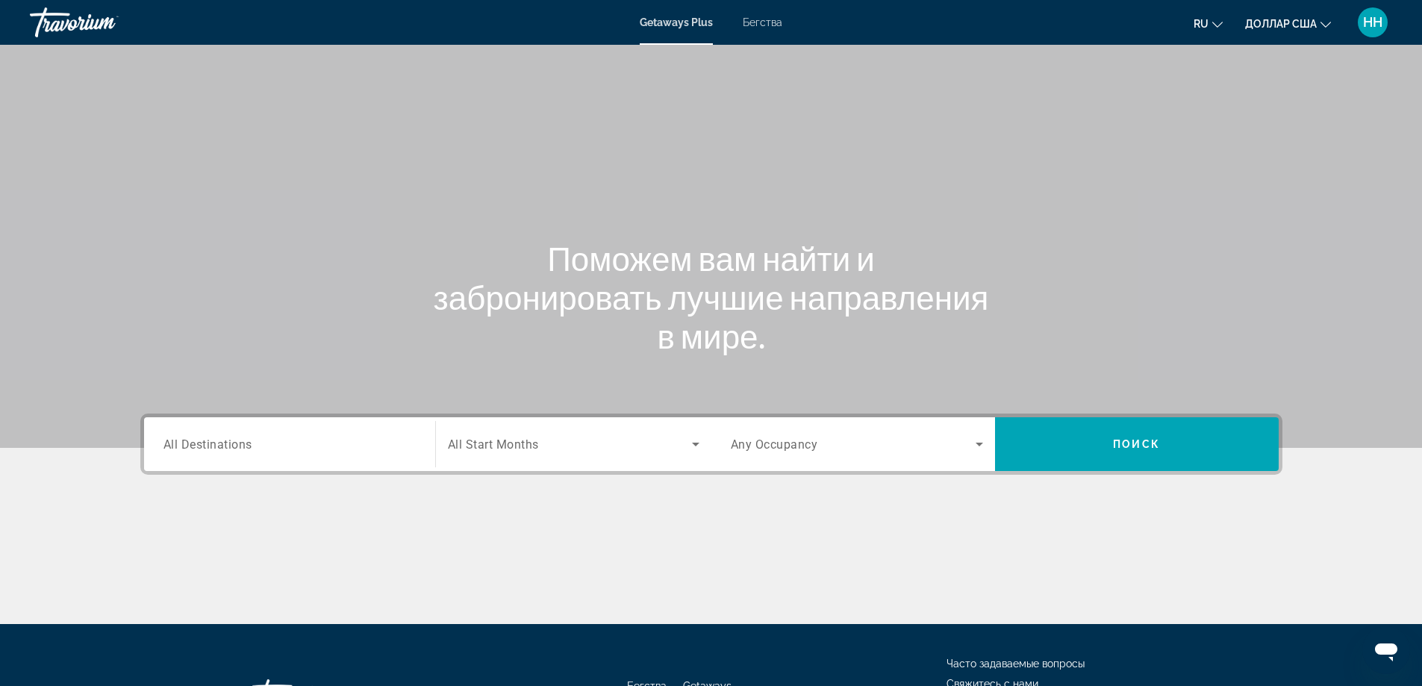
click at [480, 446] on span "All Start Months" at bounding box center [493, 444] width 91 height 14
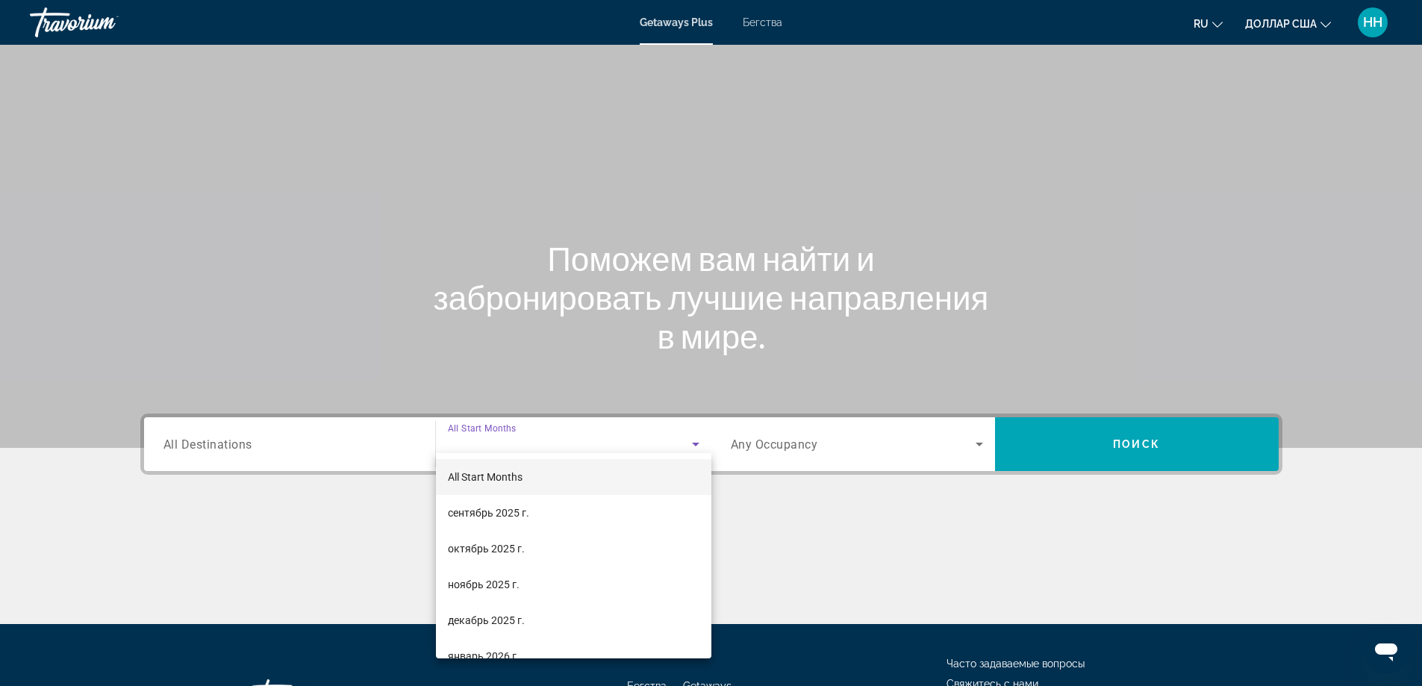
scroll to position [121, 0]
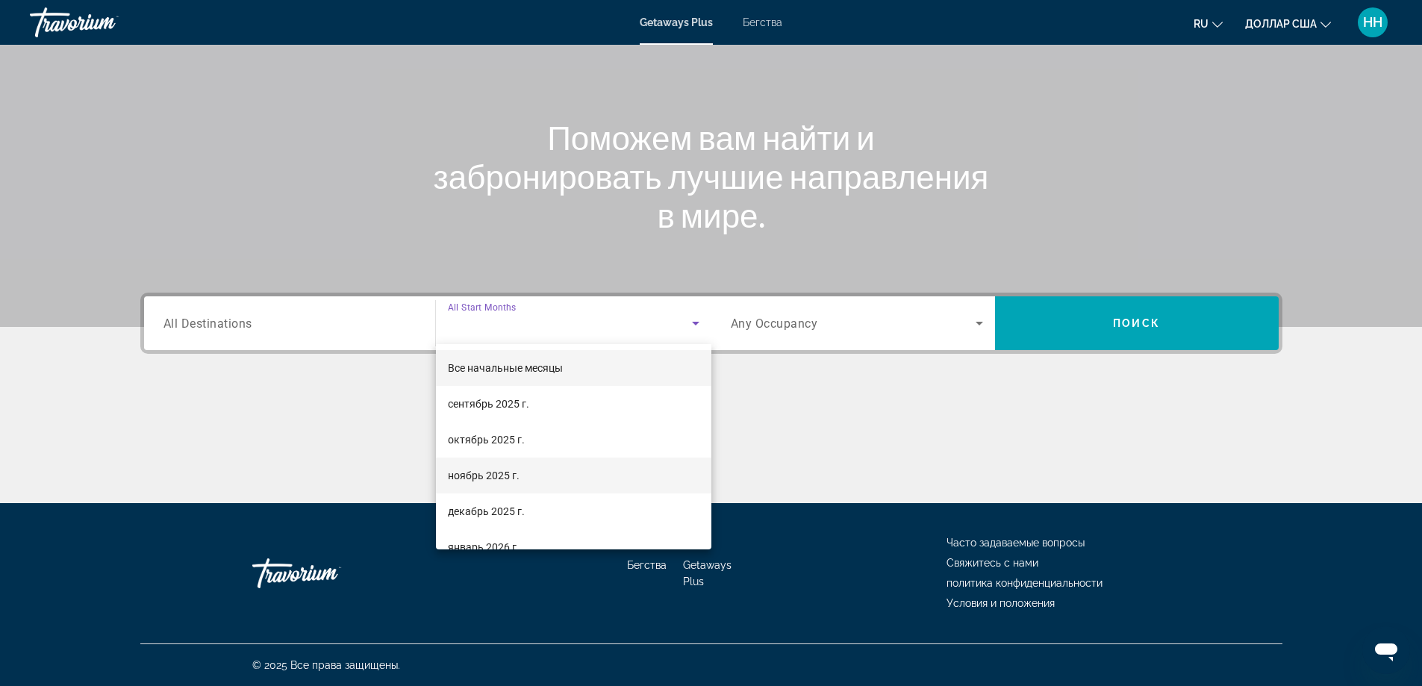
click at [498, 472] on font "ноябрь 2025 г." at bounding box center [484, 475] width 72 height 12
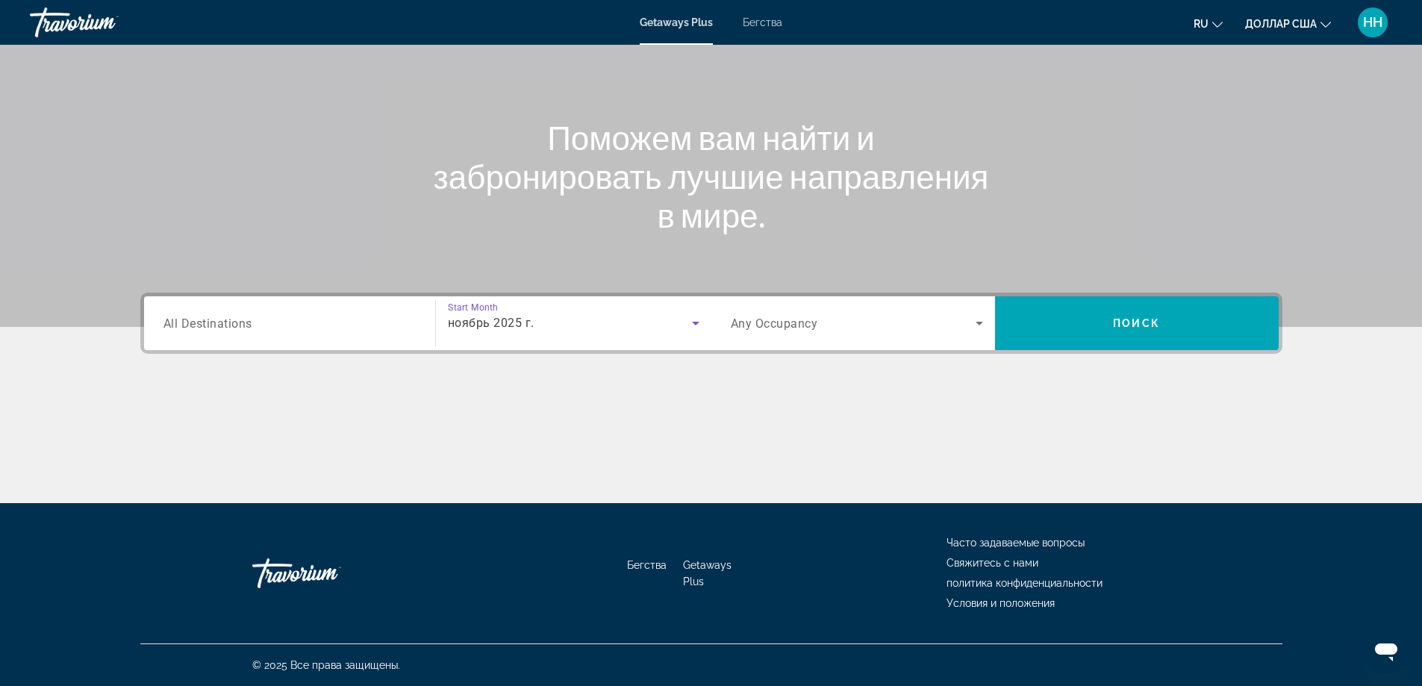
click at [857, 323] on span "Search widget" at bounding box center [853, 323] width 245 height 18
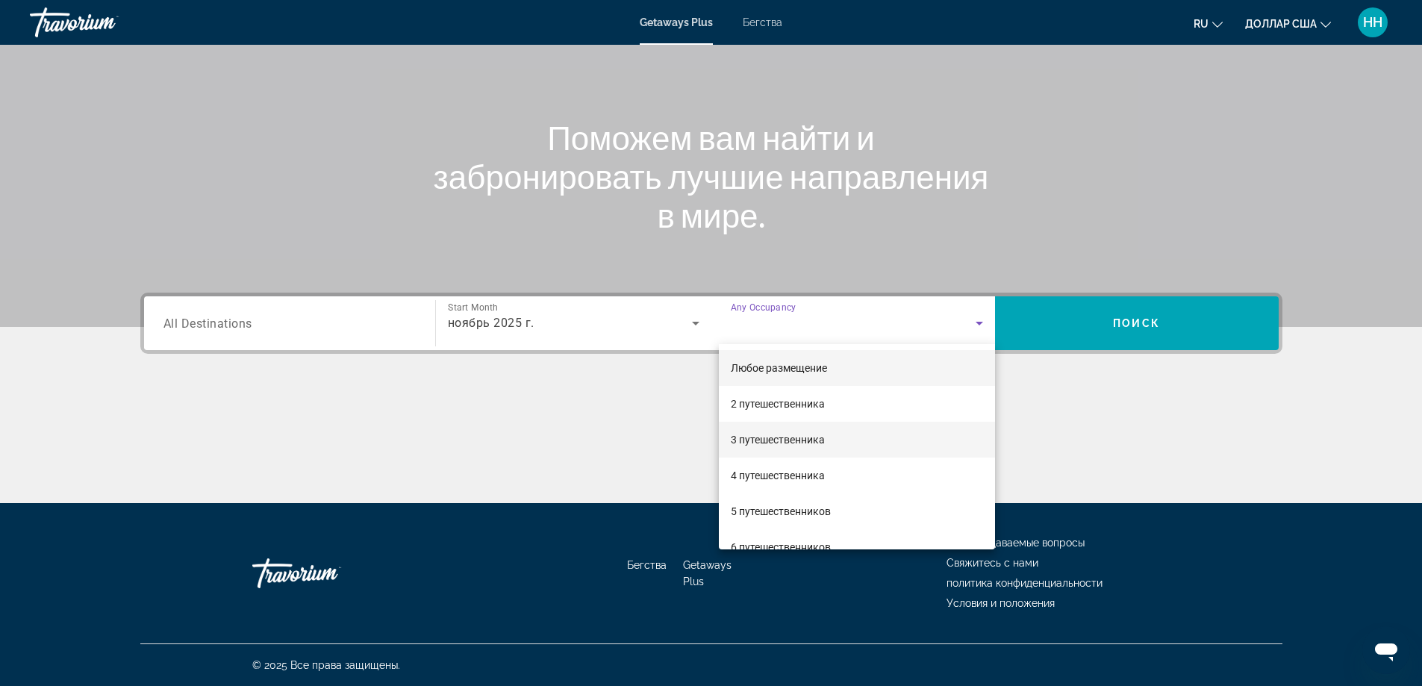
click at [777, 440] on font "3 путешественника" at bounding box center [778, 440] width 94 height 12
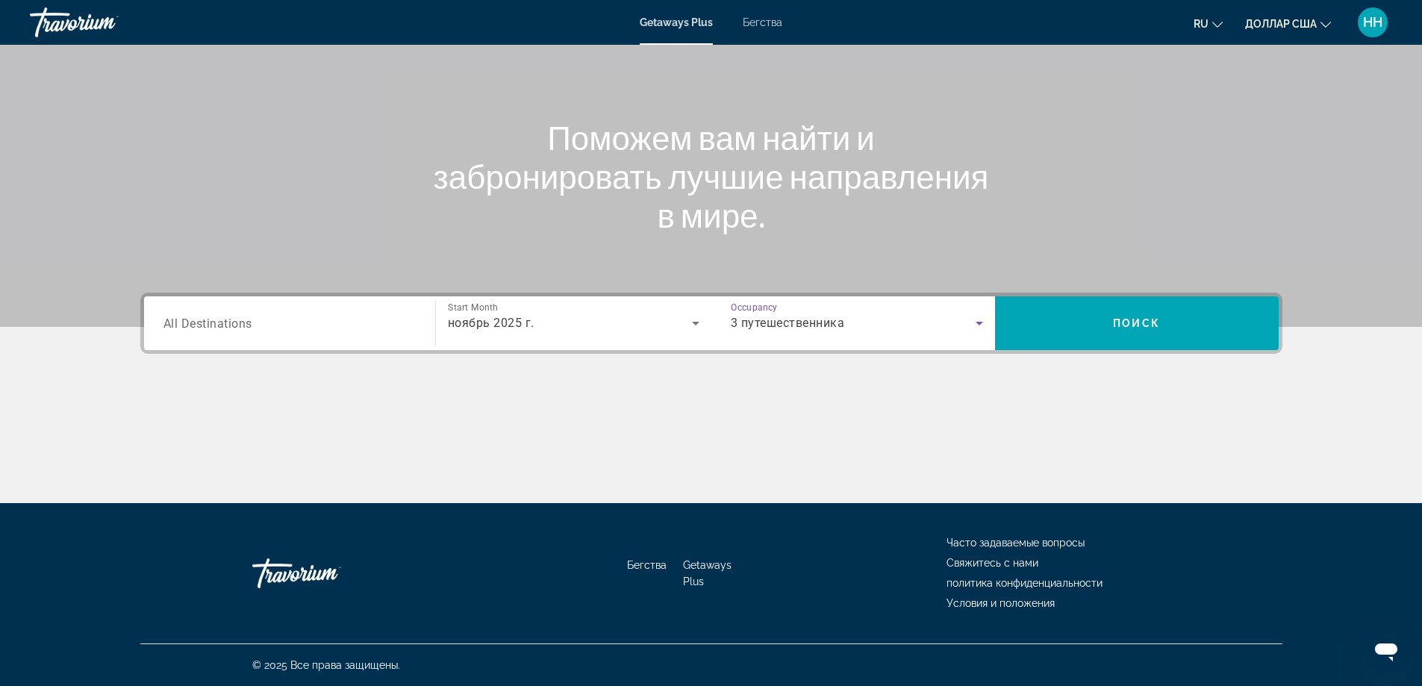
click at [249, 313] on div "Search widget" at bounding box center [289, 323] width 252 height 43
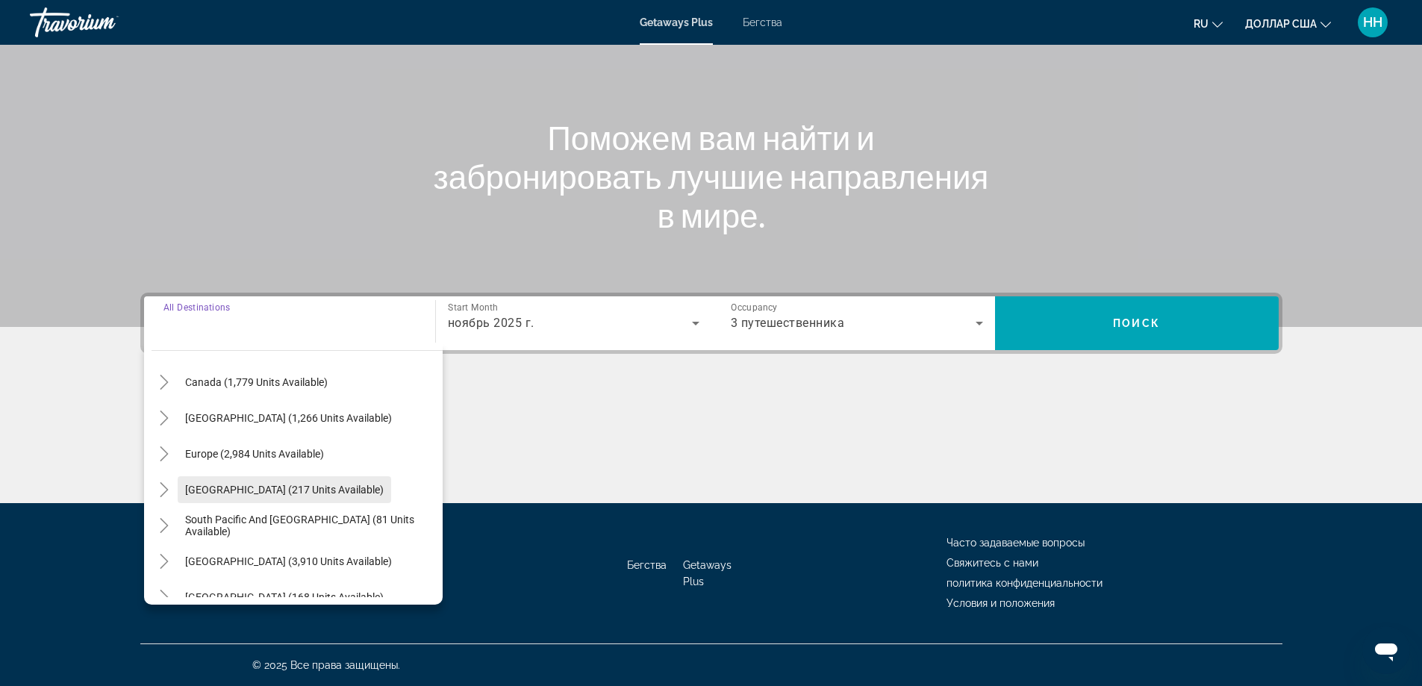
scroll to position [242, 0]
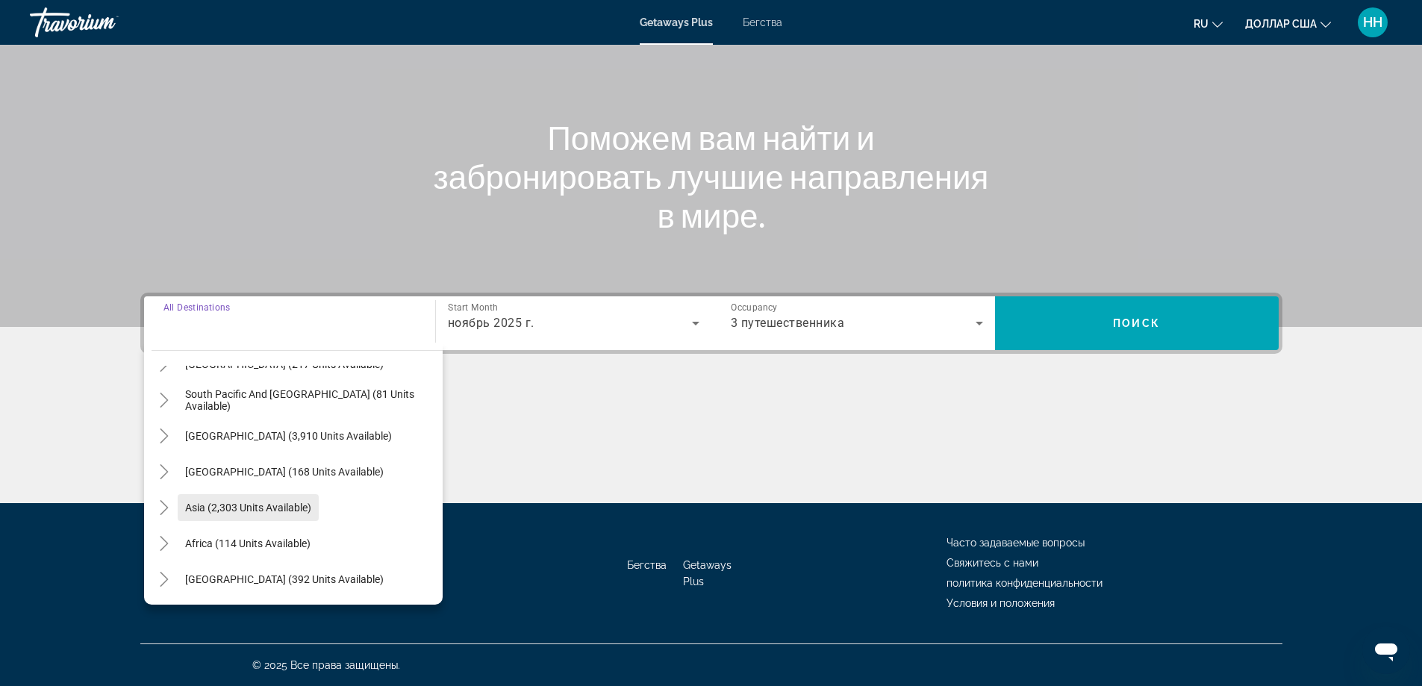
click at [224, 509] on span "Asia (2,303 units available)" at bounding box center [248, 507] width 126 height 12
type input "**********"
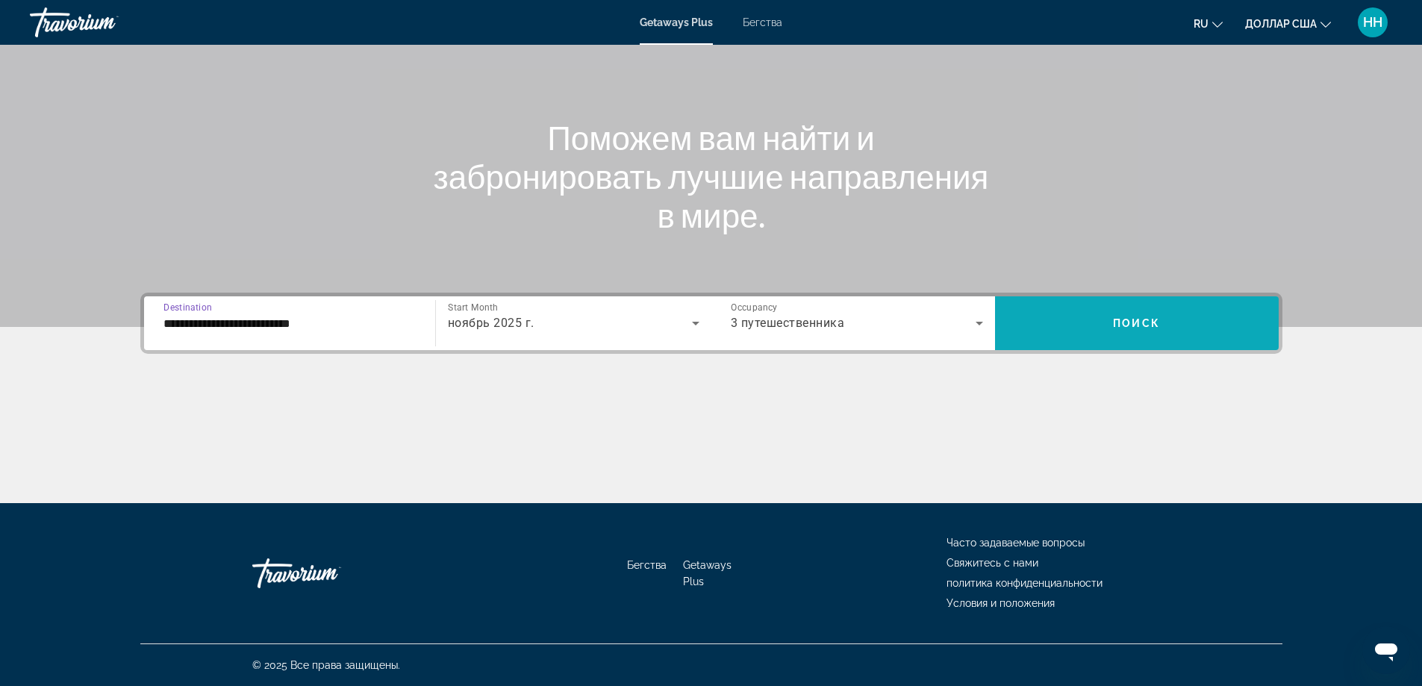
click at [1144, 336] on span "Search widget" at bounding box center [1137, 323] width 284 height 36
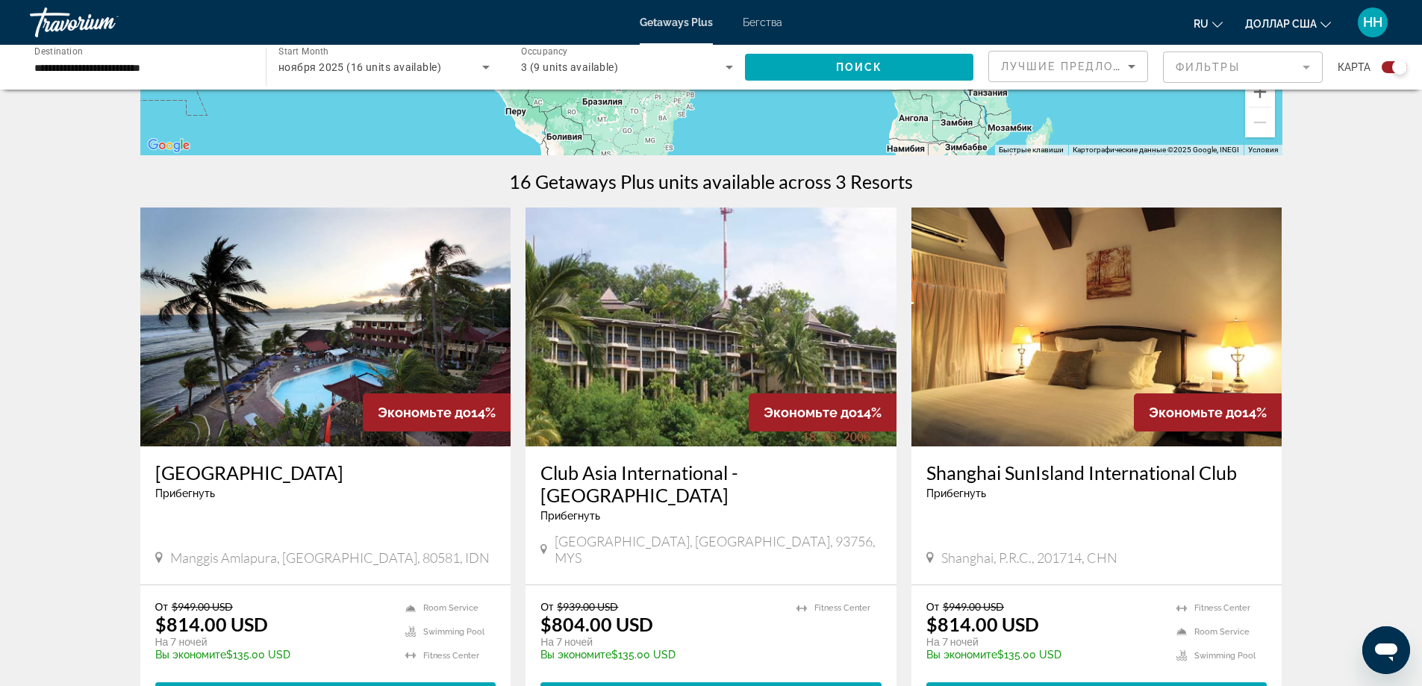
scroll to position [393, 0]
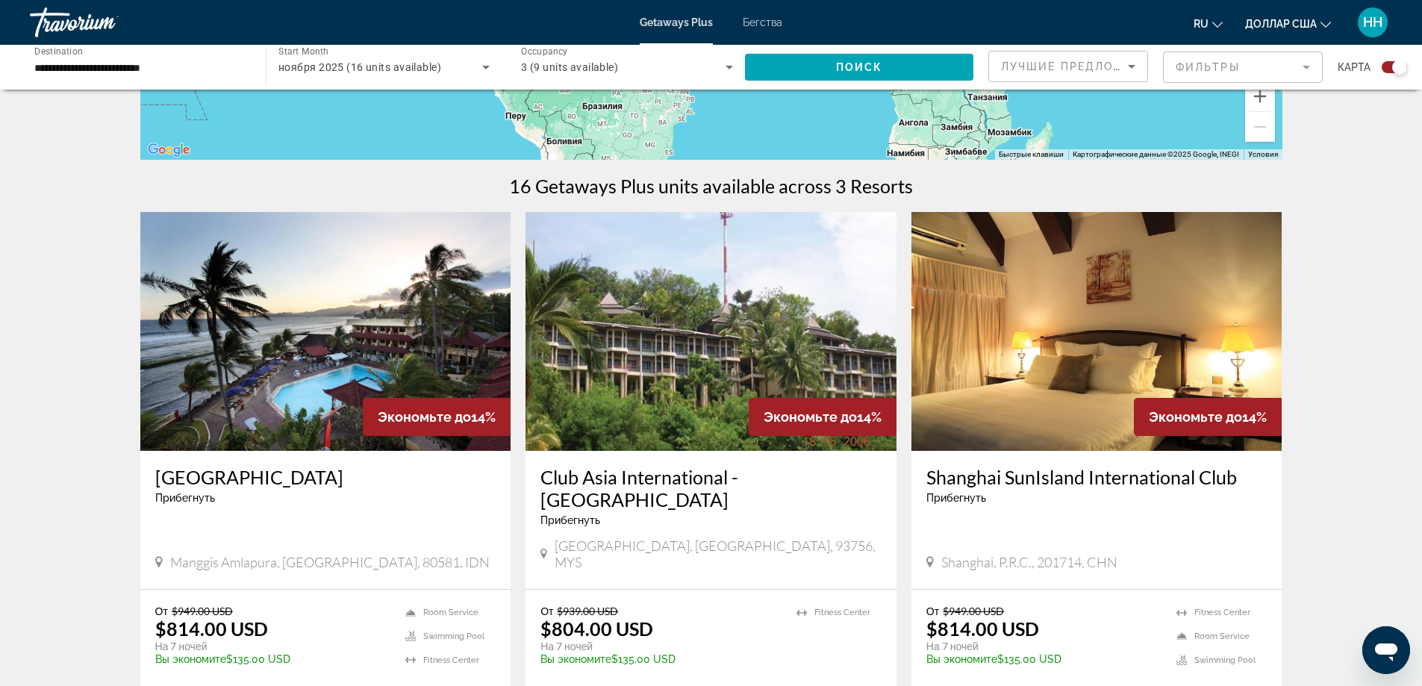
click at [988, 308] on img "Основное содержание" at bounding box center [1096, 331] width 371 height 239
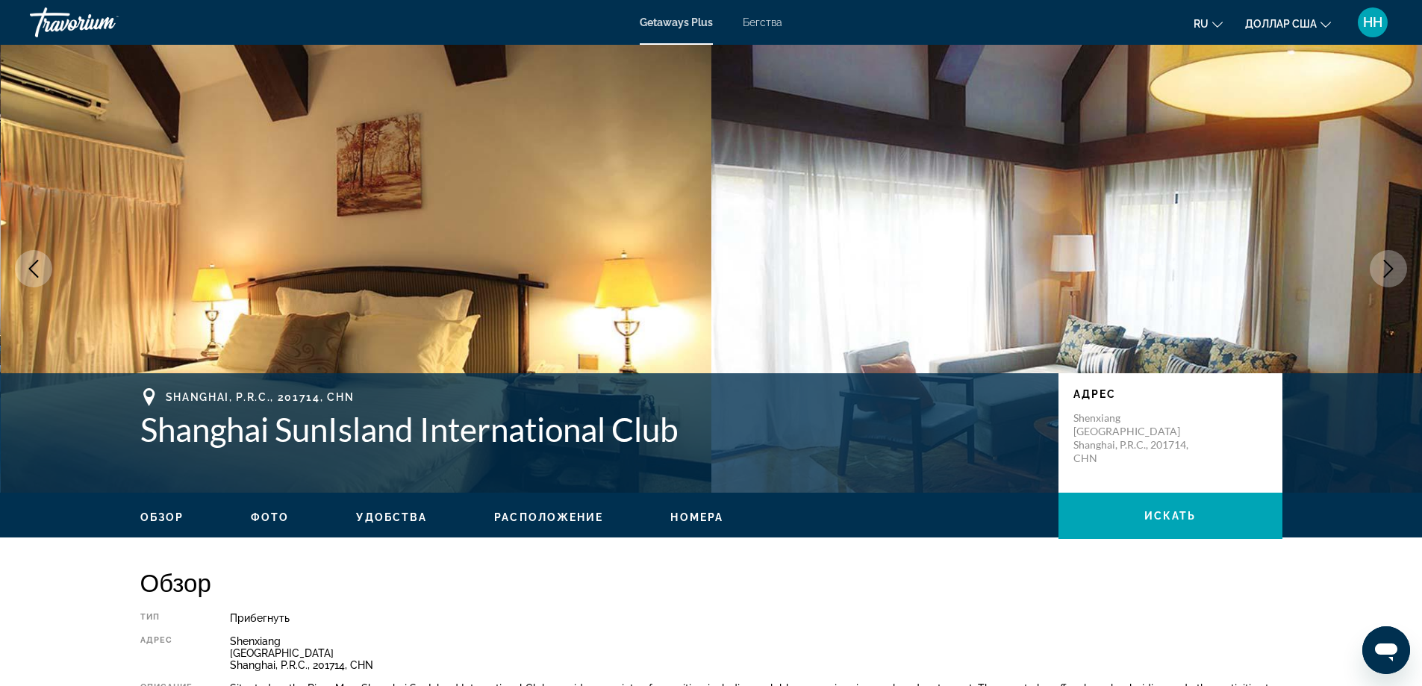
click at [1389, 269] on icon "Next image" at bounding box center [1388, 269] width 18 height 18
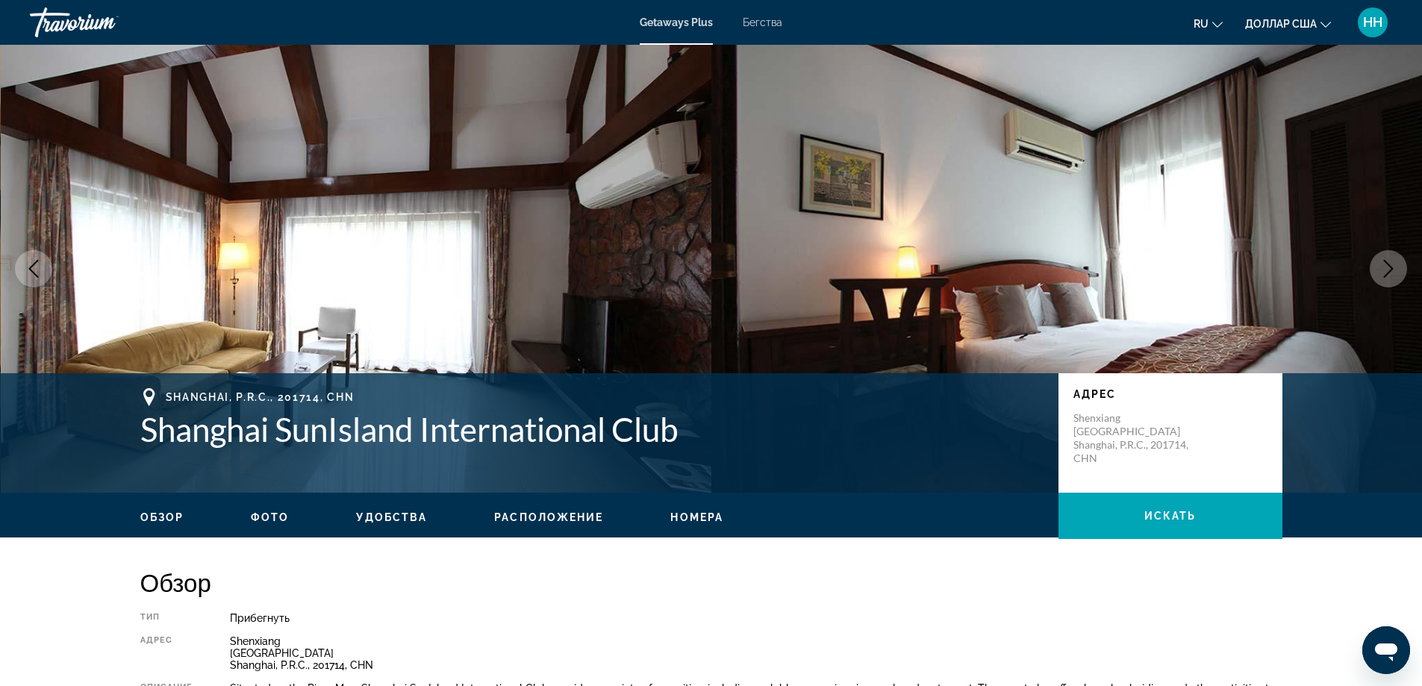
click at [1389, 269] on icon "Next image" at bounding box center [1388, 269] width 18 height 18
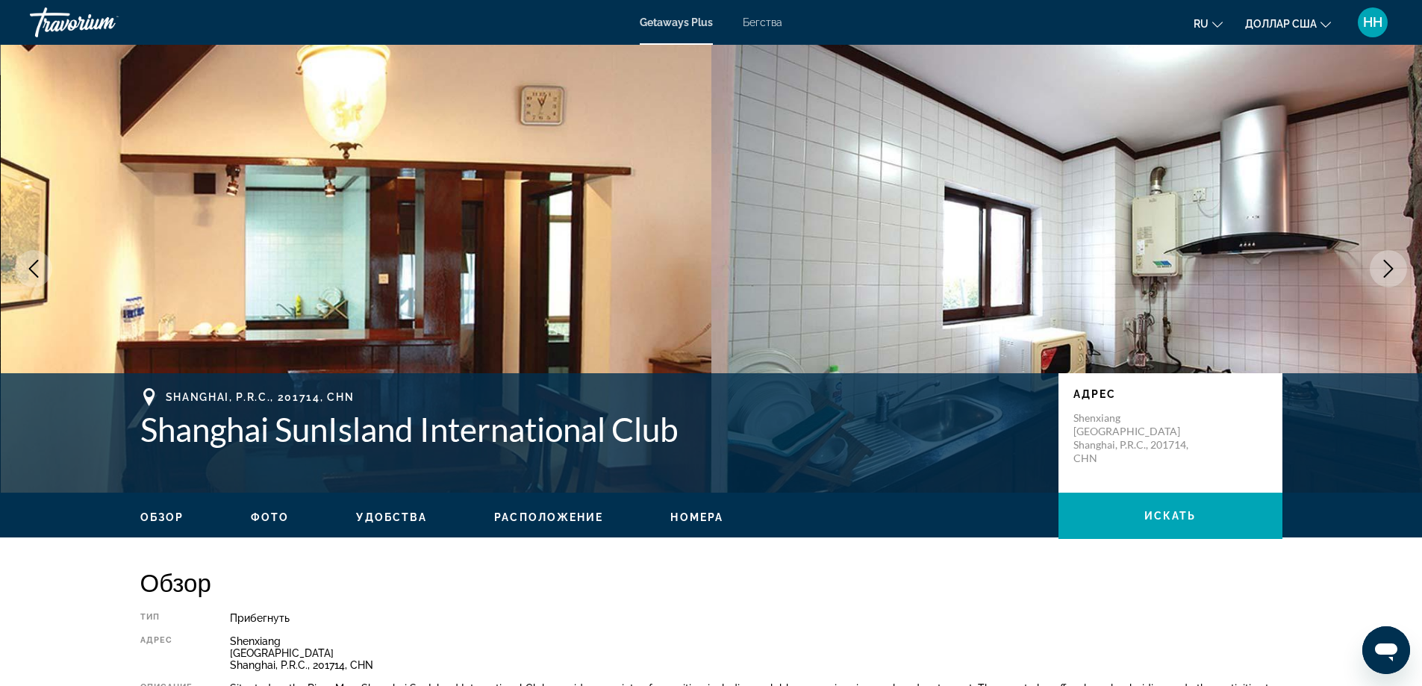
click at [1389, 269] on icon "Next image" at bounding box center [1388, 269] width 18 height 18
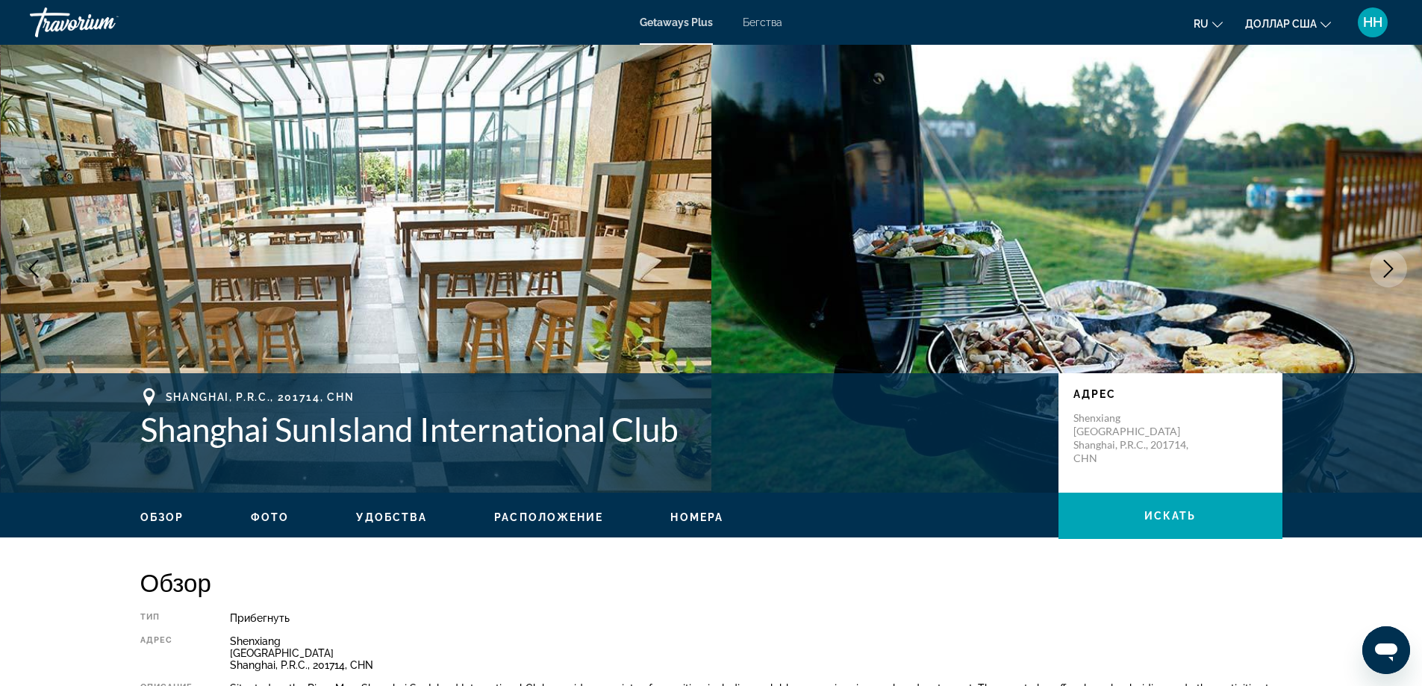
click at [1389, 269] on icon "Next image" at bounding box center [1388, 269] width 18 height 18
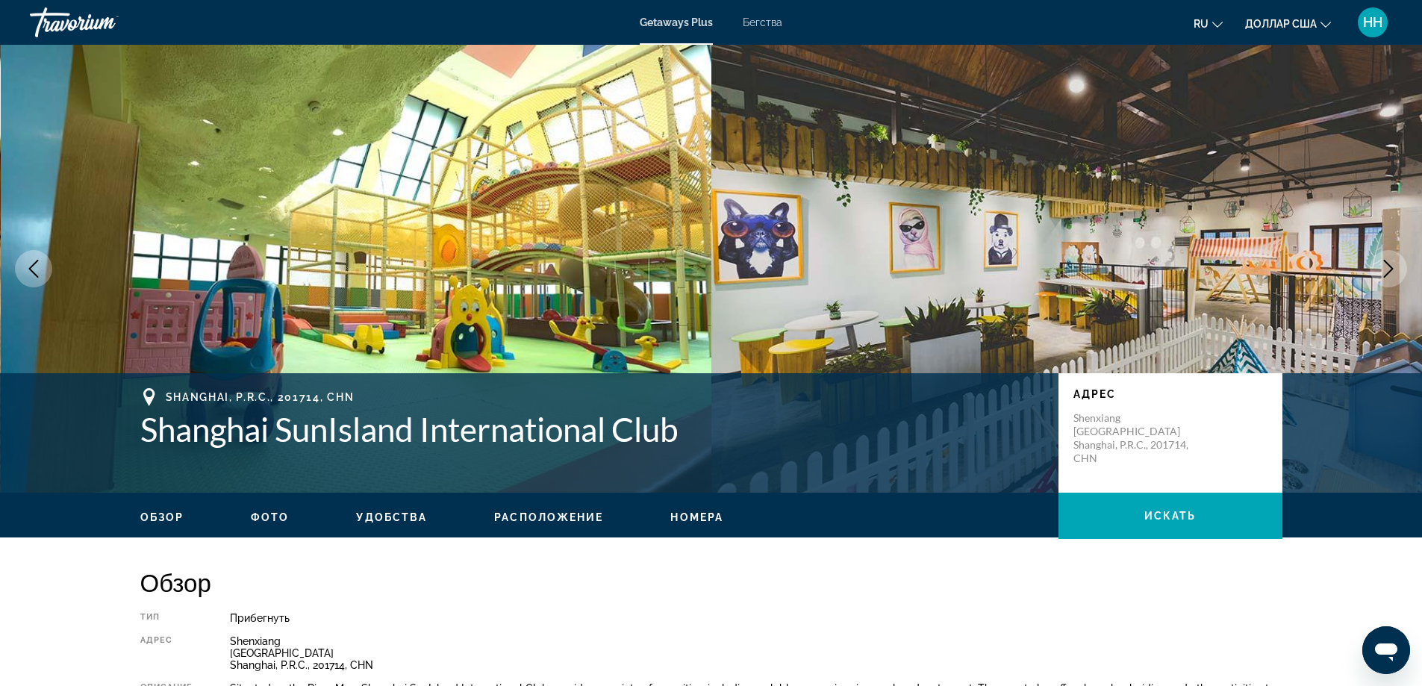
click at [1389, 269] on icon "Next image" at bounding box center [1388, 269] width 18 height 18
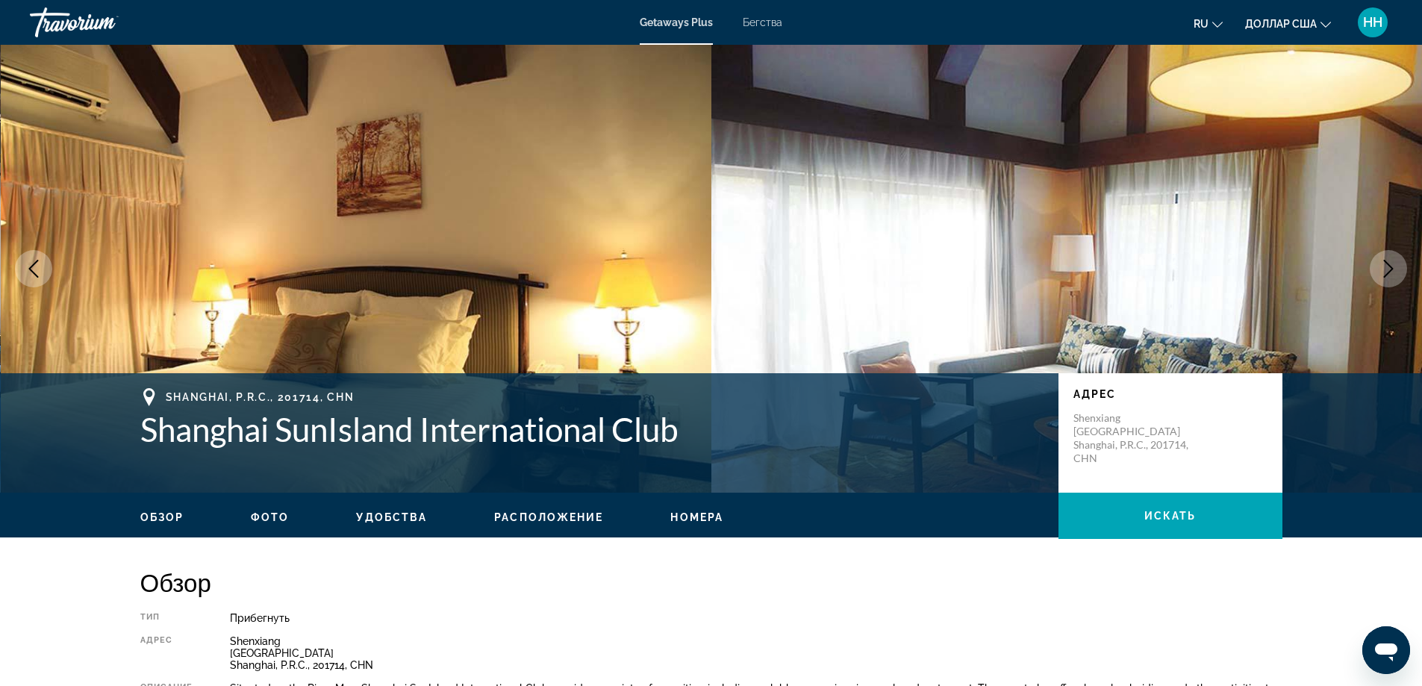
click at [1389, 269] on icon "Next image" at bounding box center [1388, 269] width 18 height 18
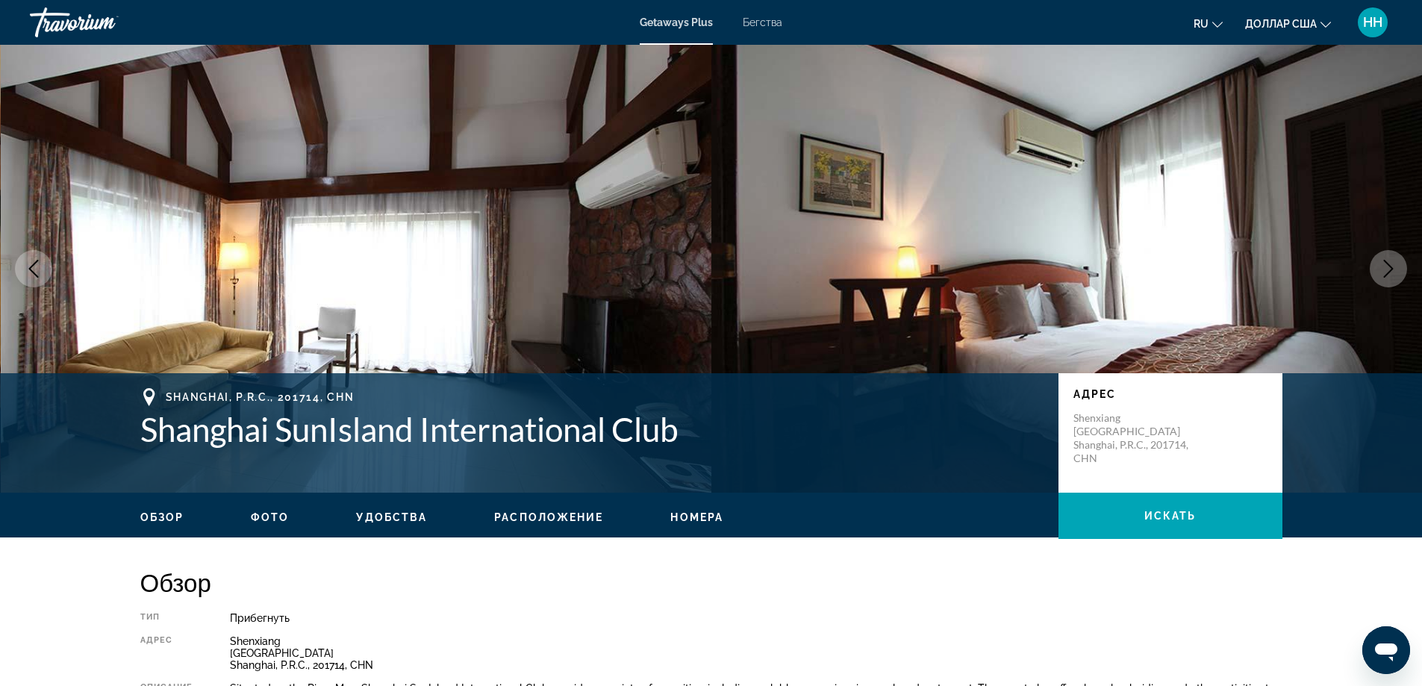
click at [682, 515] on span "Номера" at bounding box center [696, 517] width 53 height 12
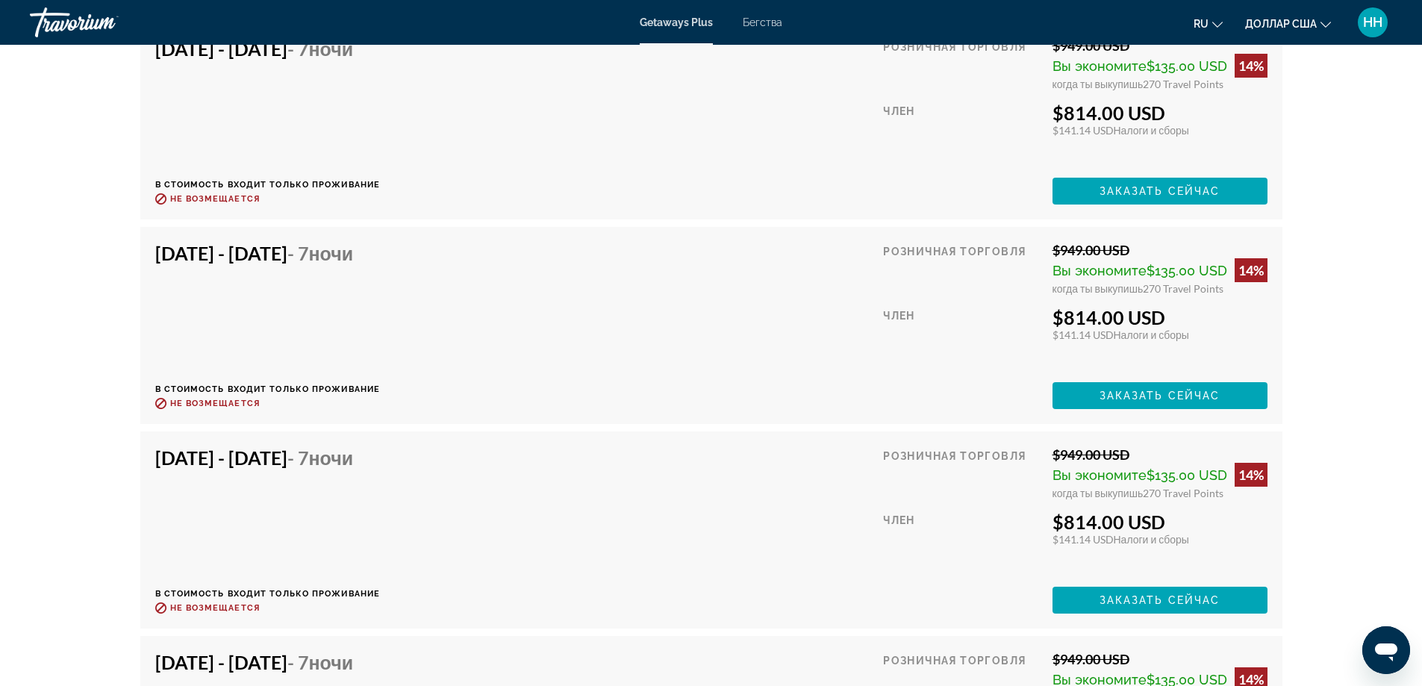
scroll to position [2902, 0]
